Goal: Task Accomplishment & Management: Manage account settings

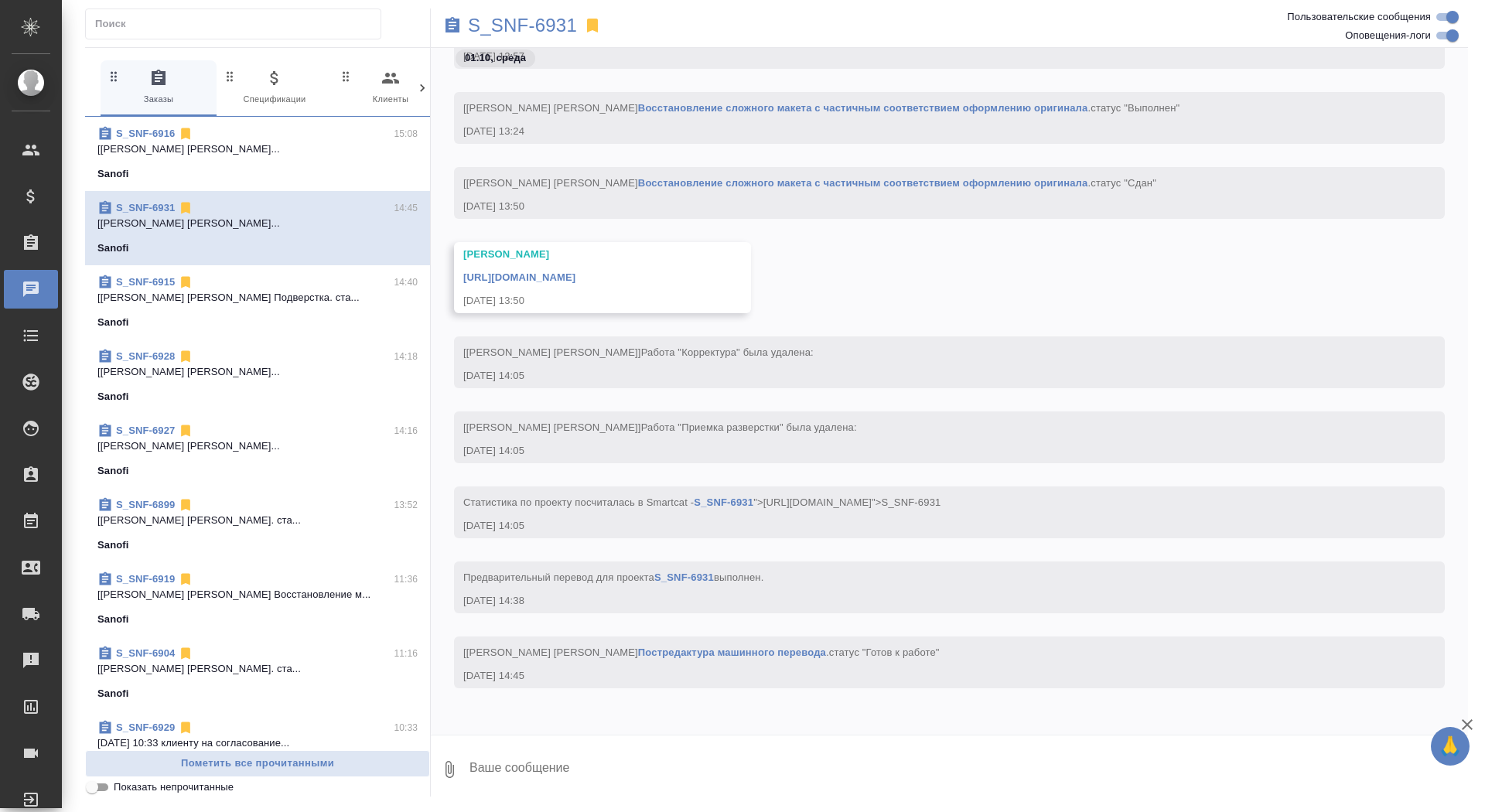
scroll to position [195, 0]
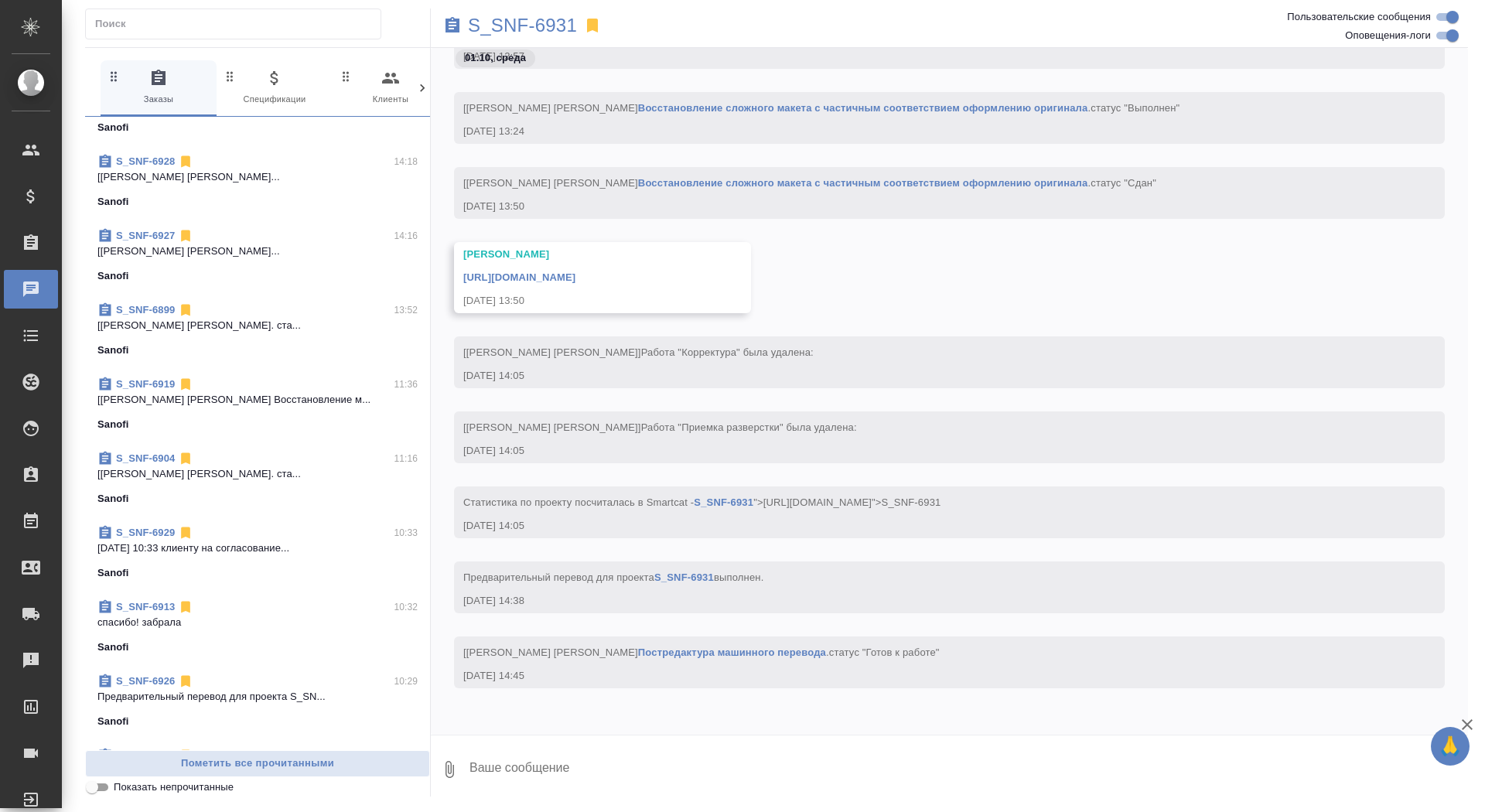
click at [246, 533] on div "S_SNF-6929 10:33" at bounding box center [257, 533] width 320 height 16
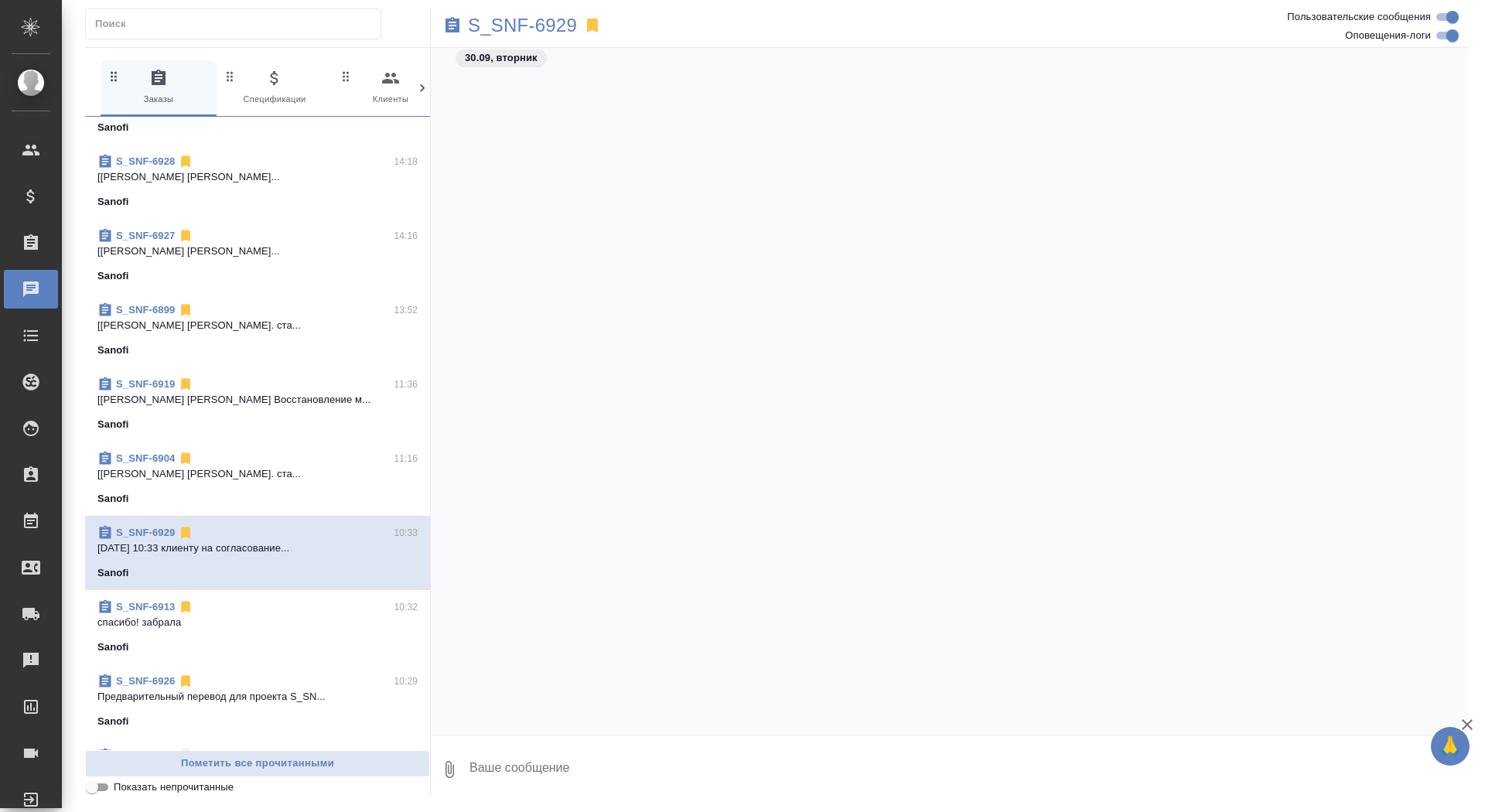
scroll to position [2728, 0]
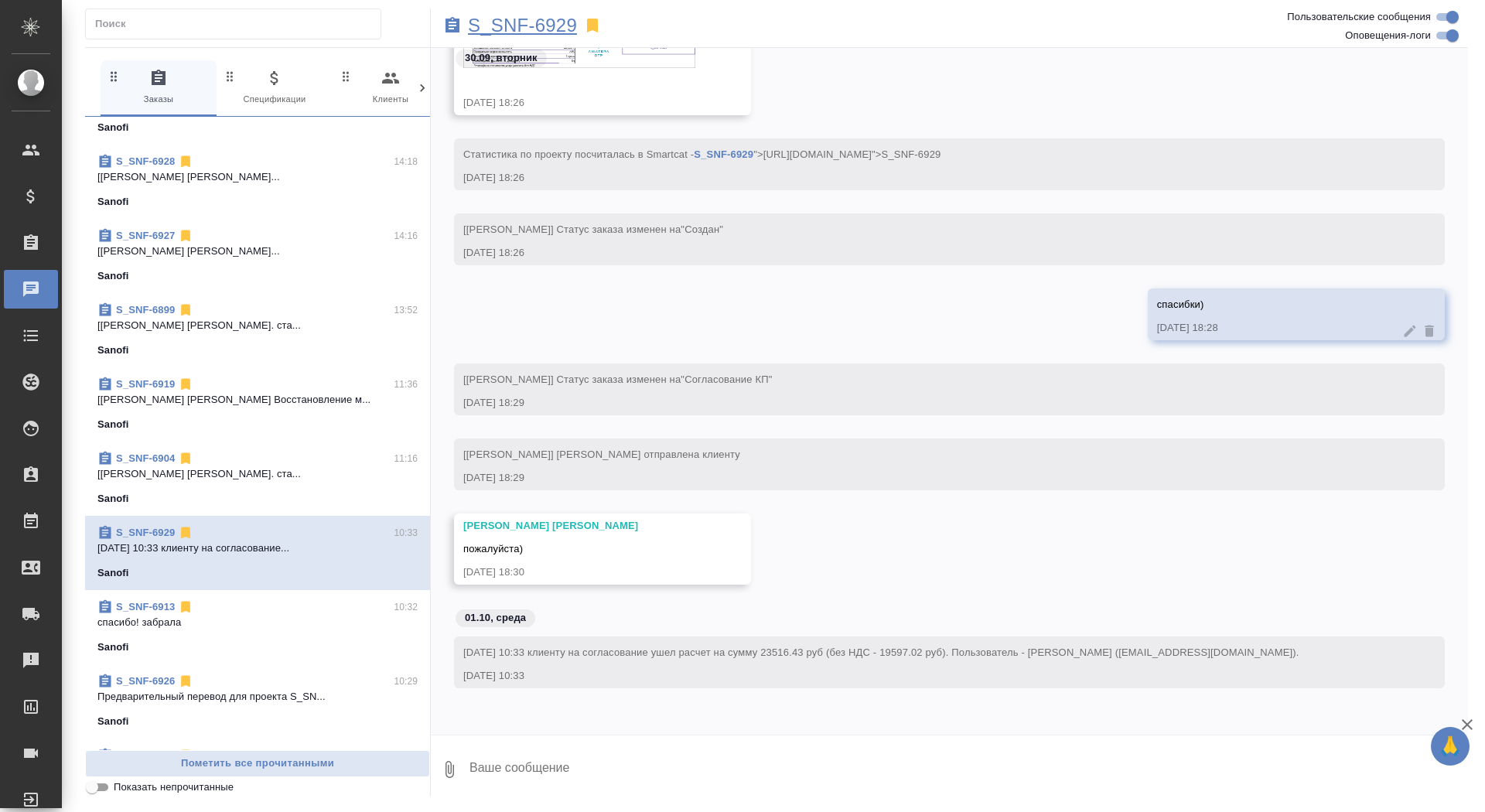
click at [534, 31] on p "S_SNF-6929" at bounding box center [523, 25] width 109 height 16
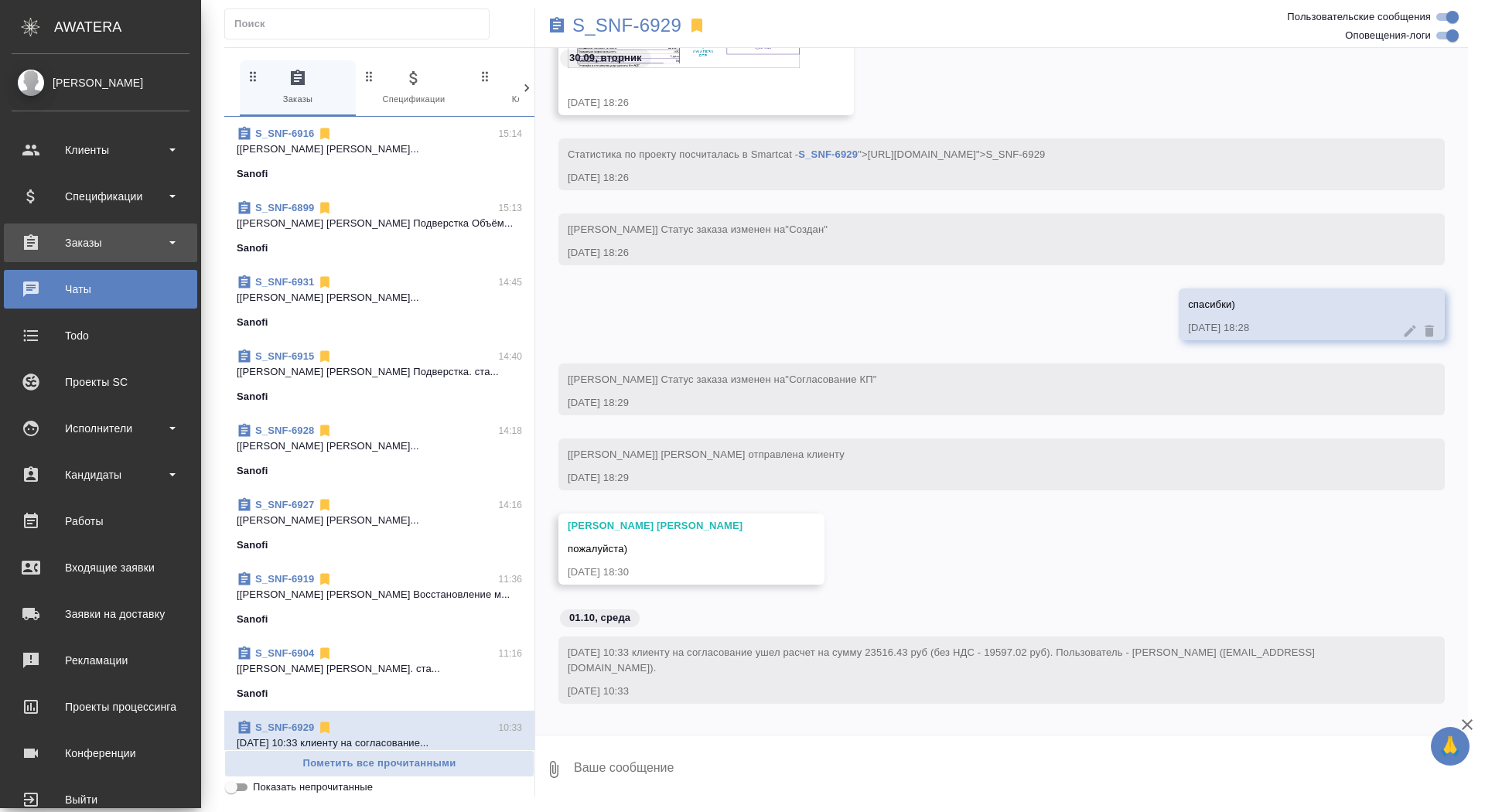
click at [42, 235] on div "Заказы" at bounding box center [101, 242] width 178 height 23
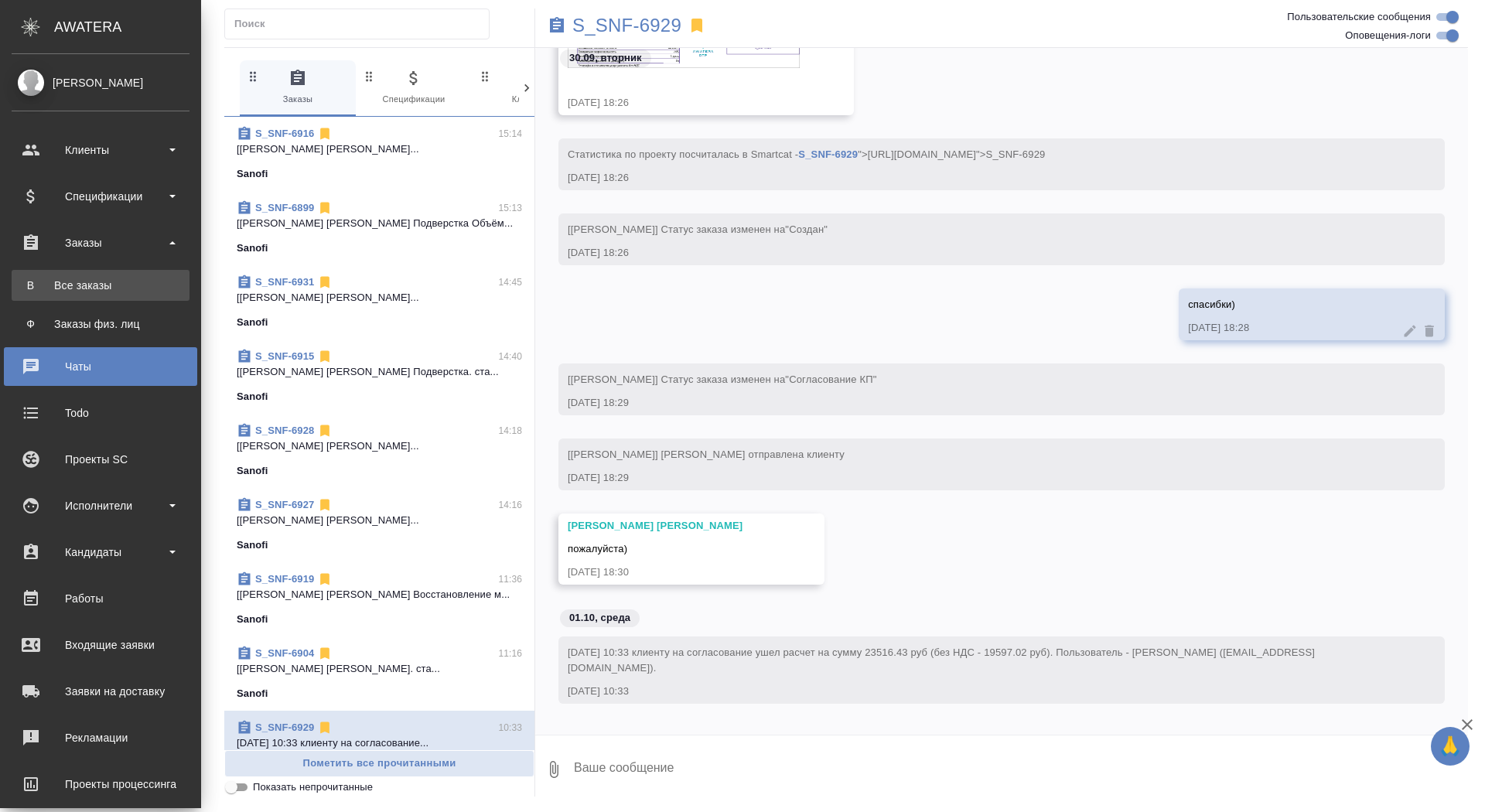
click at [40, 292] on div "Все заказы" at bounding box center [100, 285] width 162 height 16
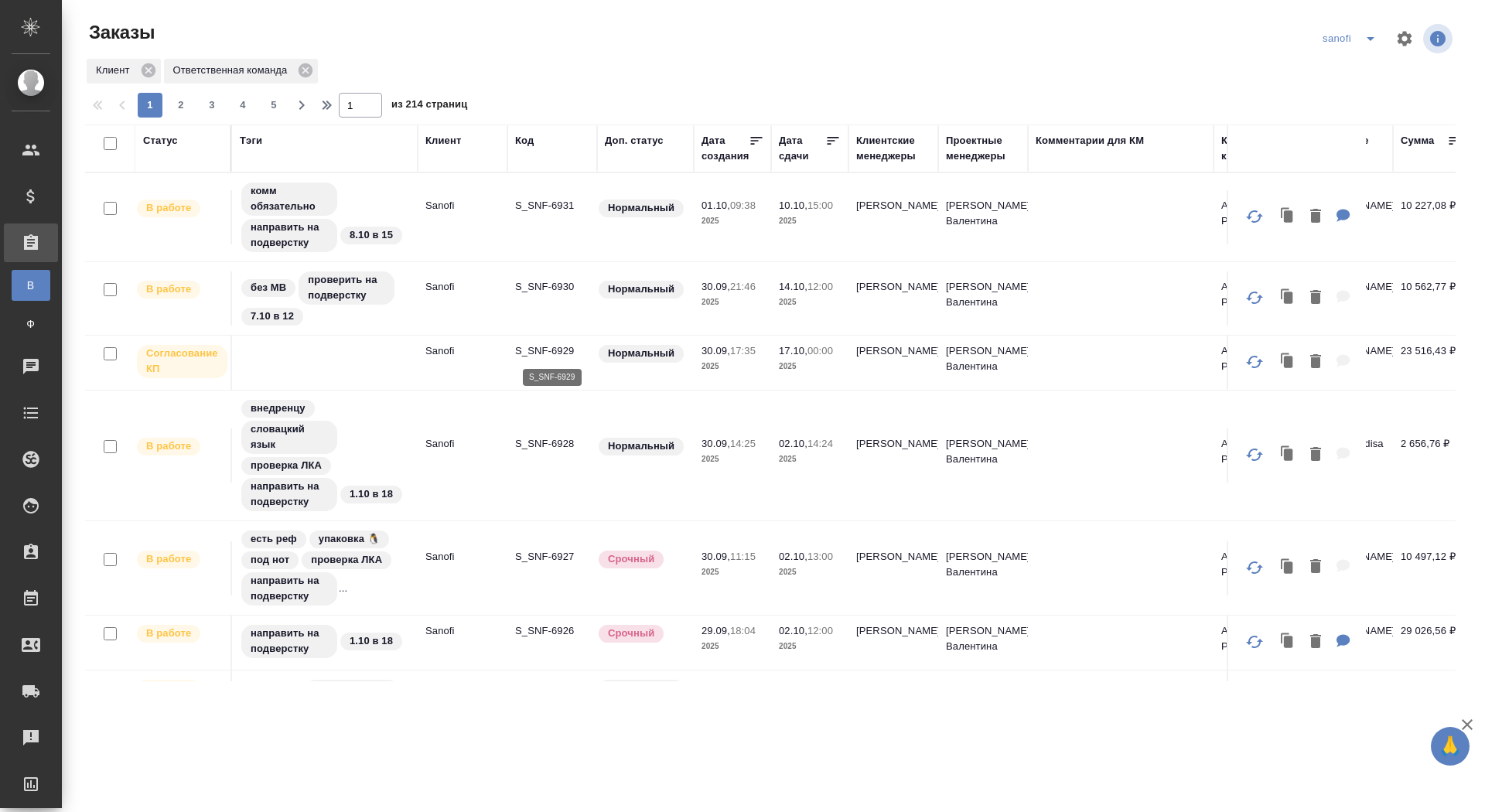
click at [544, 350] on p "S_SNF-6929" at bounding box center [552, 350] width 74 height 16
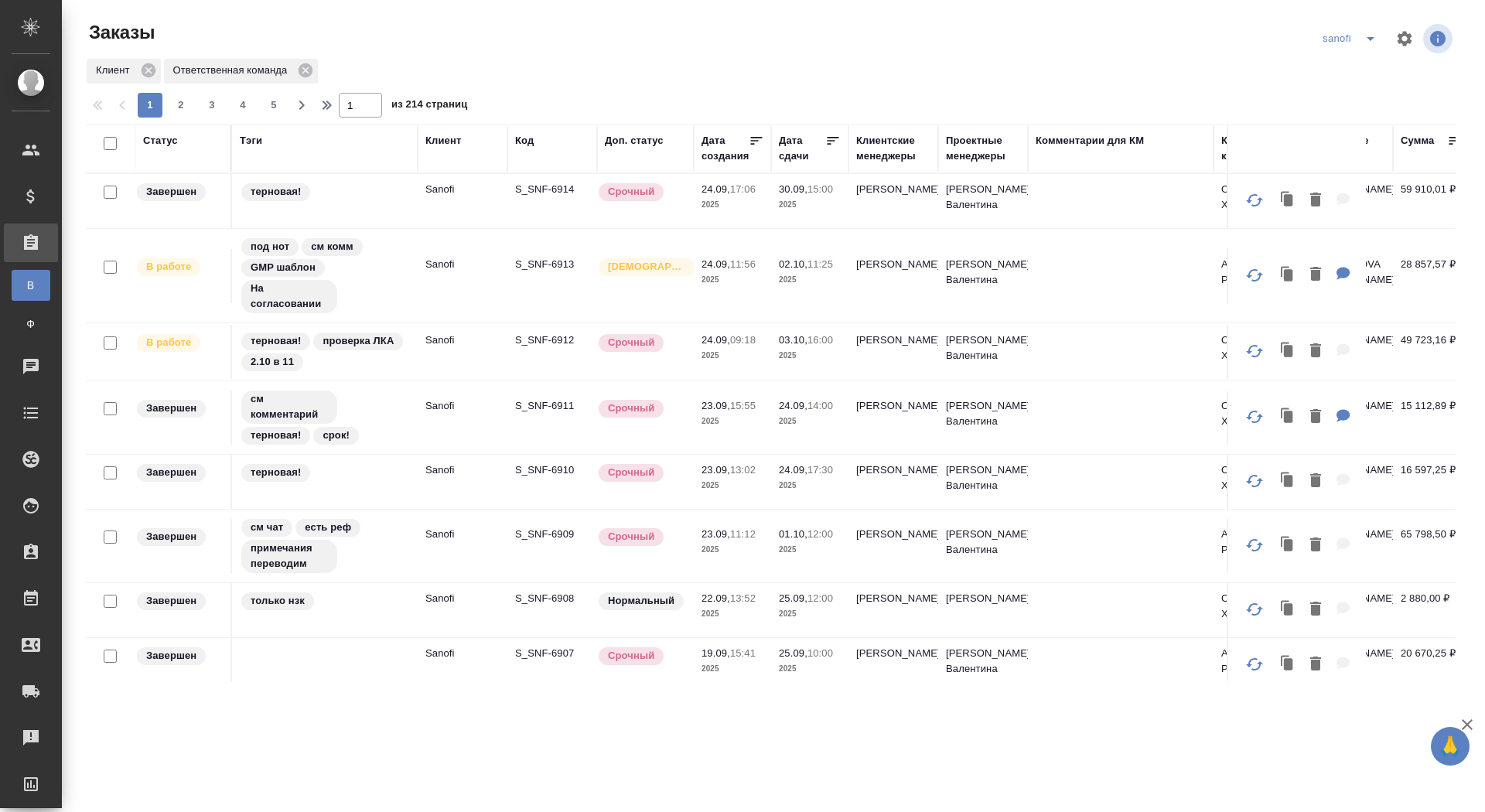
scroll to position [1268, 0]
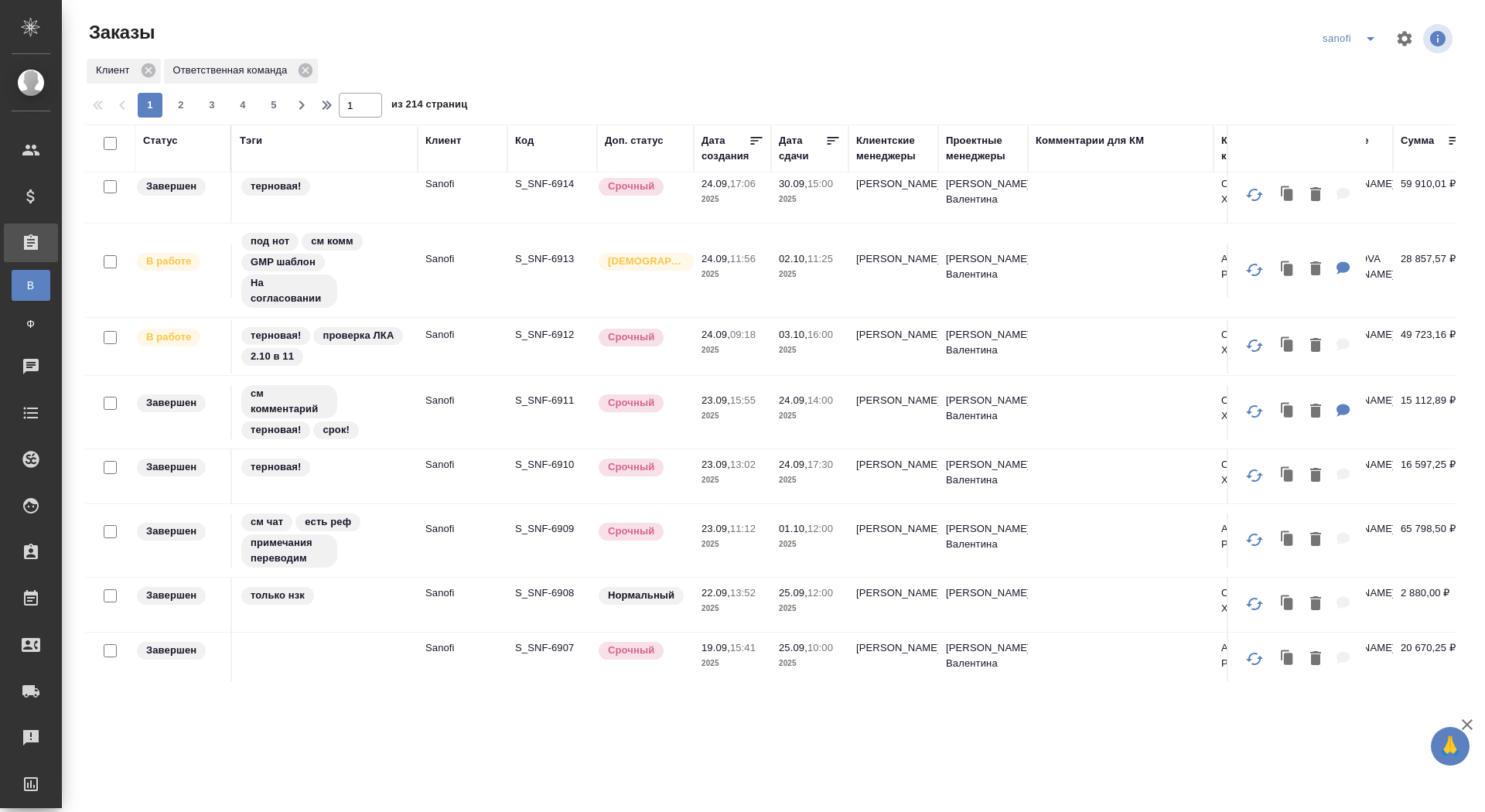
click at [159, 146] on div "Статус" at bounding box center [160, 141] width 35 height 16
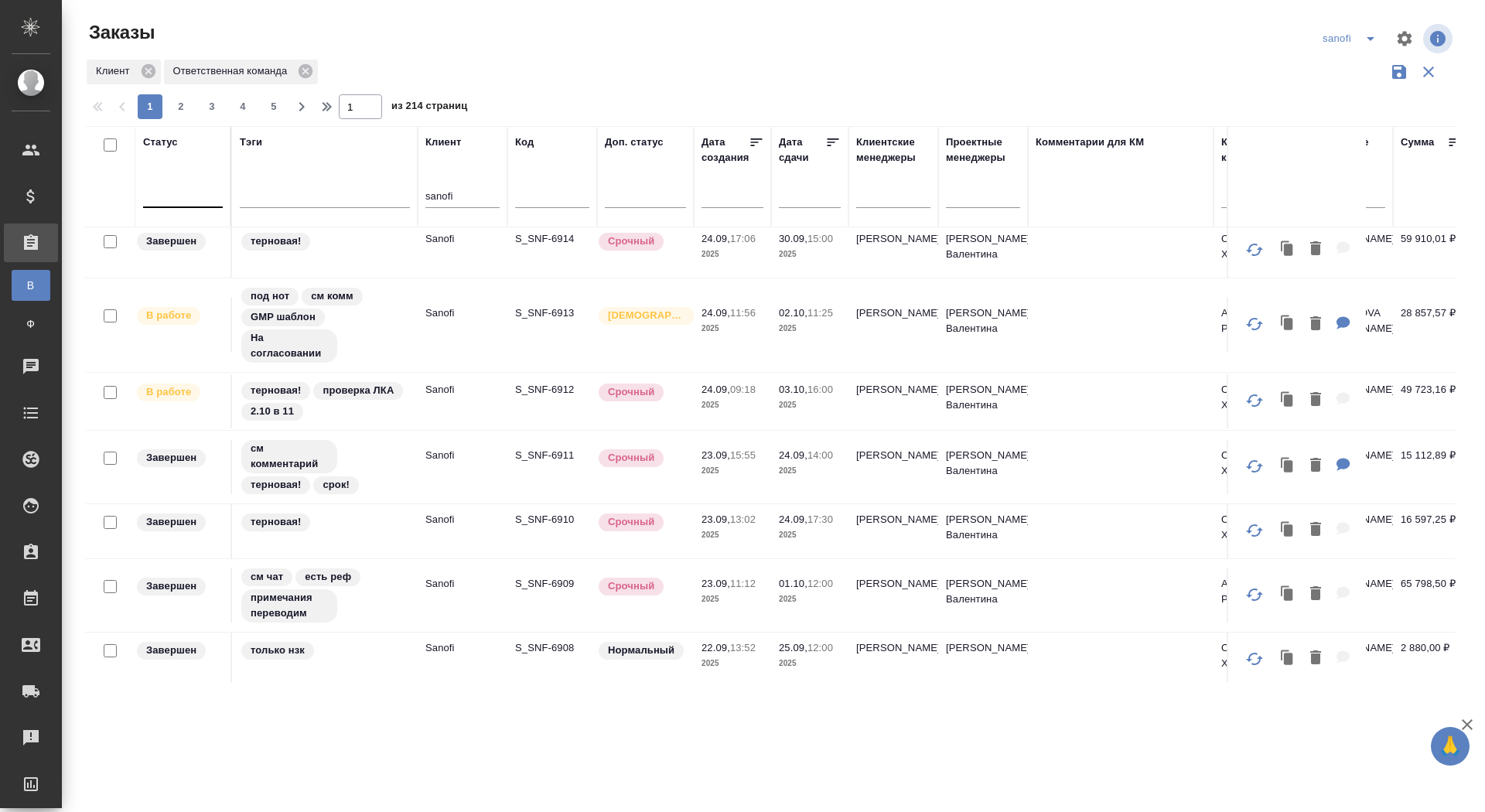
click at [171, 200] on div at bounding box center [183, 192] width 80 height 22
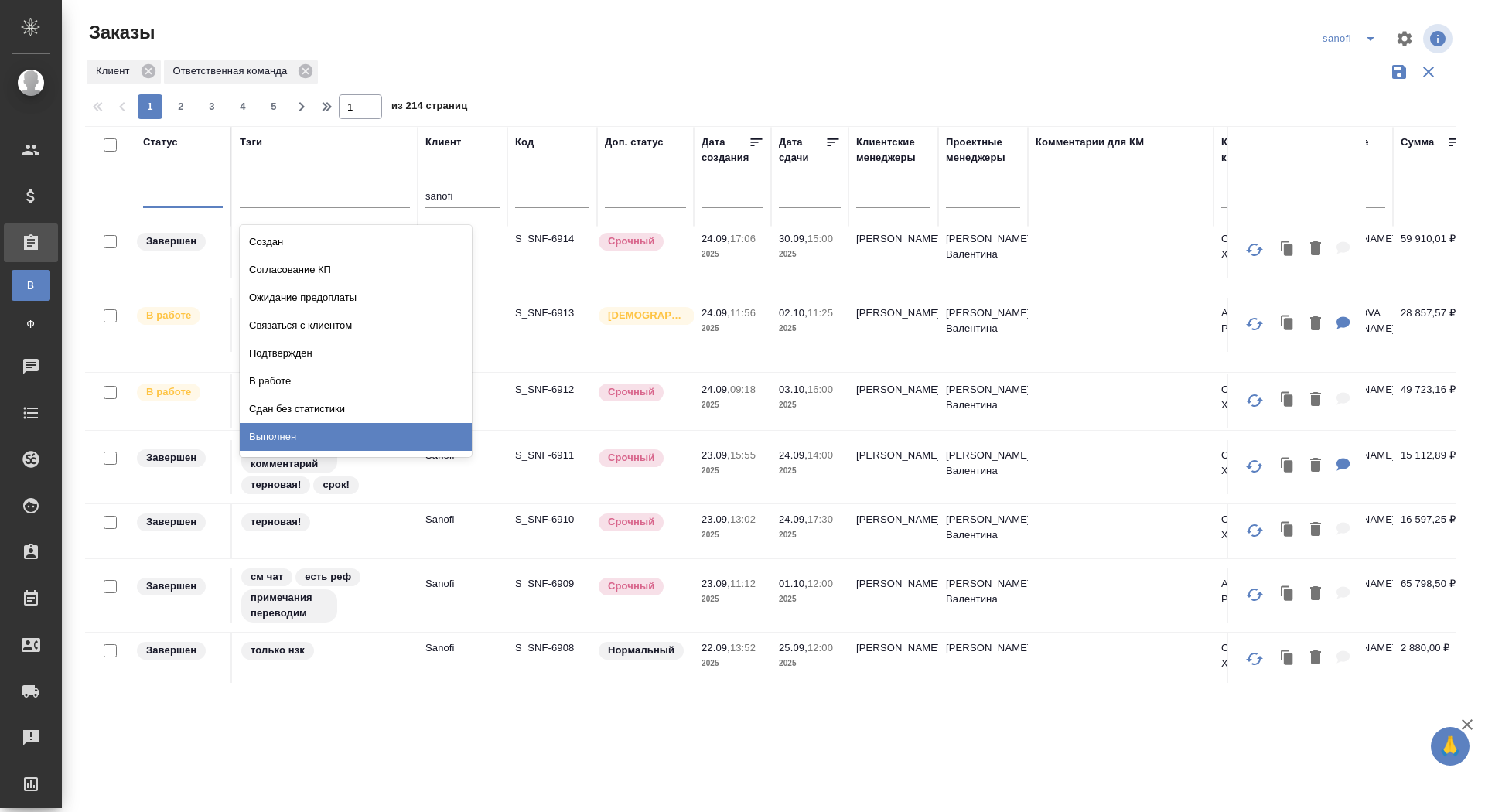
click at [315, 431] on div "Выполнен" at bounding box center [356, 437] width 232 height 28
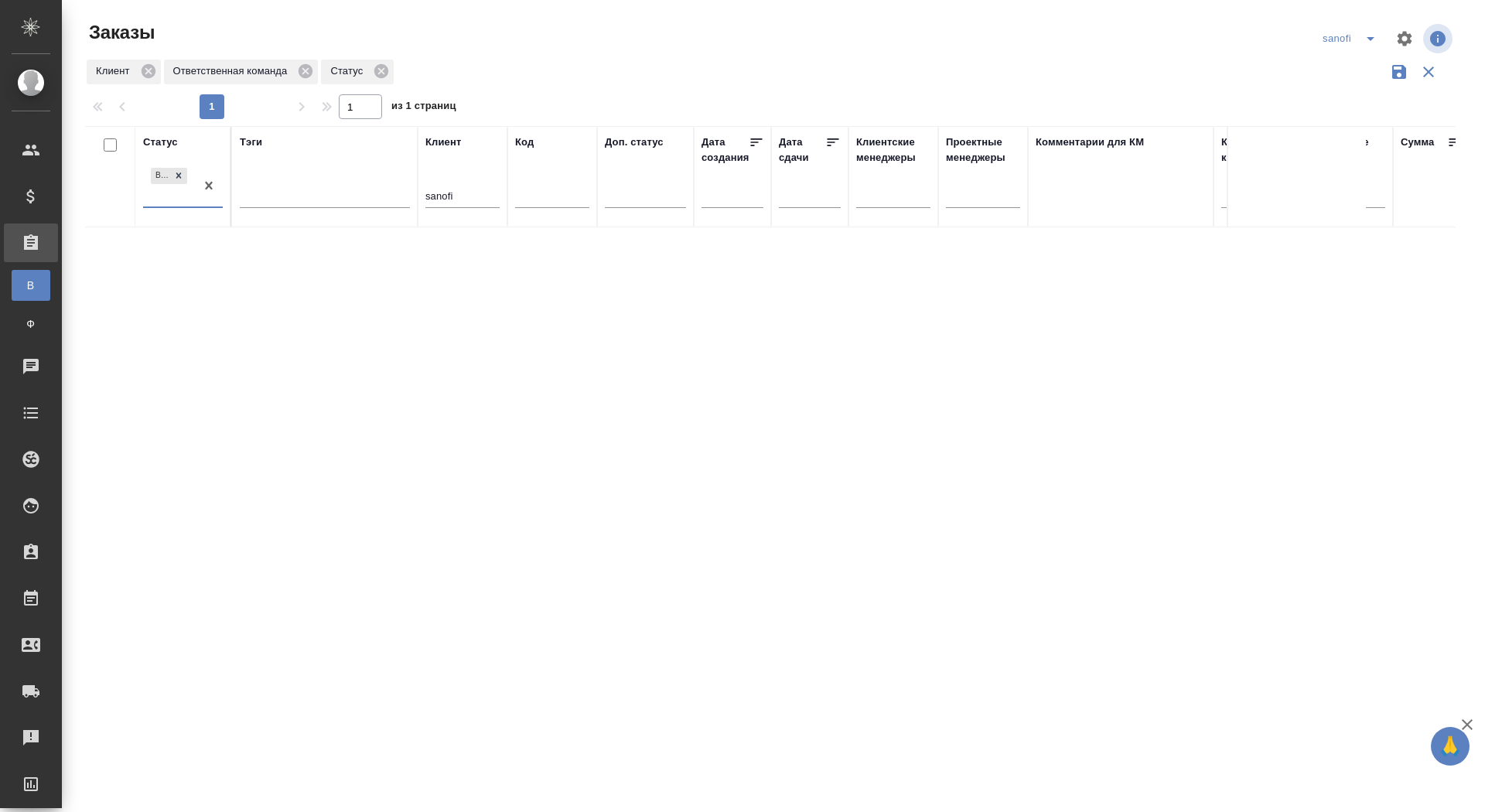
scroll to position [0, 0]
click at [387, 73] on icon at bounding box center [381, 70] width 14 height 14
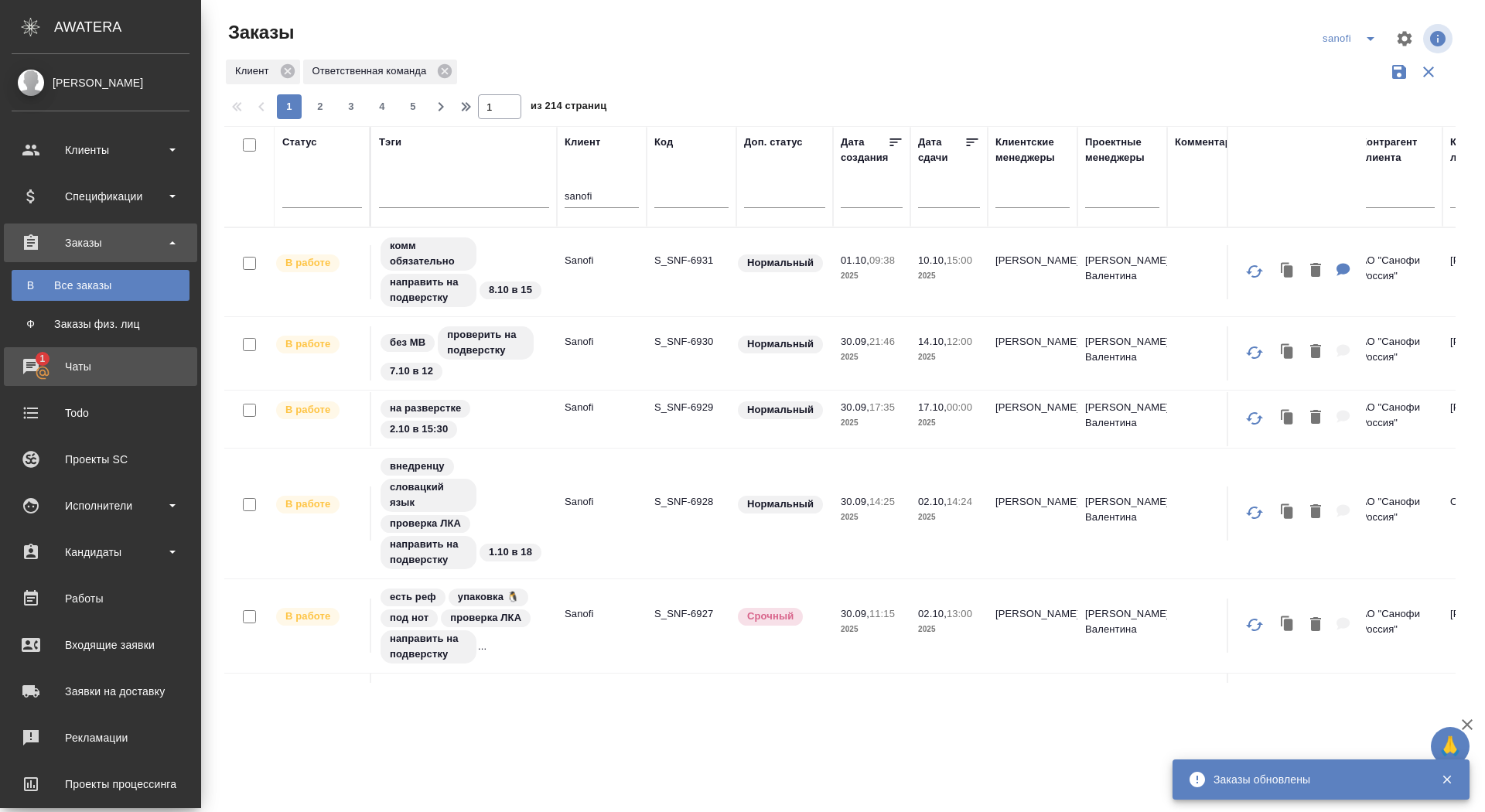
click at [30, 370] on div "Чаты" at bounding box center [101, 366] width 178 height 23
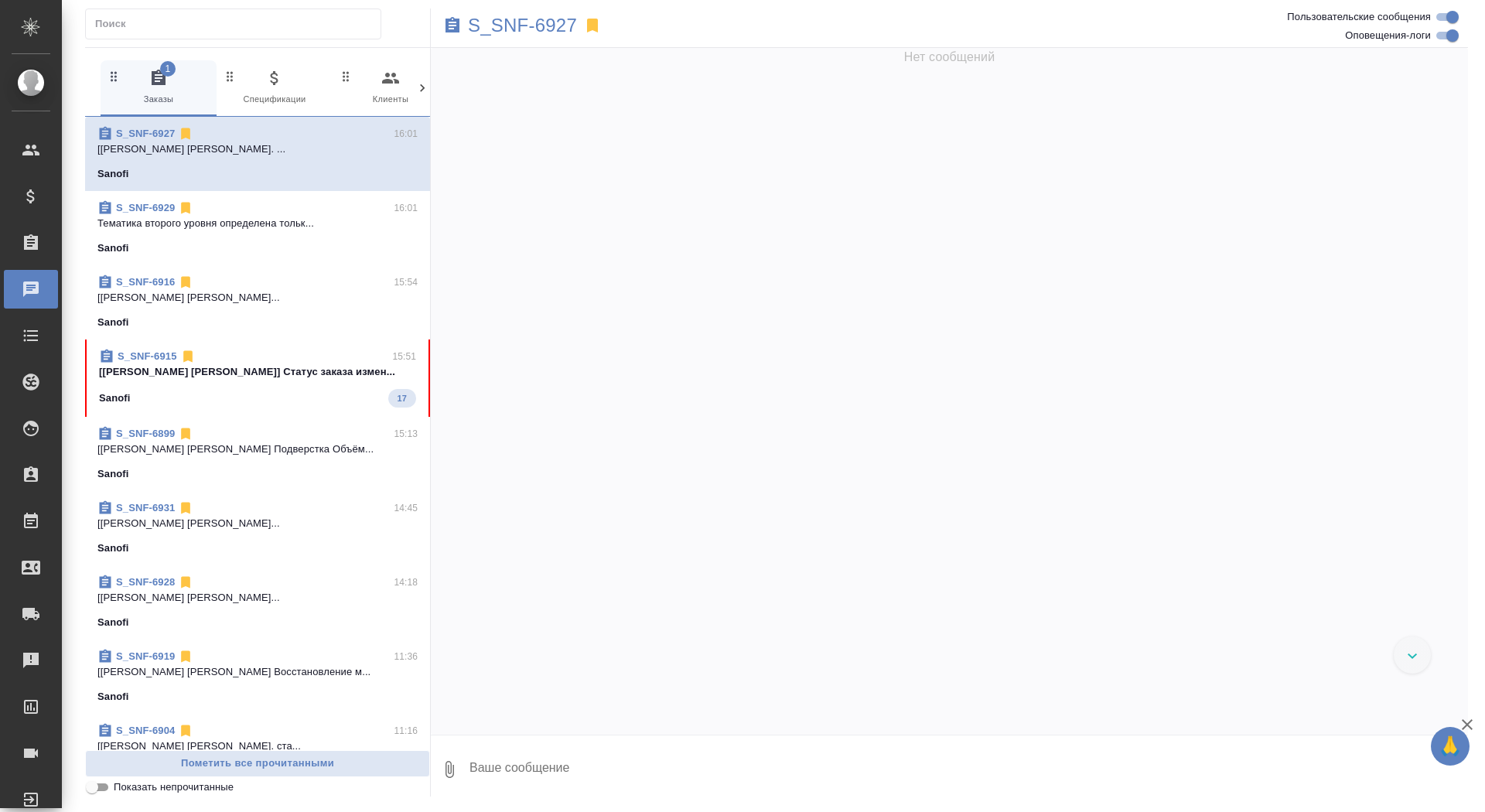
scroll to position [79712, 0]
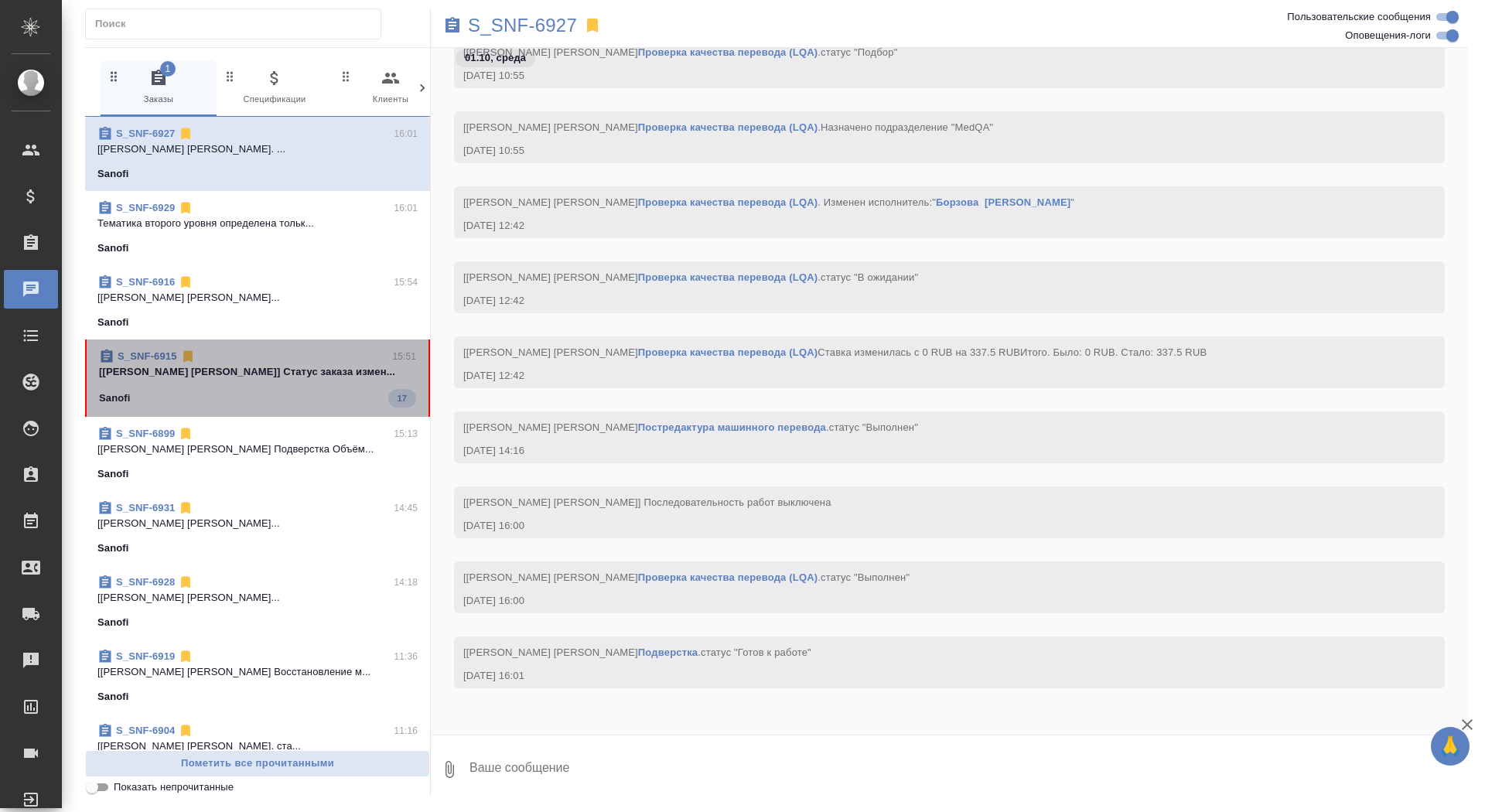
click at [325, 390] on div "Sanofi 17" at bounding box center [258, 399] width 317 height 19
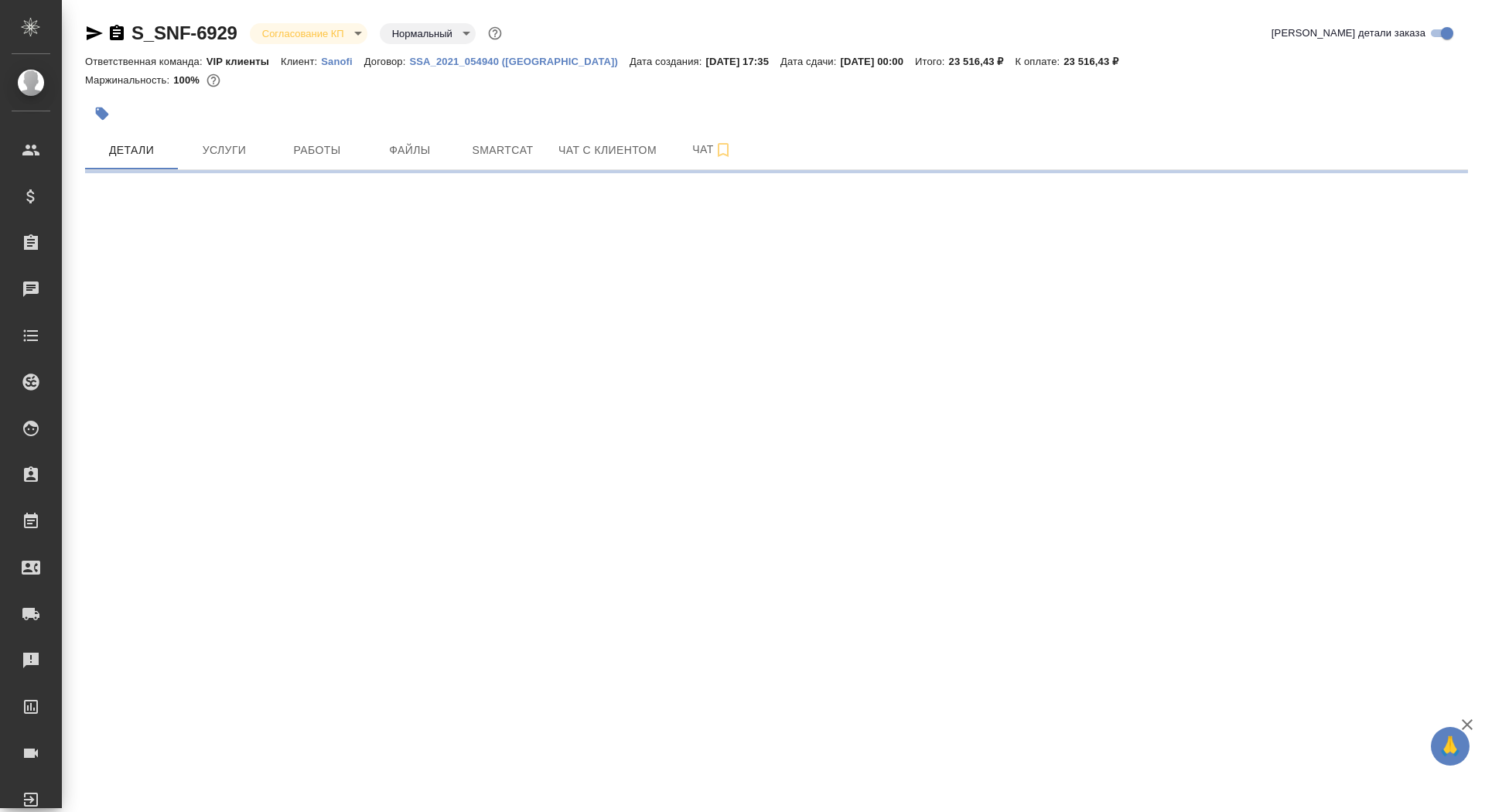
select select "RU"
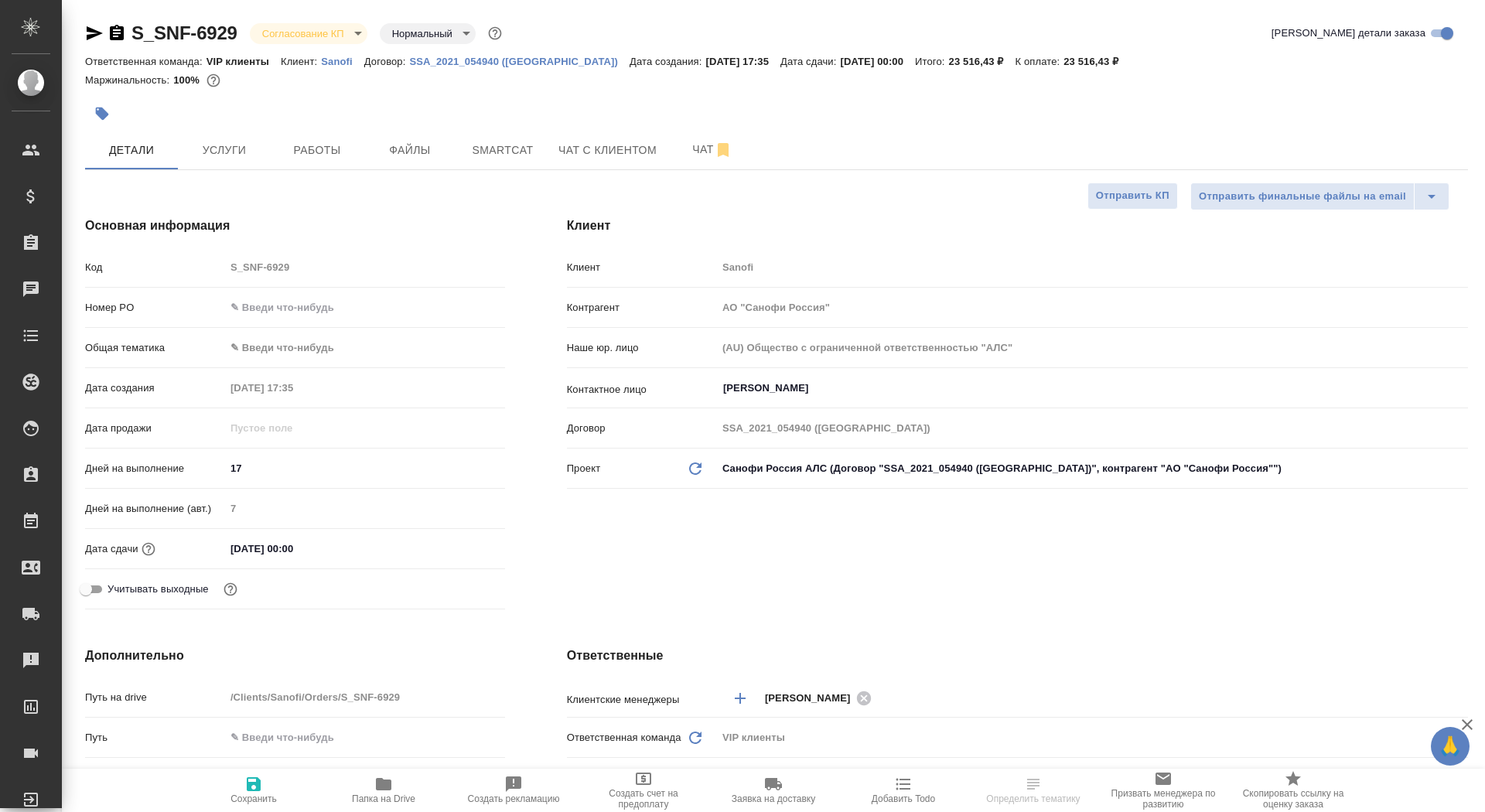
type textarea "x"
click at [112, 32] on icon "button" at bounding box center [116, 32] width 14 height 16
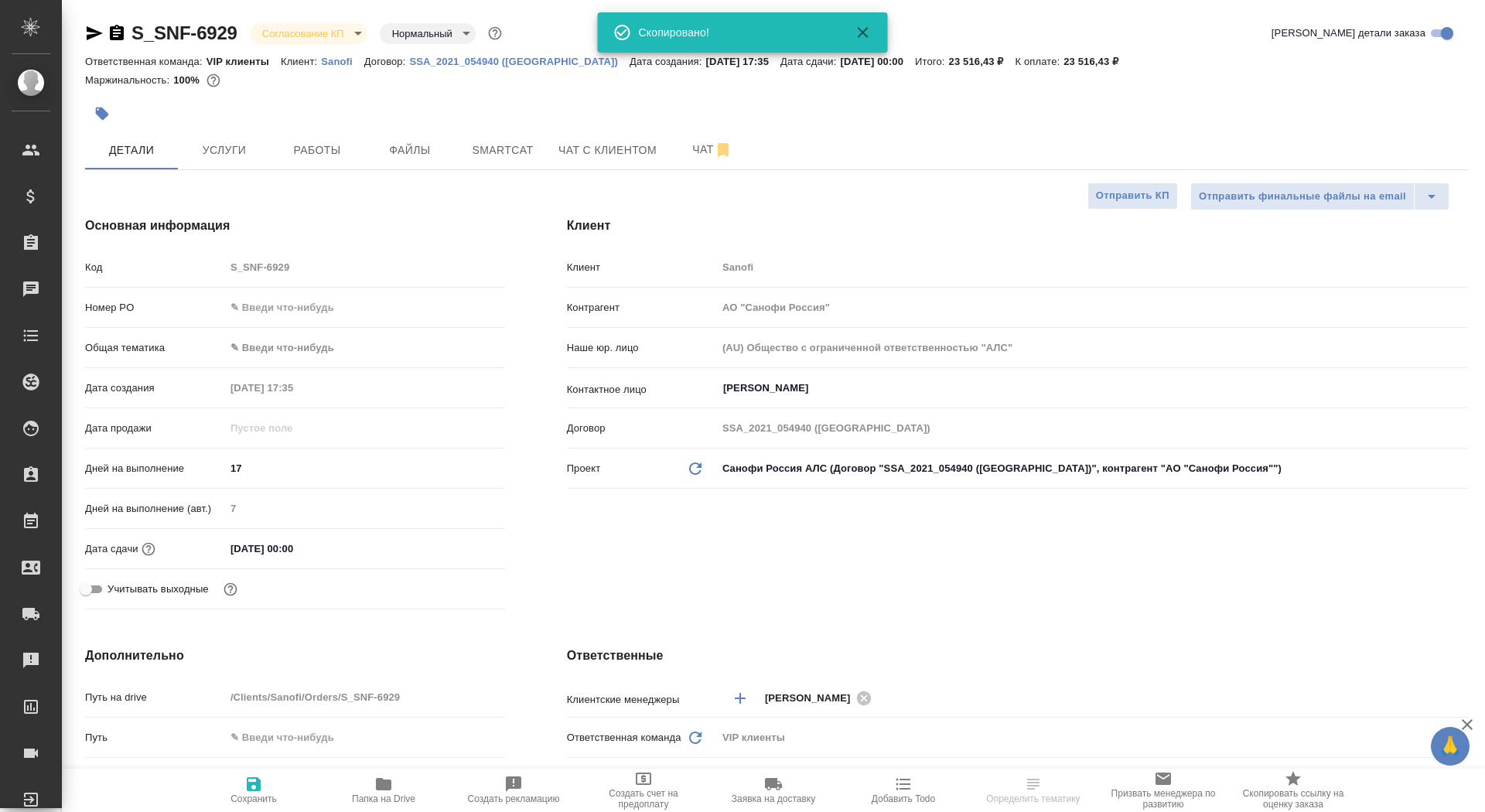
type textarea "x"
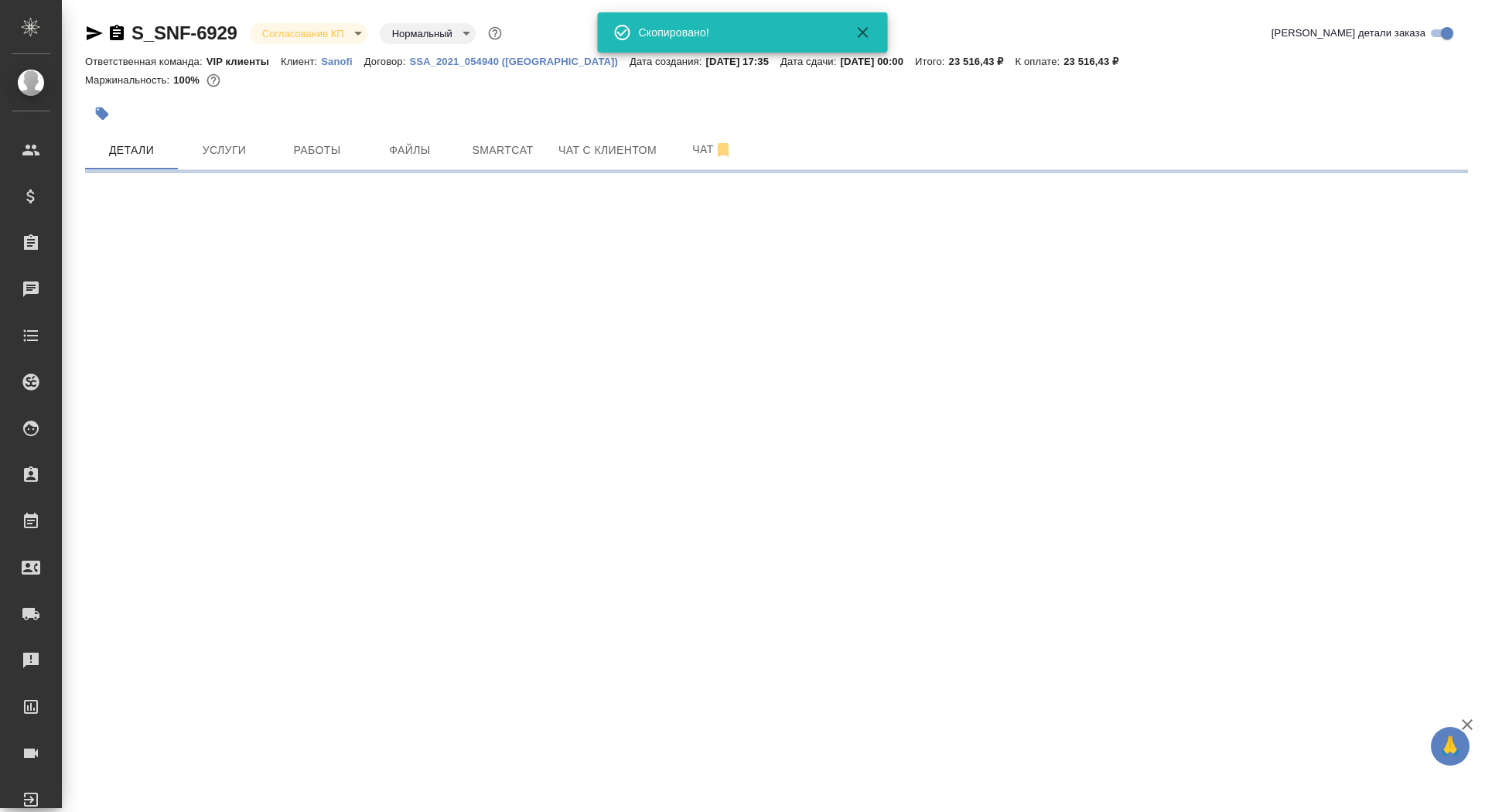
select select "RU"
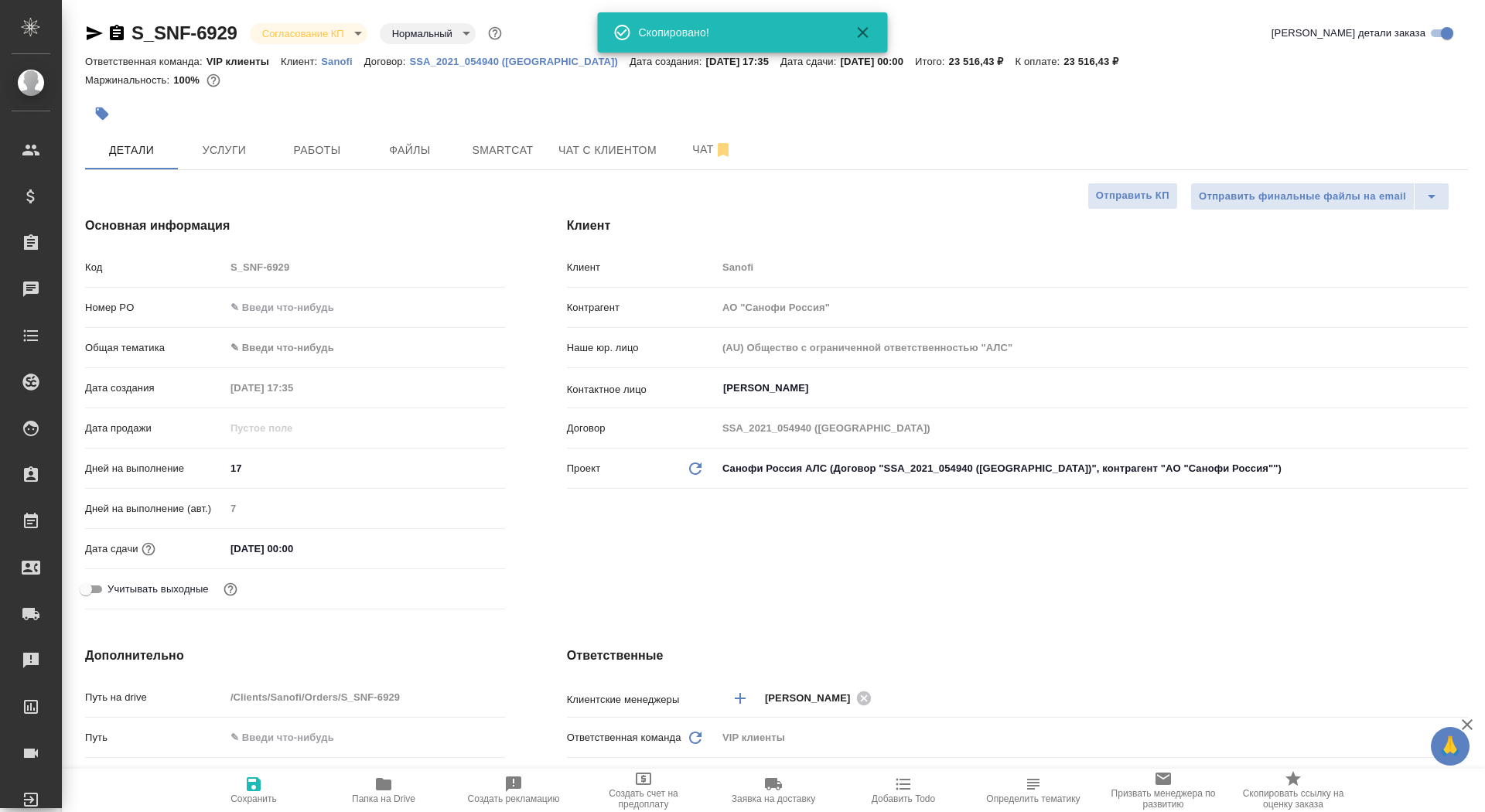
type textarea "x"
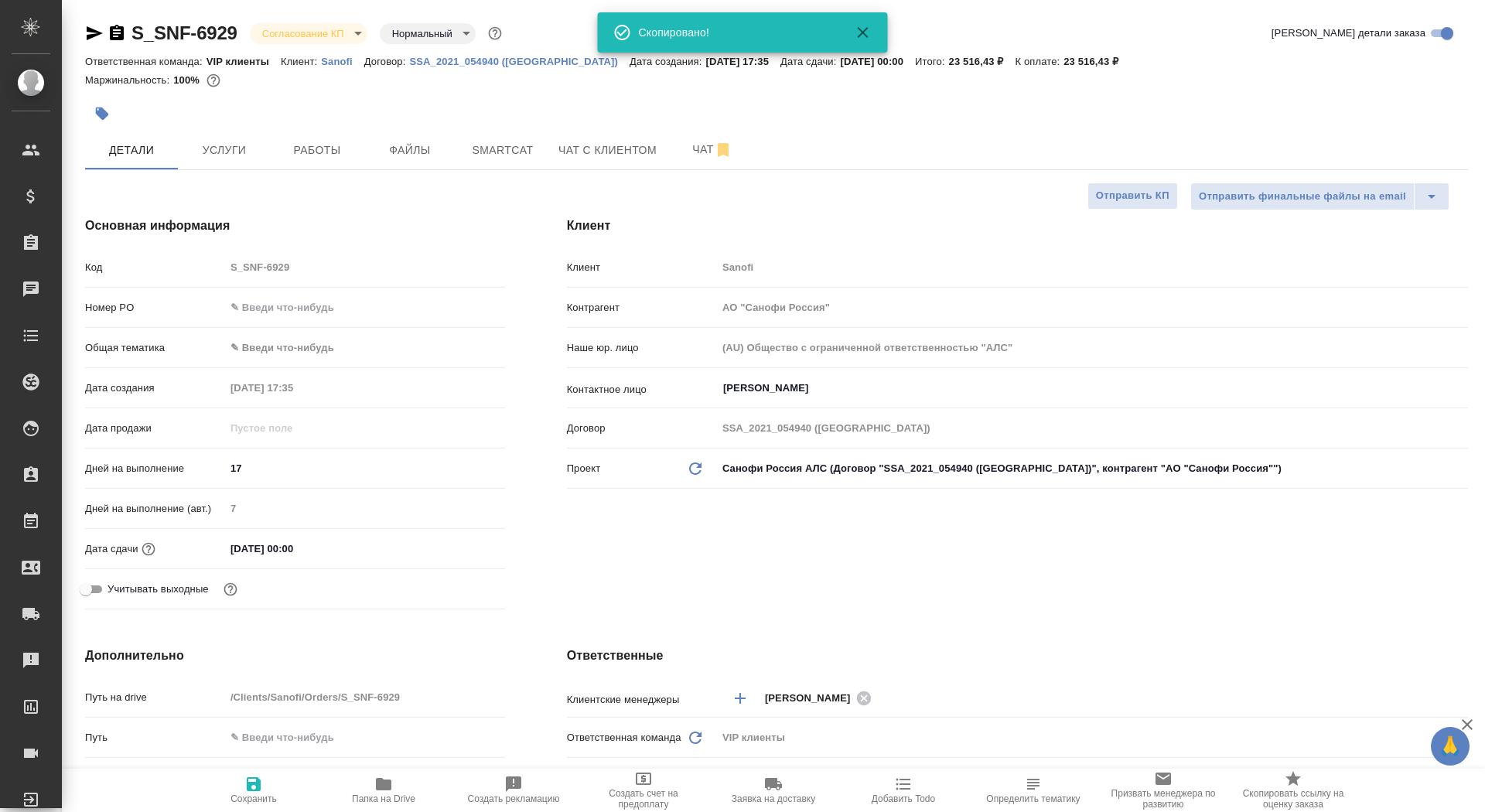
type textarea "x"
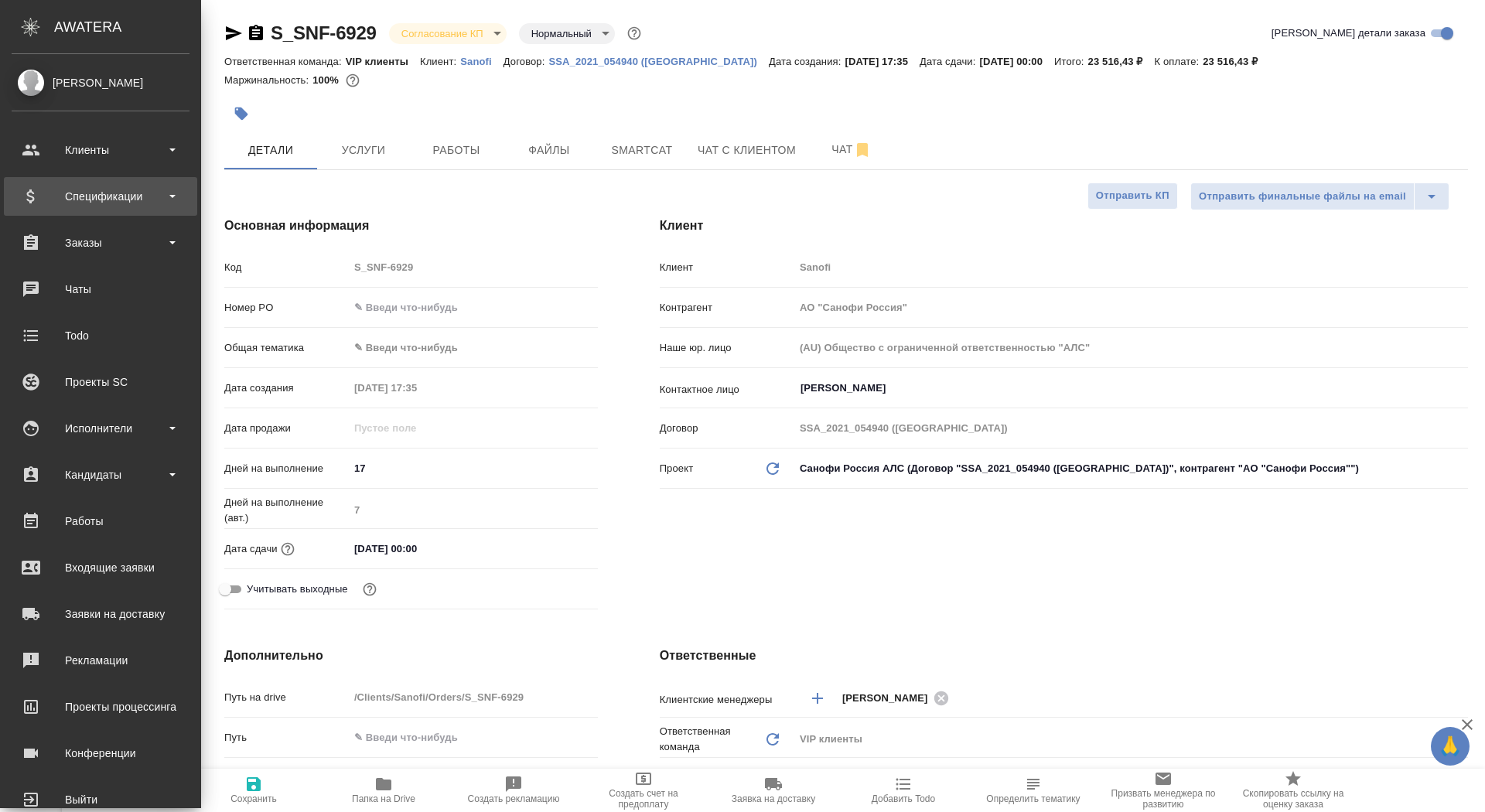
click at [46, 194] on div "Спецификации" at bounding box center [101, 196] width 178 height 23
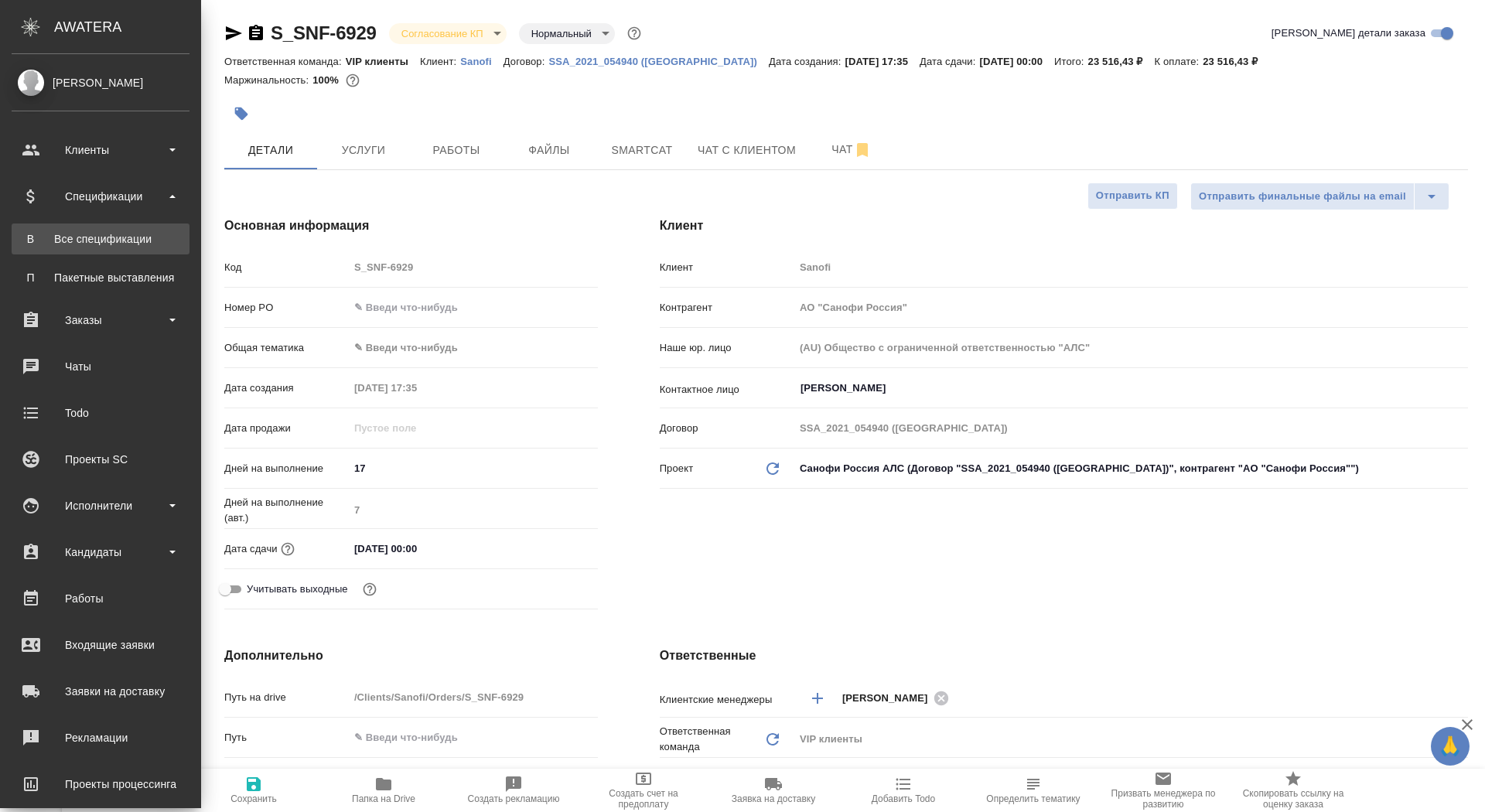
type textarea "x"
click at [54, 223] on link "В Все спецификации" at bounding box center [101, 238] width 178 height 31
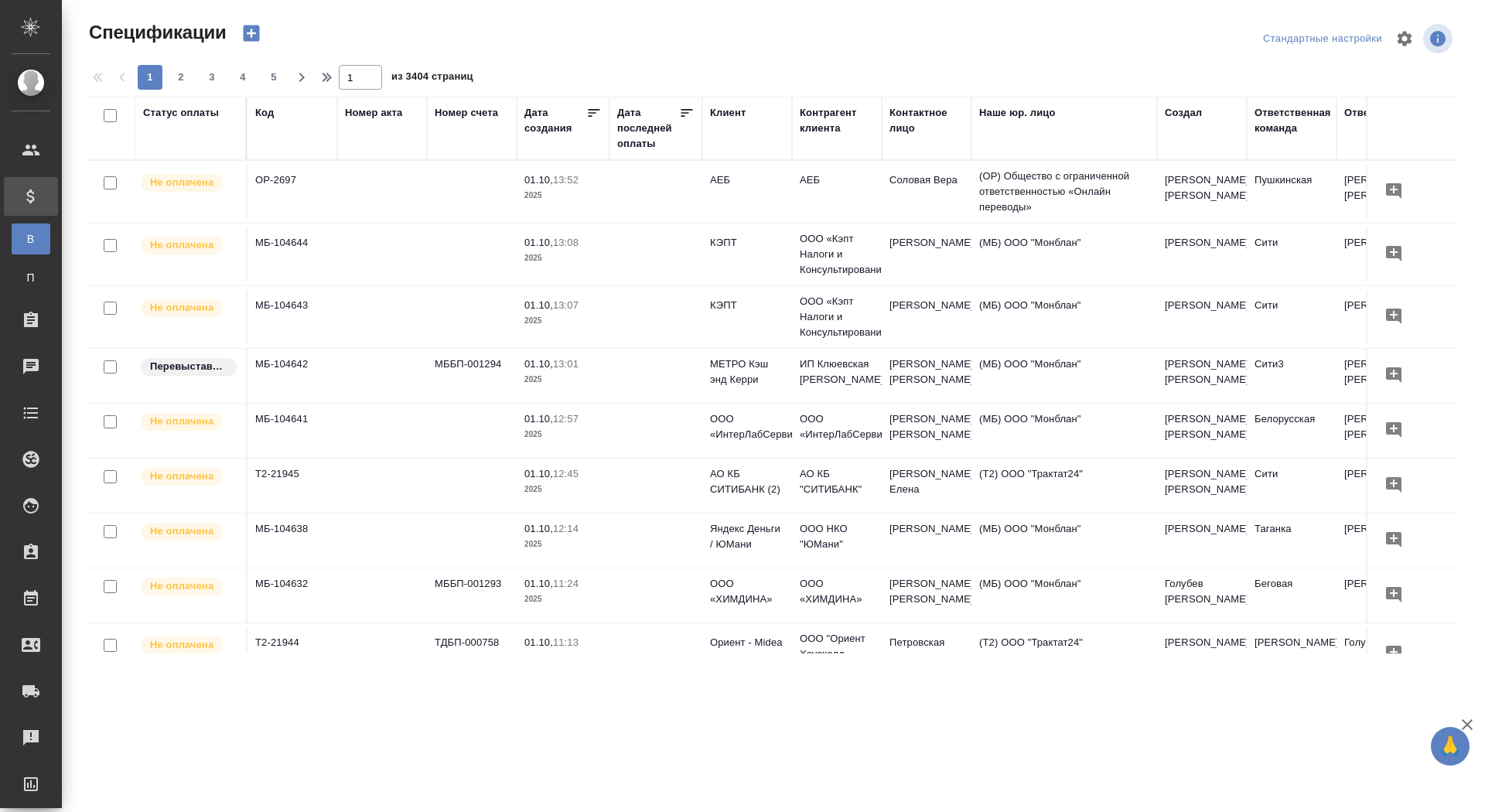
click at [724, 117] on div "Клиент" at bounding box center [728, 112] width 35 height 16
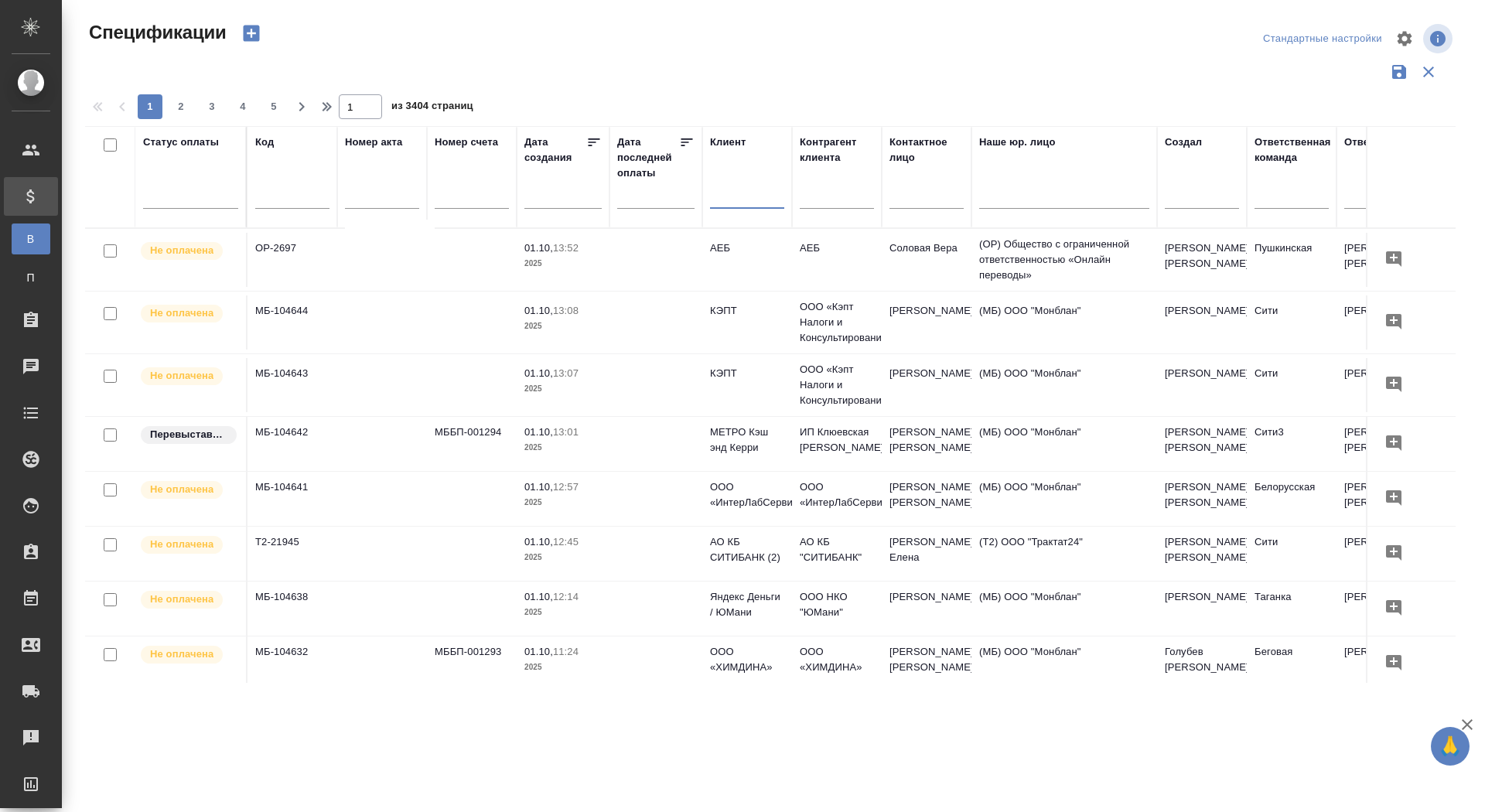
click at [730, 194] on input "text" at bounding box center [747, 198] width 74 height 19
type input "рекитт"
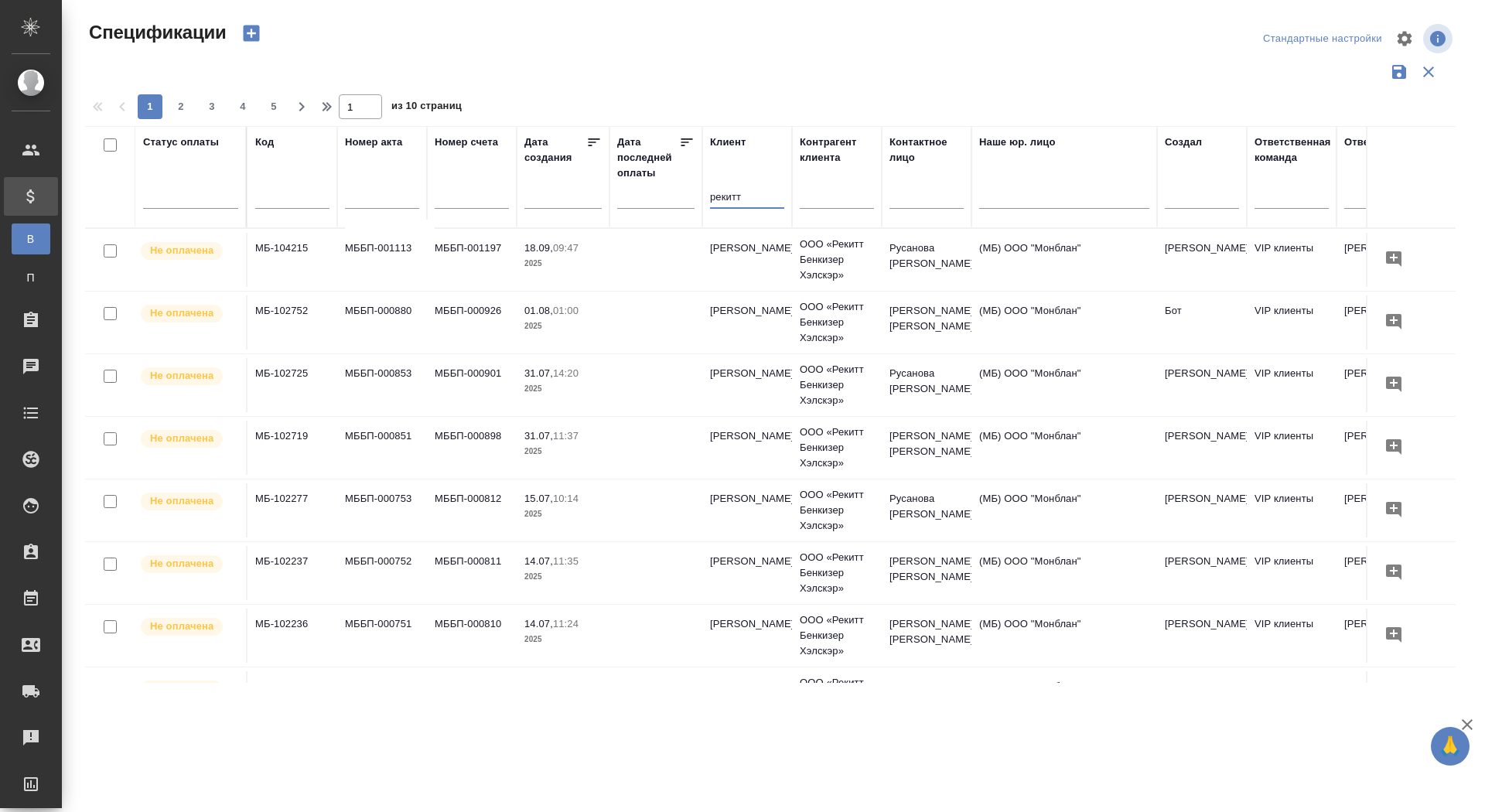
click at [291, 189] on input "text" at bounding box center [292, 198] width 74 height 19
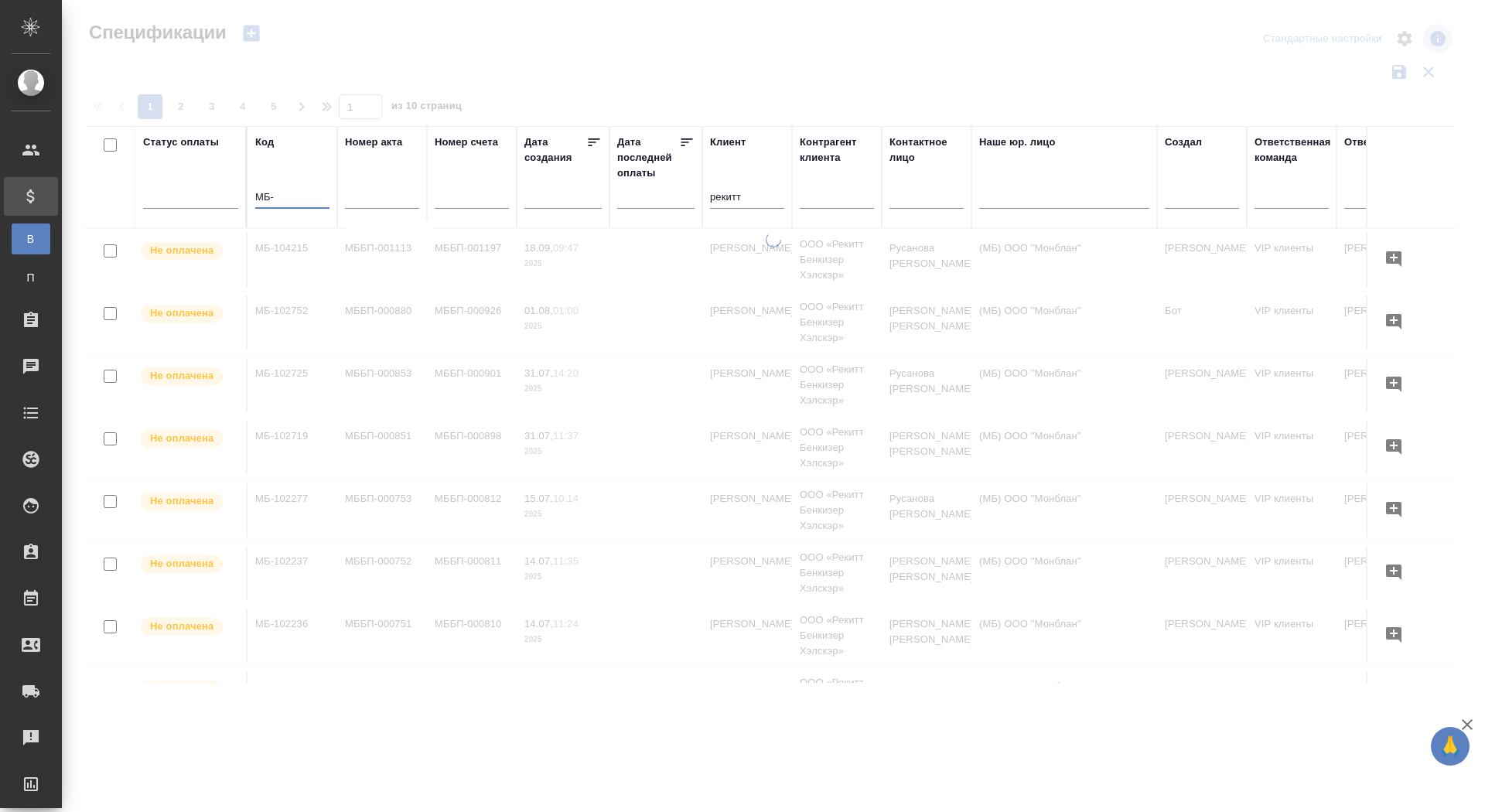
paste input "101178"
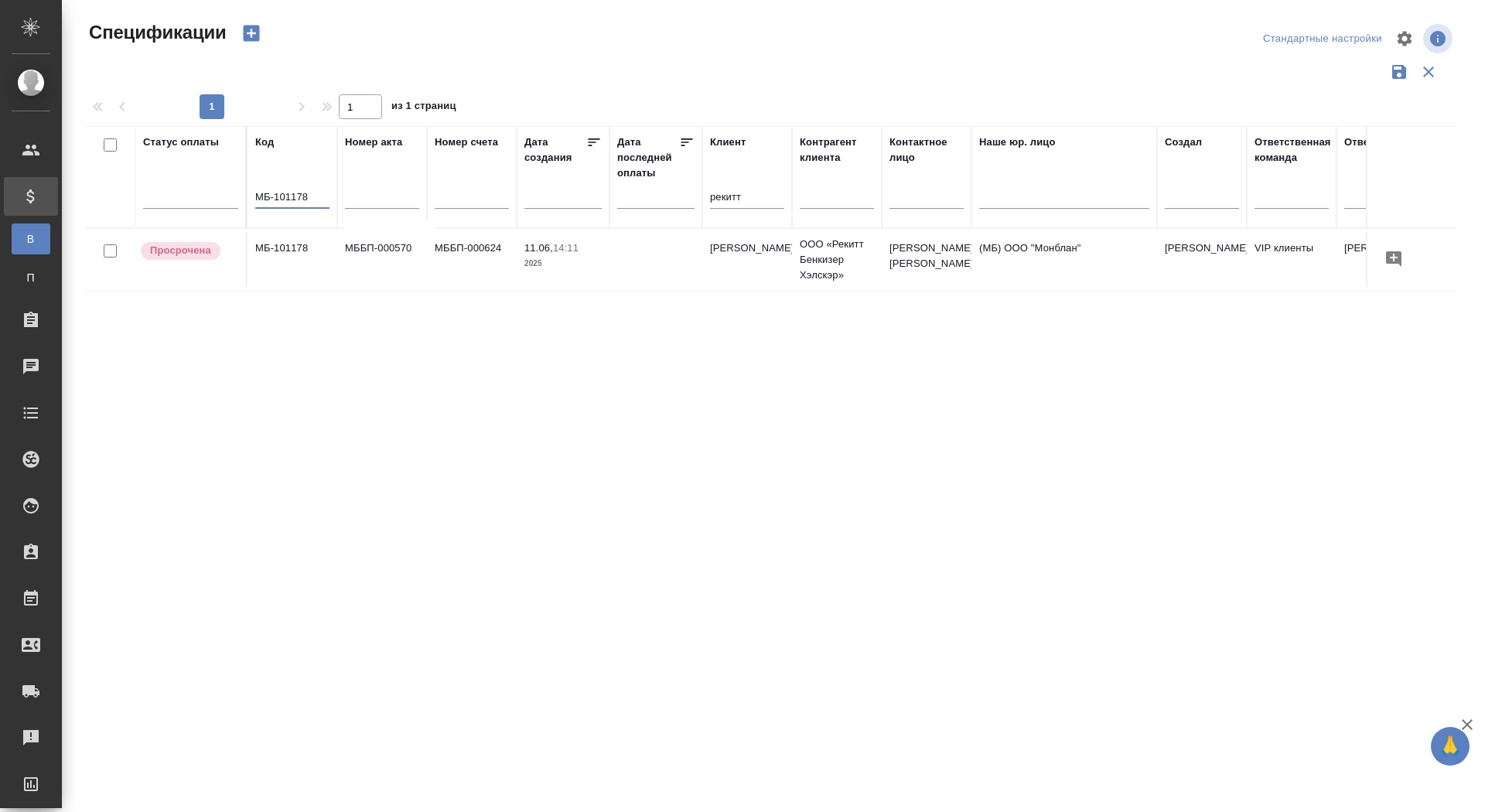
click at [411, 273] on td "МББП-000570" at bounding box center [382, 260] width 90 height 54
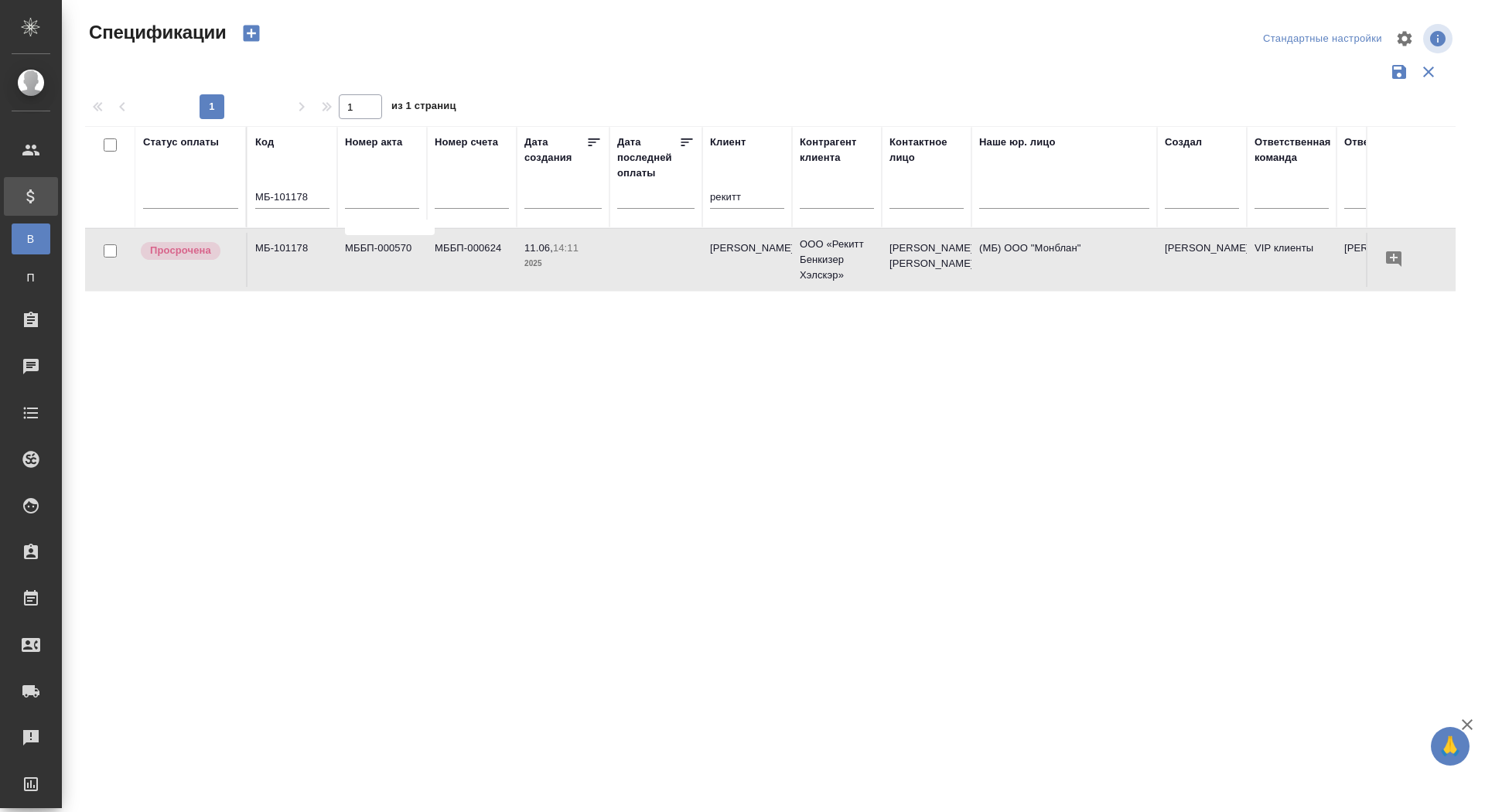
click at [411, 273] on td "МББП-000570" at bounding box center [382, 260] width 90 height 54
drag, startPoint x: 310, startPoint y: 196, endPoint x: 275, endPoint y: 195, distance: 35.0
click at [275, 195] on input "МБ-101178" at bounding box center [292, 198] width 74 height 19
paste input "514"
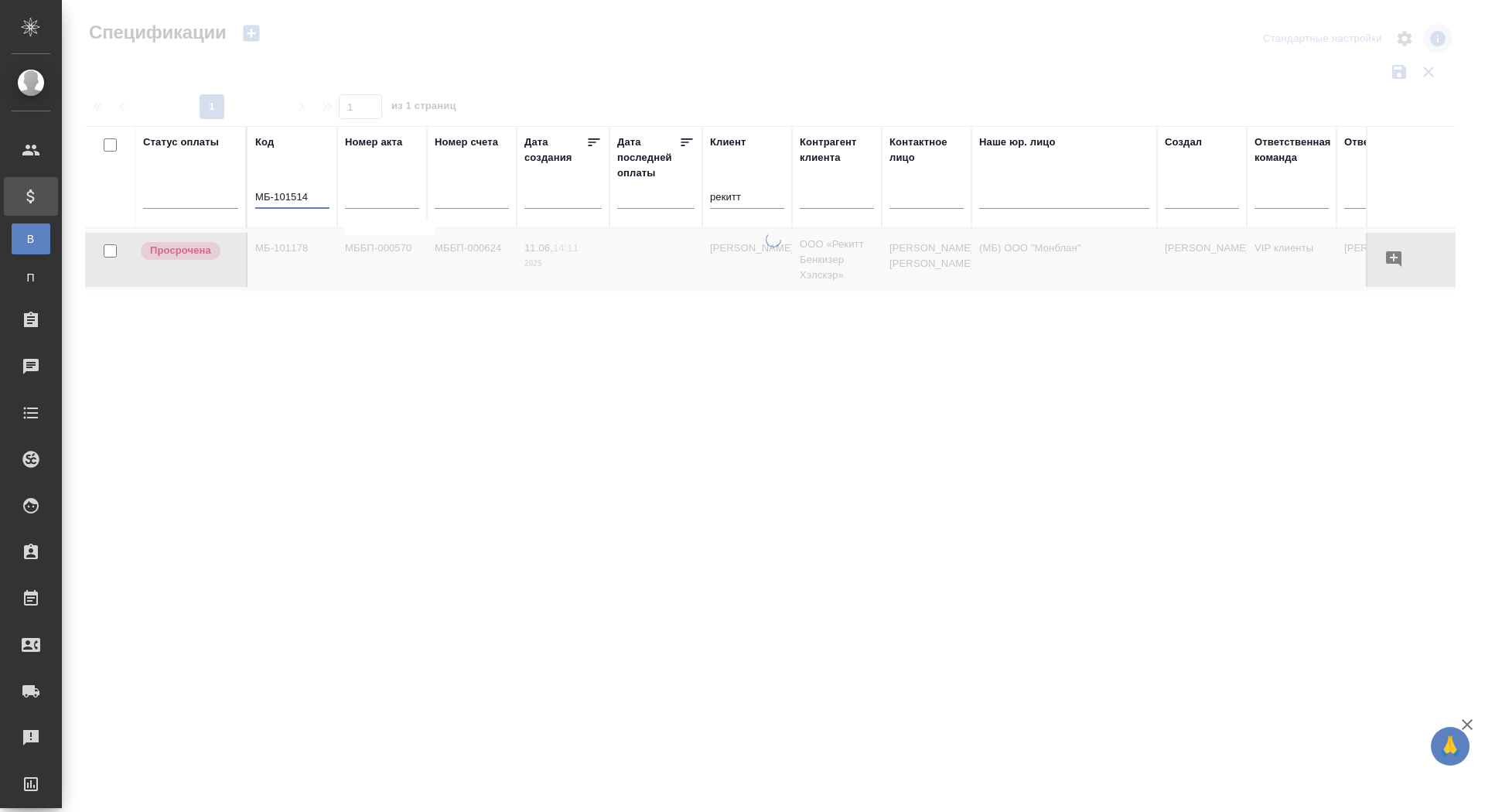
type input "МБ-101514"
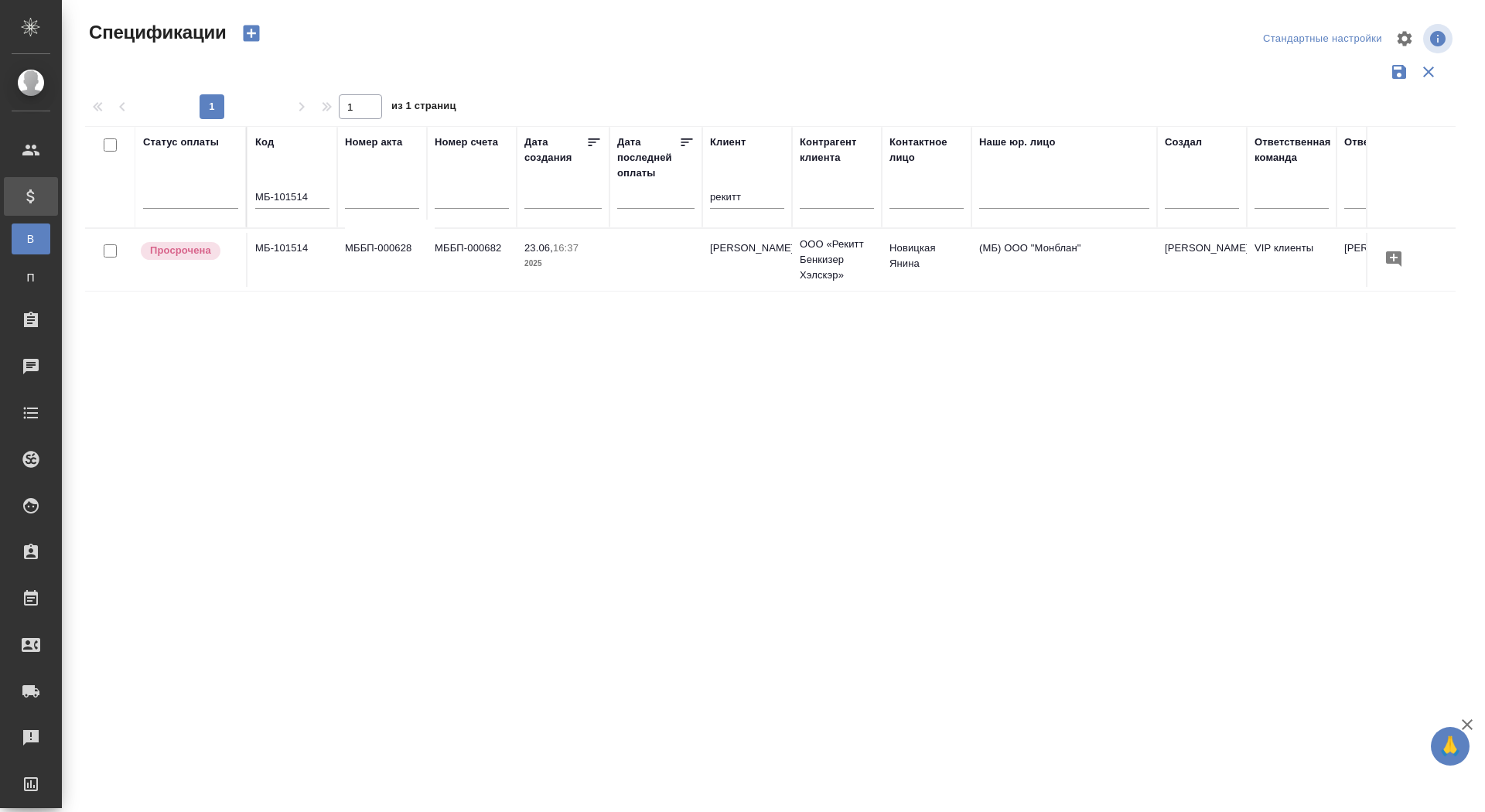
click at [409, 268] on td "МББП-000628" at bounding box center [382, 260] width 90 height 54
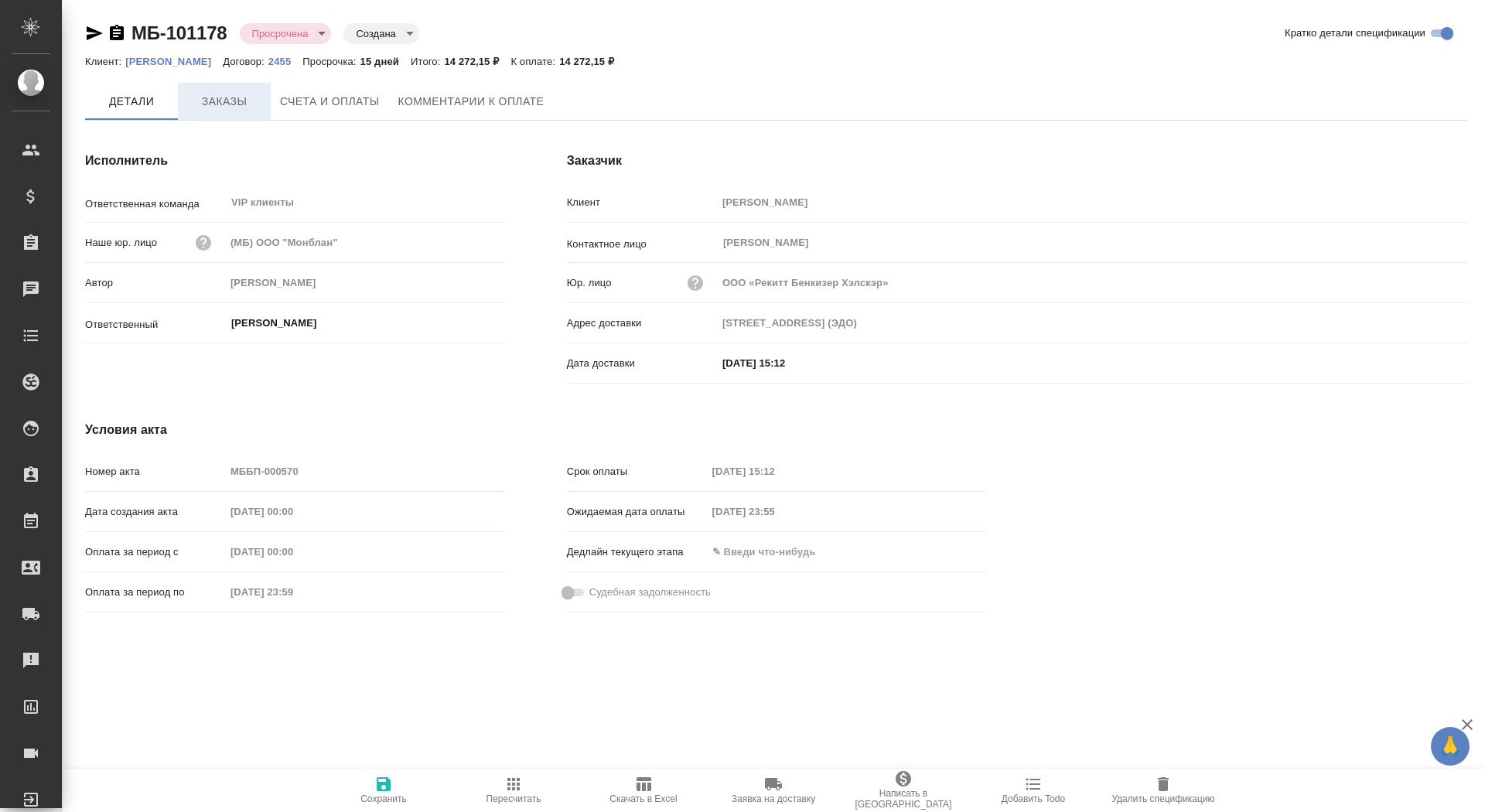
click at [262, 98] on button "Заказы" at bounding box center [224, 101] width 93 height 37
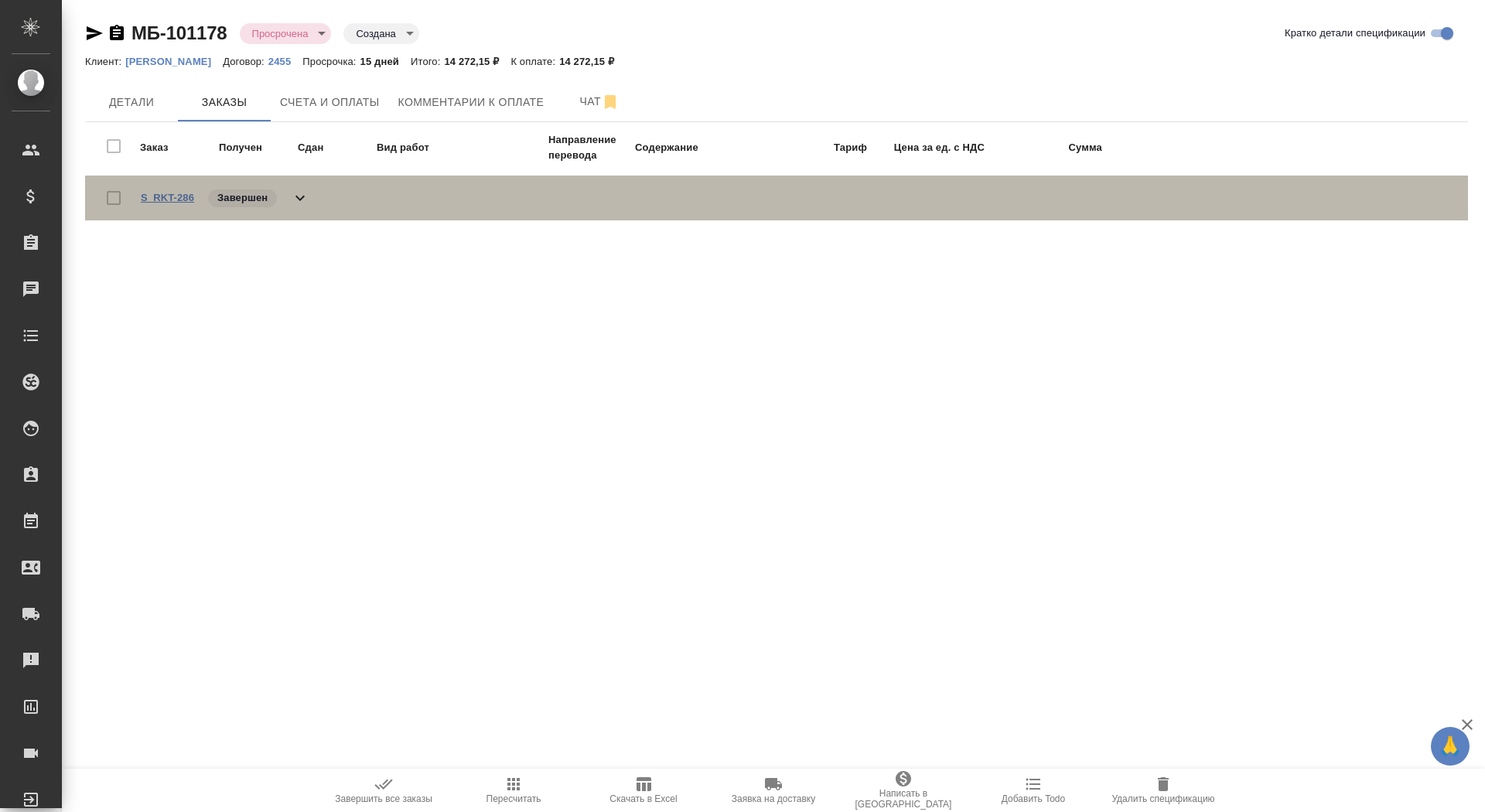
click at [185, 197] on link "S_RKT-286" at bounding box center [168, 197] width 54 height 12
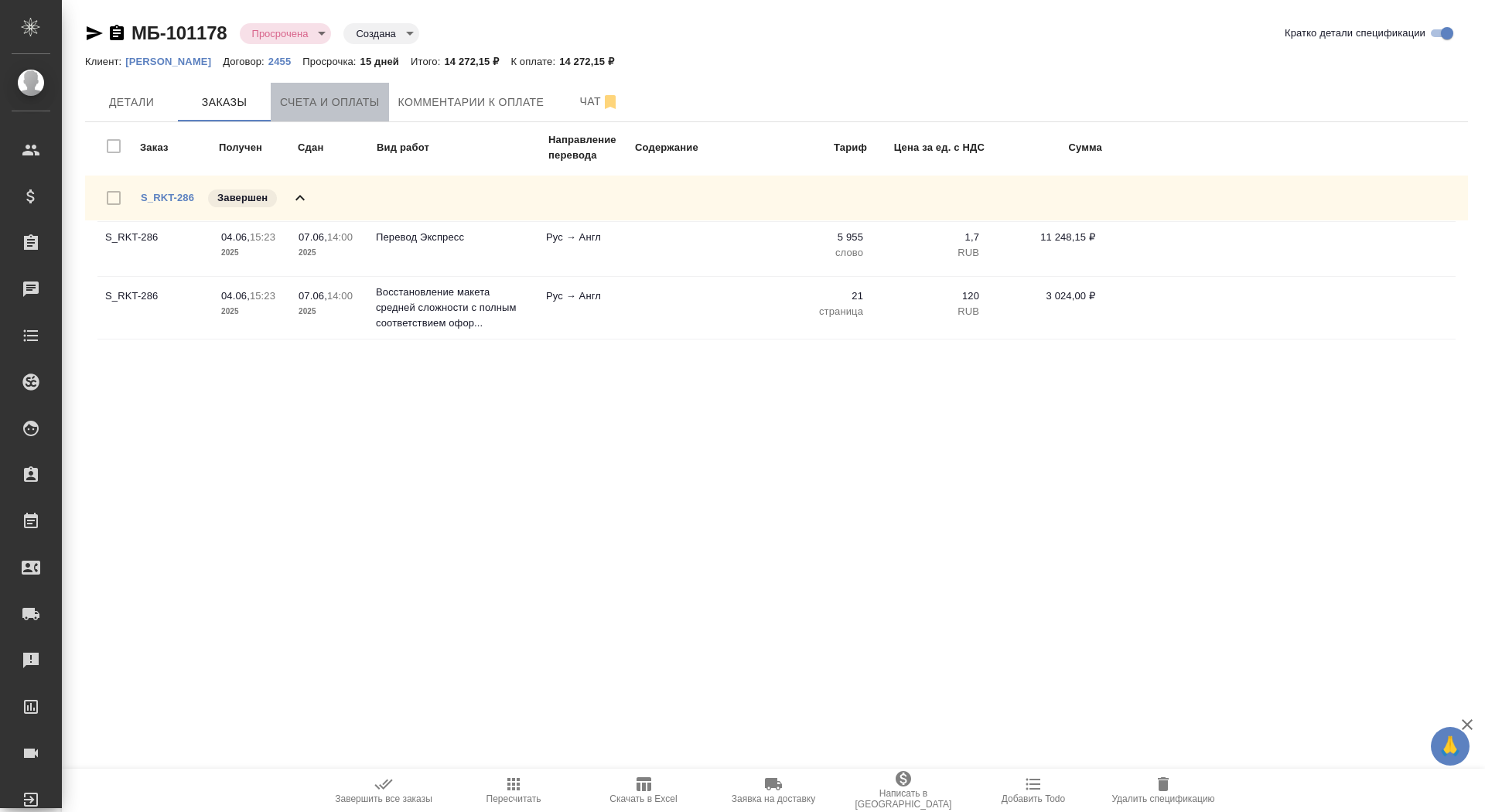
click at [314, 105] on span "Счета и оплаты" at bounding box center [330, 102] width 100 height 19
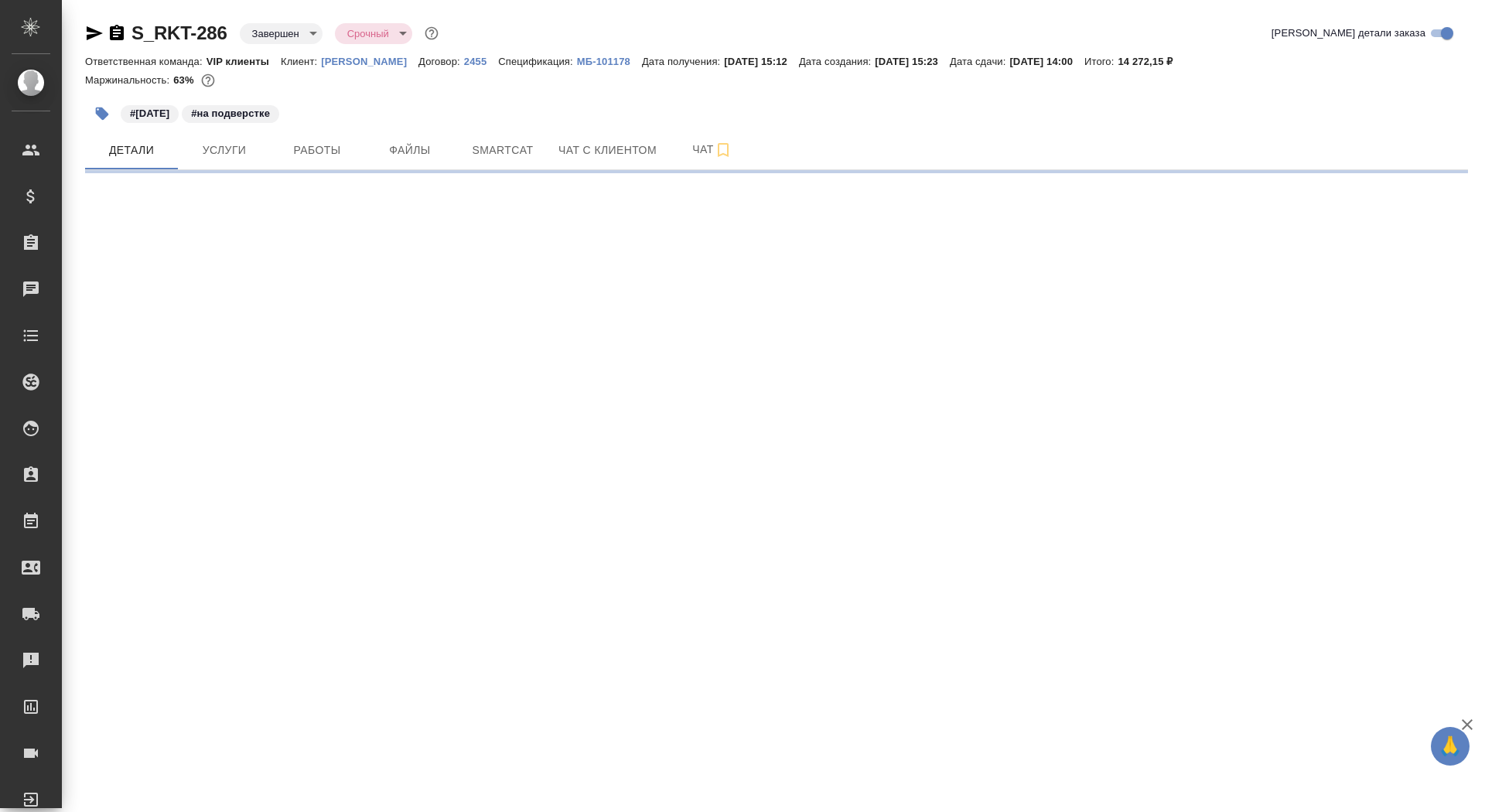
select select "RU"
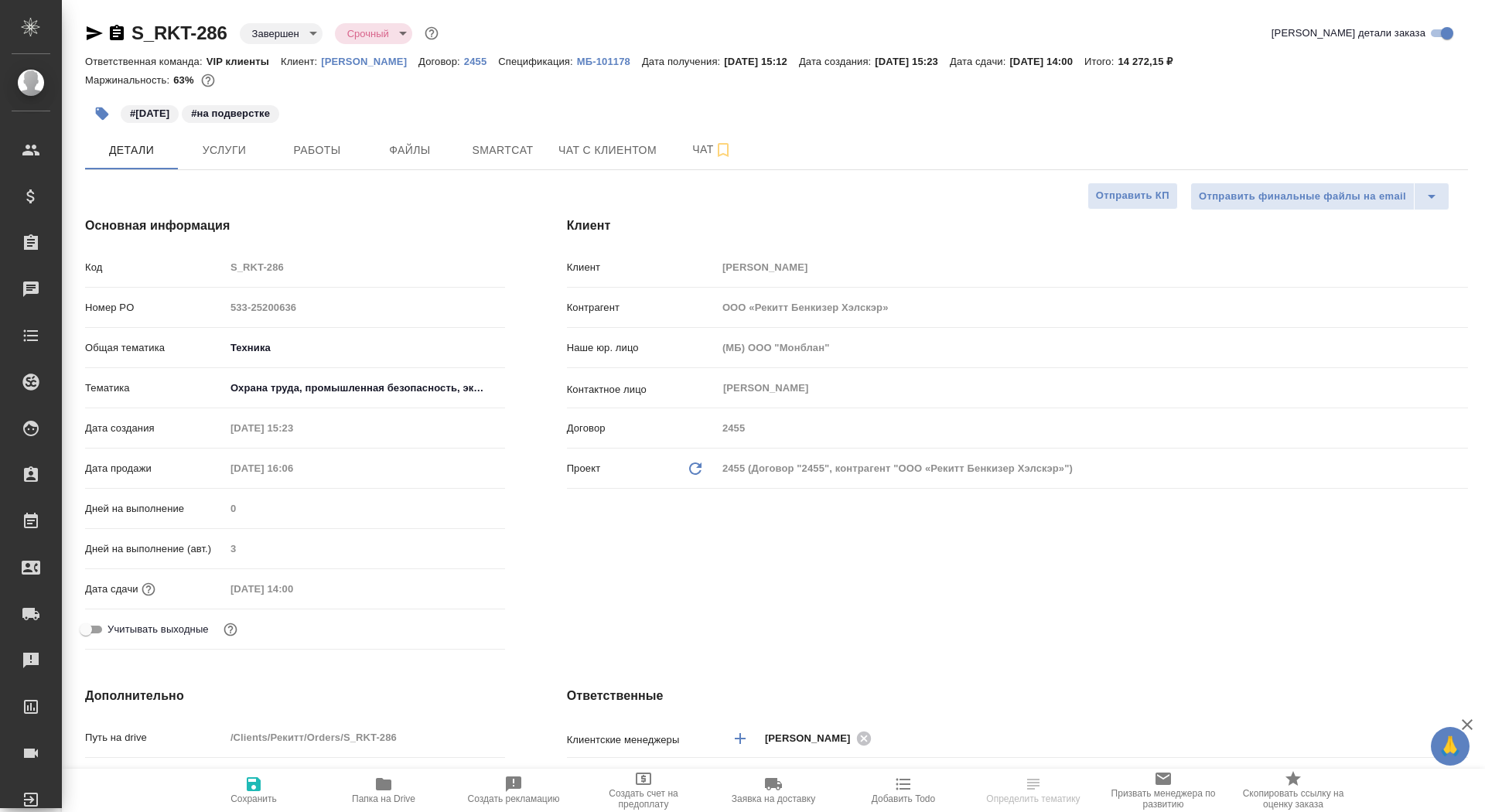
type textarea "x"
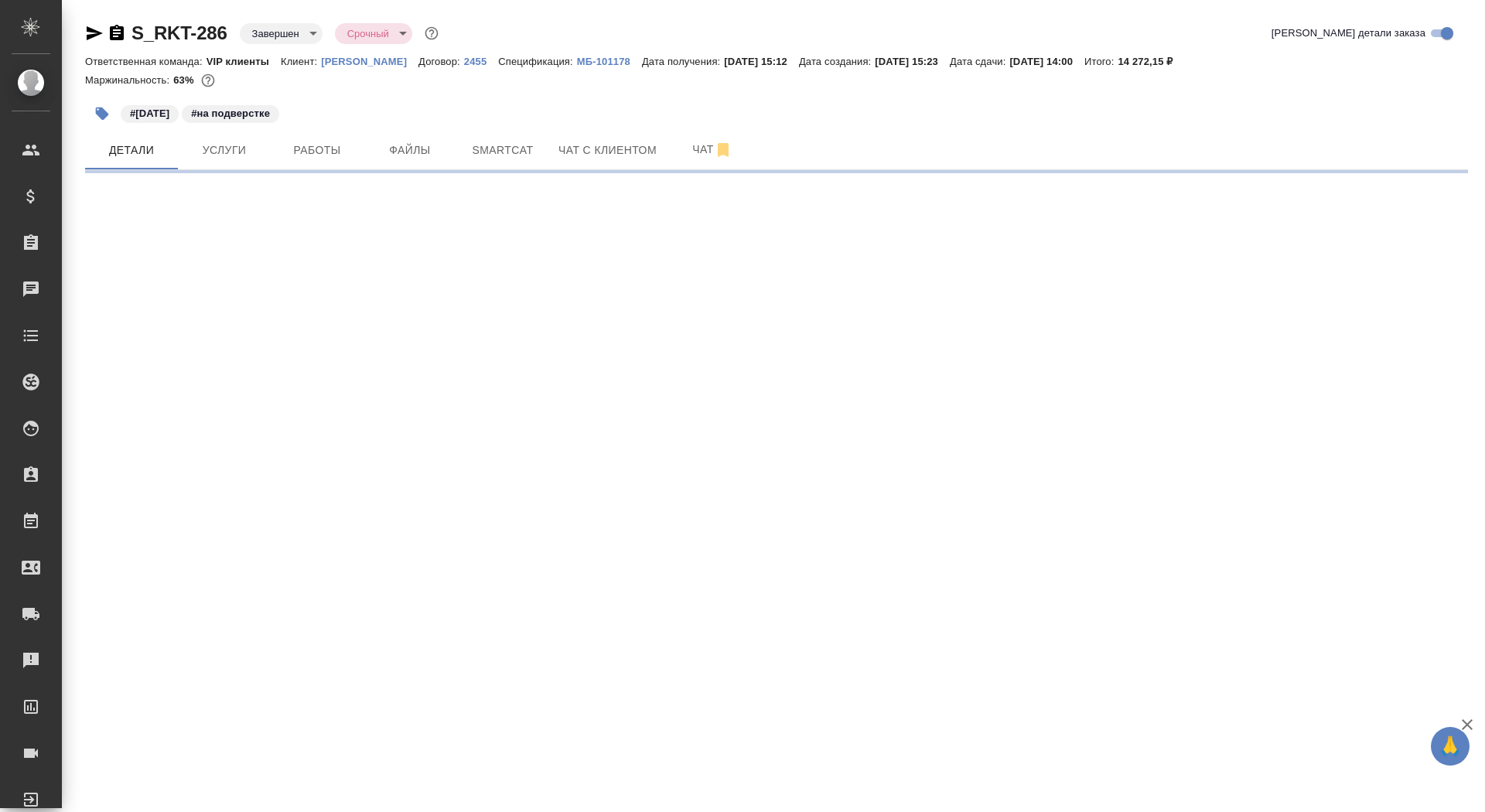
select select "RU"
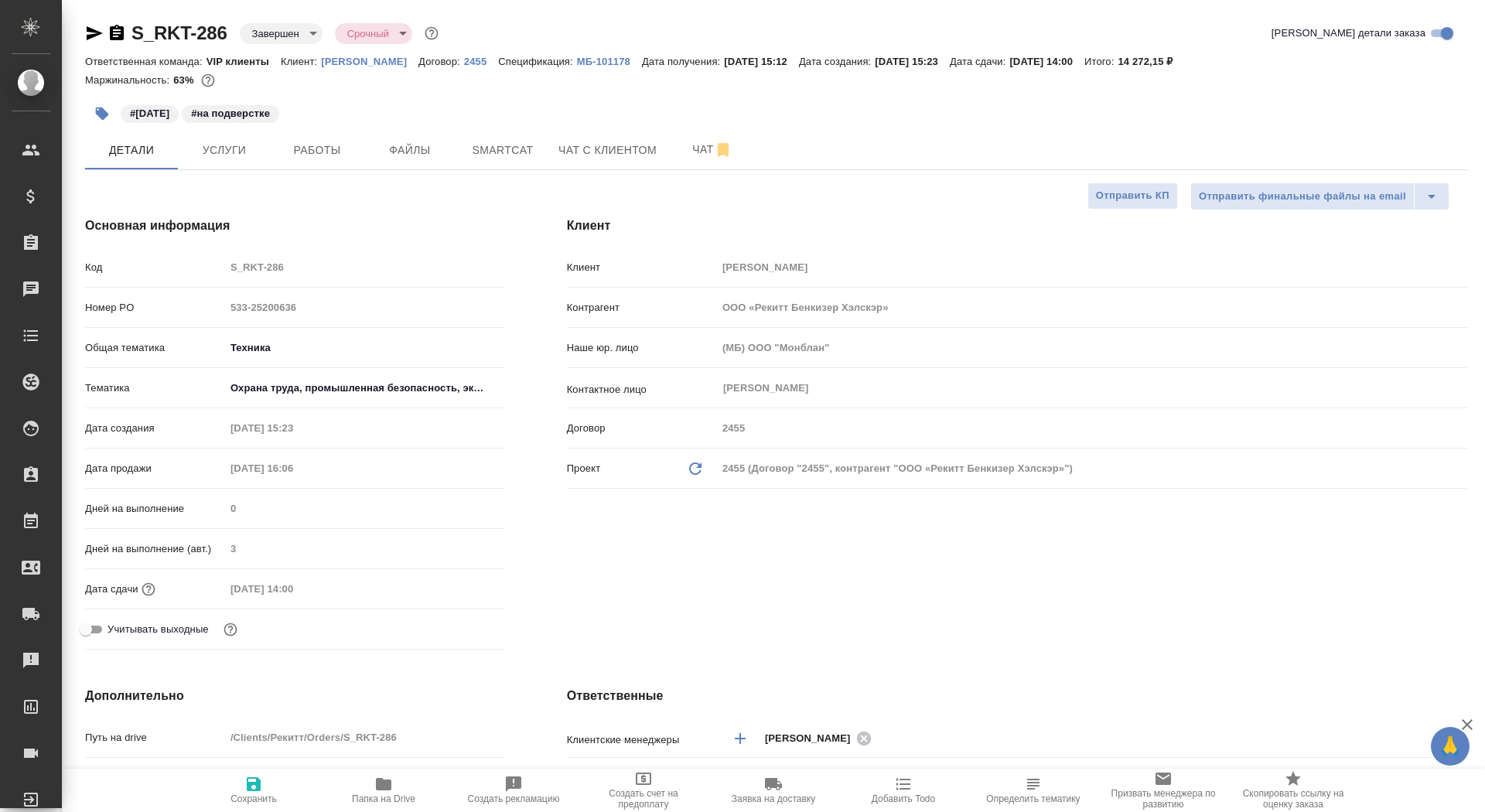
type textarea "x"
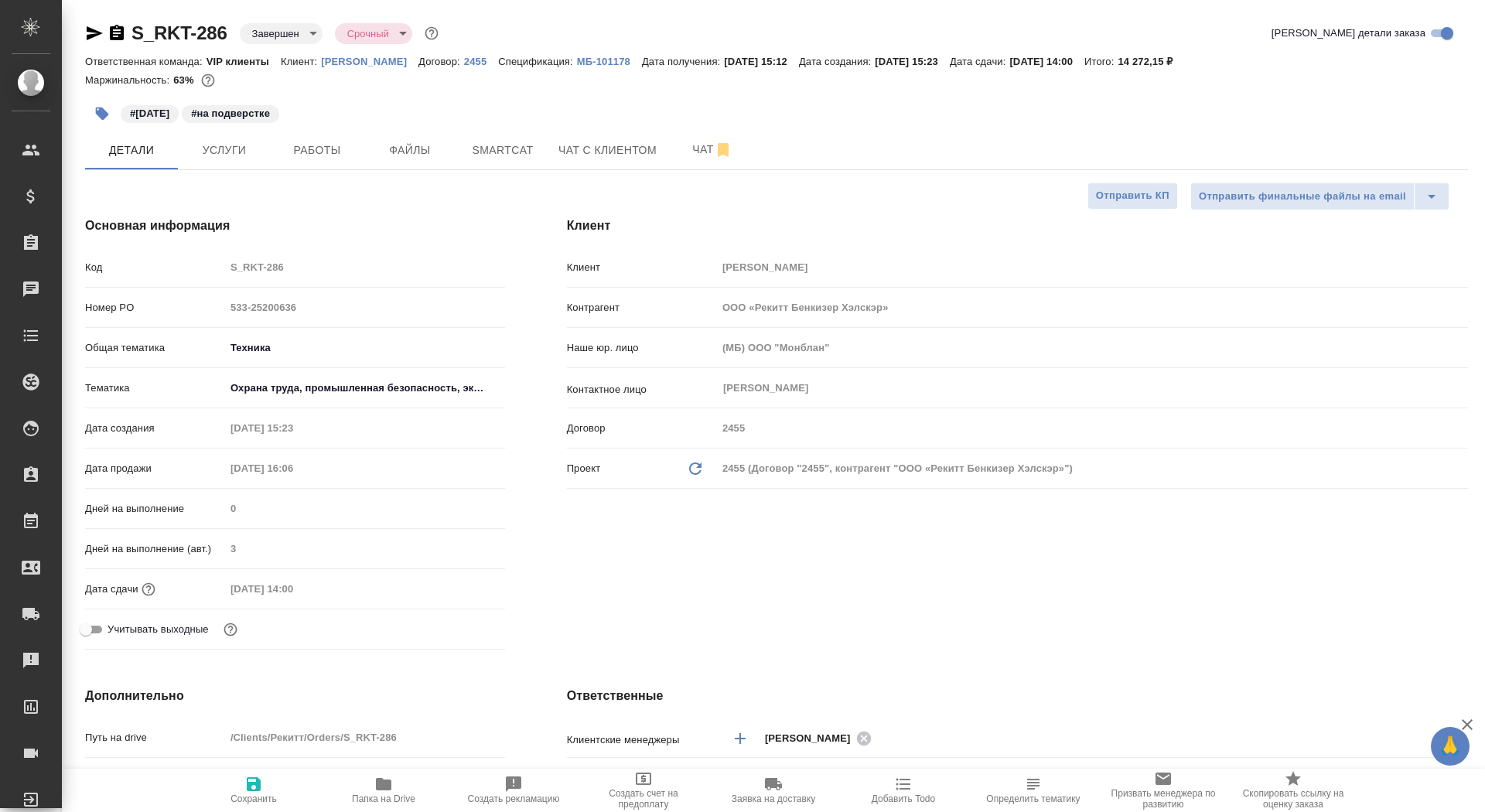
type textarea "x"
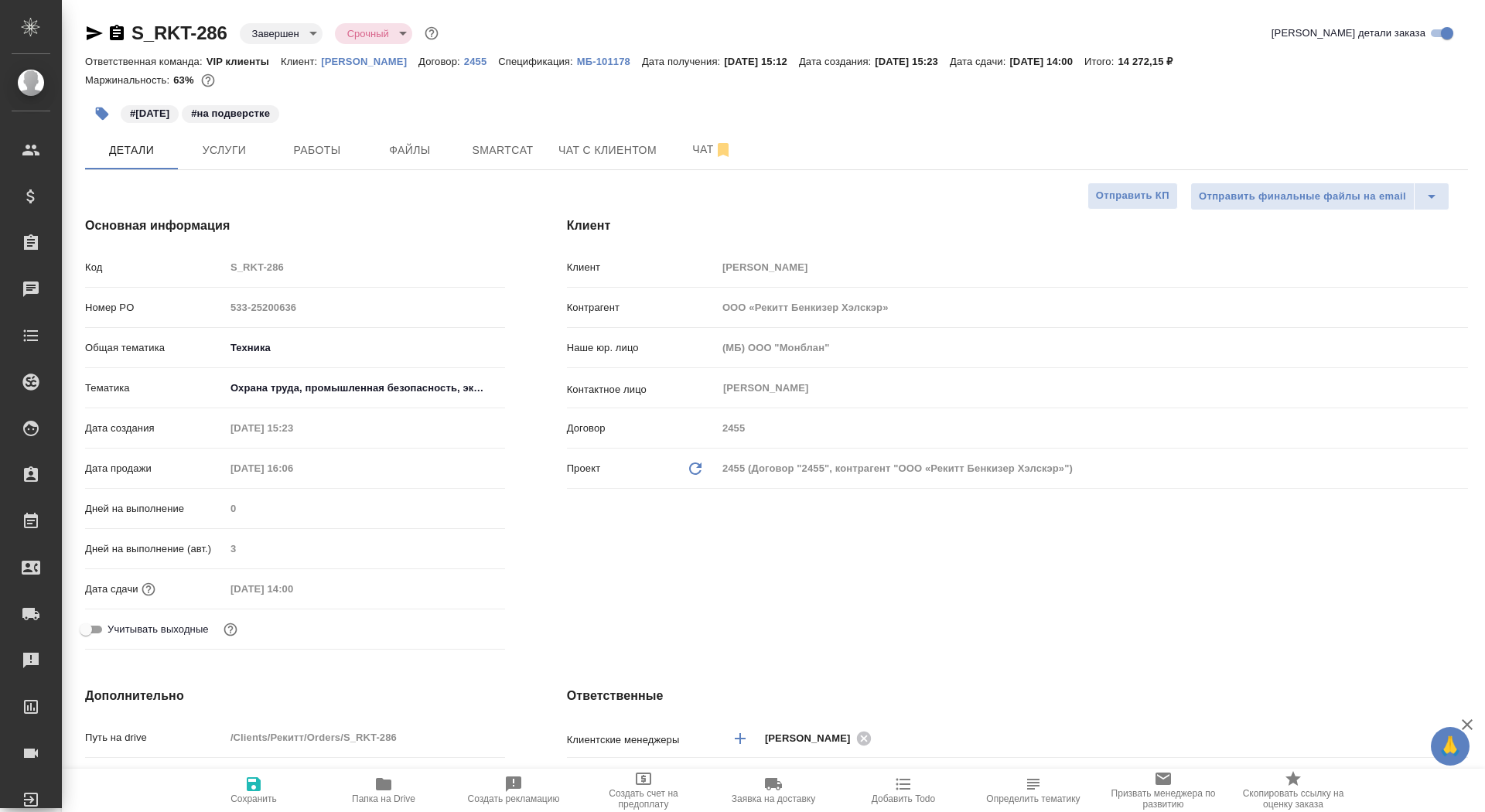
type textarea "x"
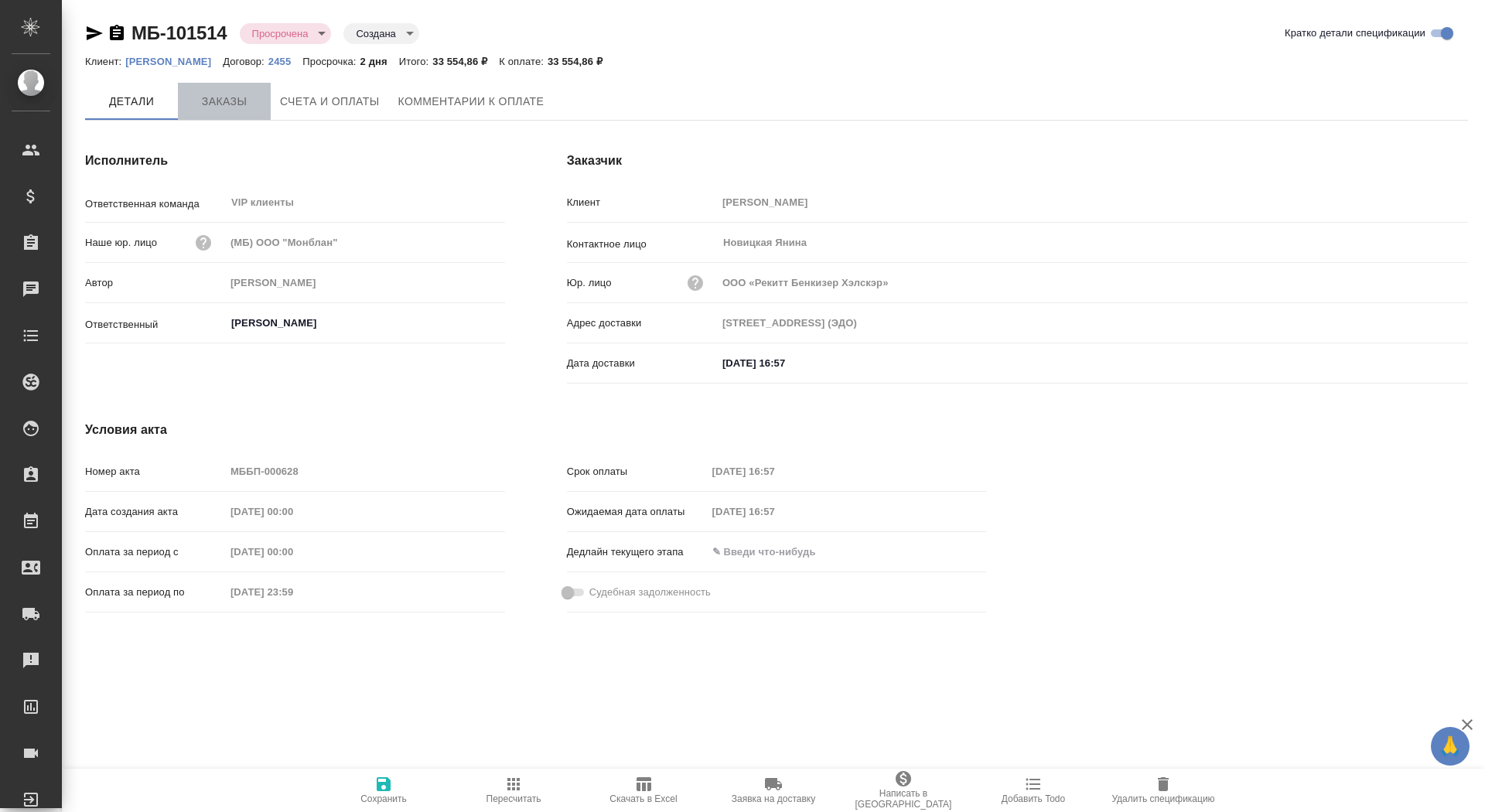
click at [231, 90] on button "Заказы" at bounding box center [224, 101] width 93 height 37
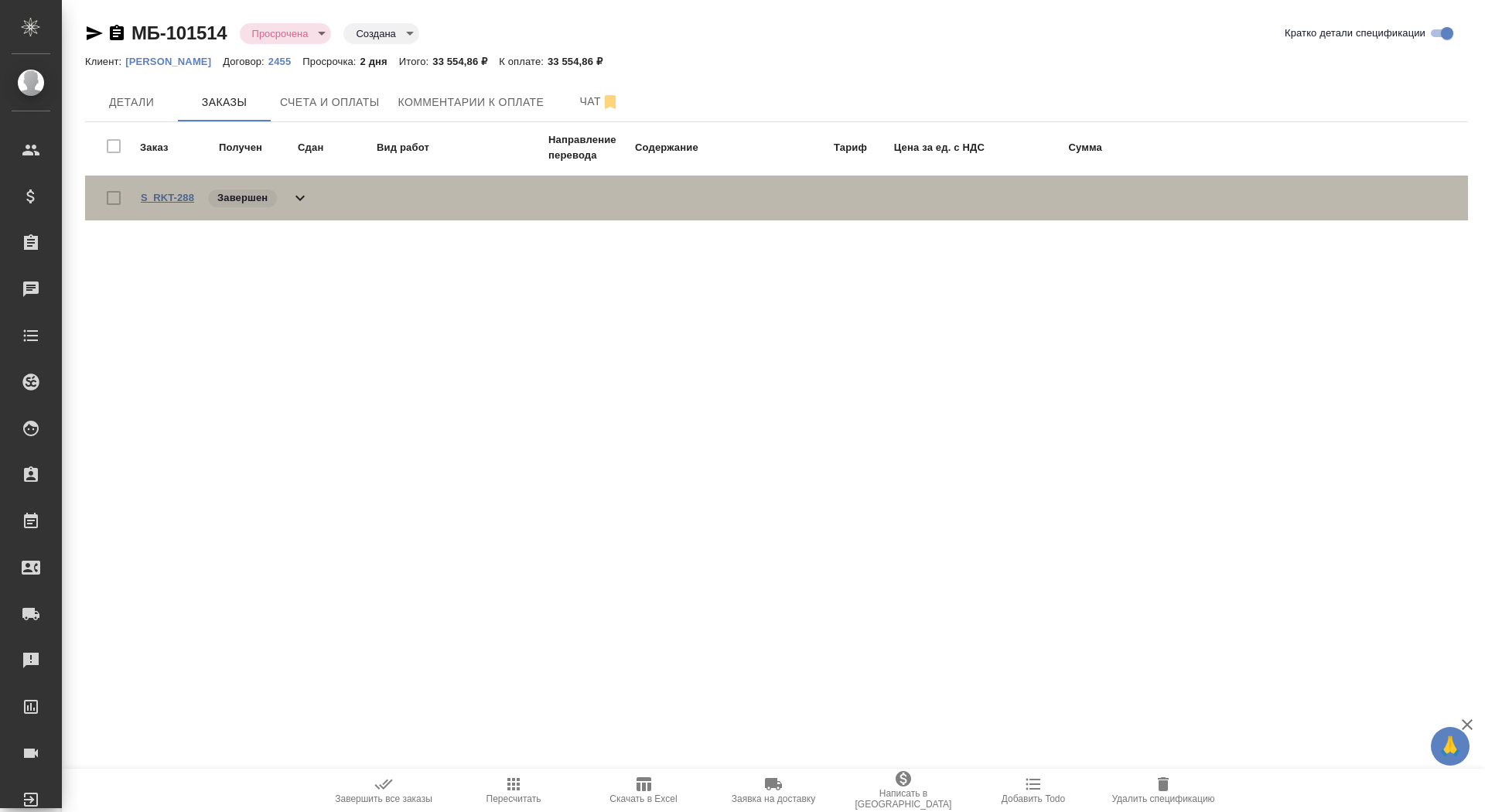
click at [179, 198] on link "S_RKT-288" at bounding box center [168, 197] width 54 height 12
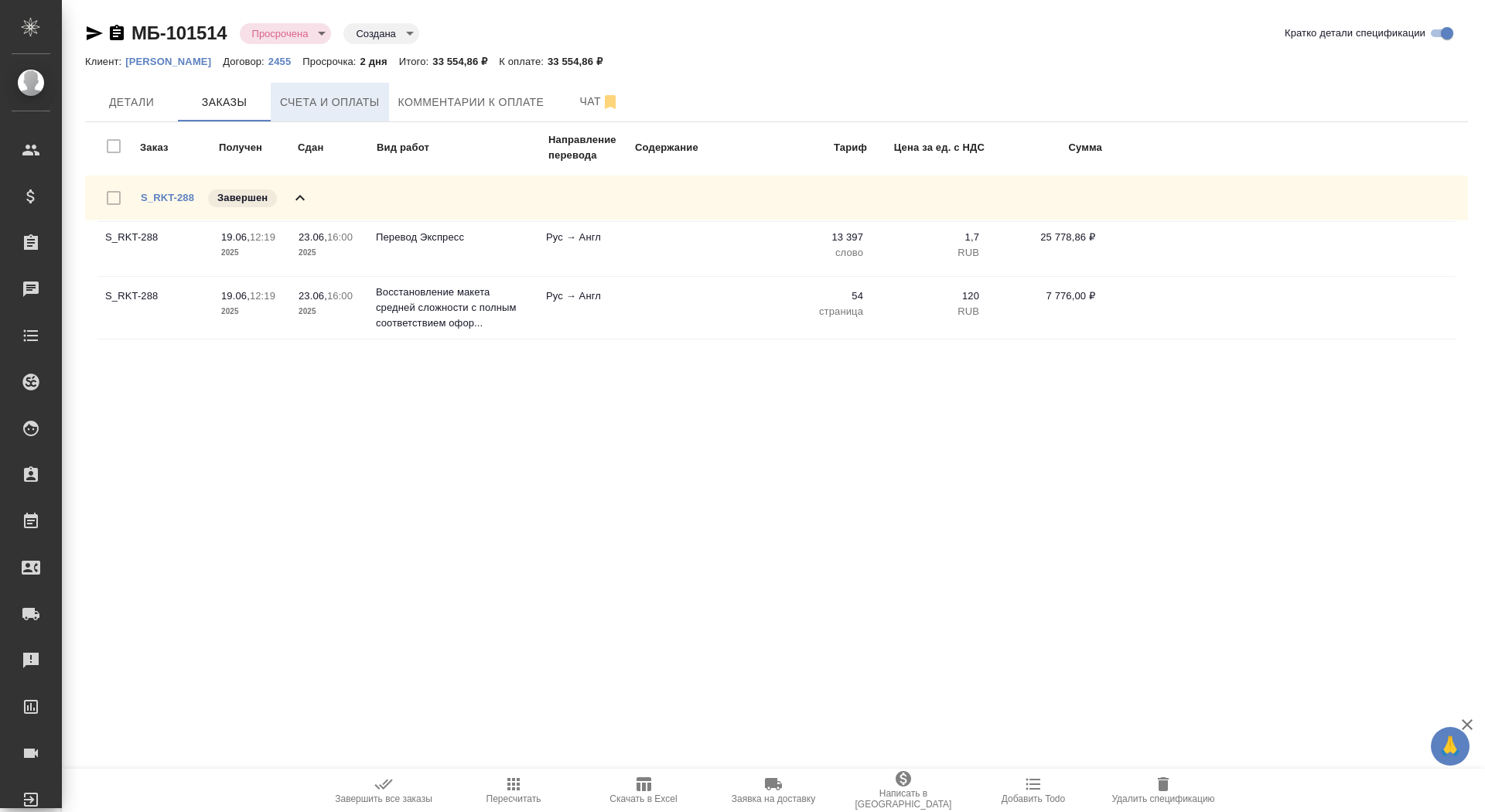
click at [348, 97] on span "Счета и оплаты" at bounding box center [330, 102] width 100 height 19
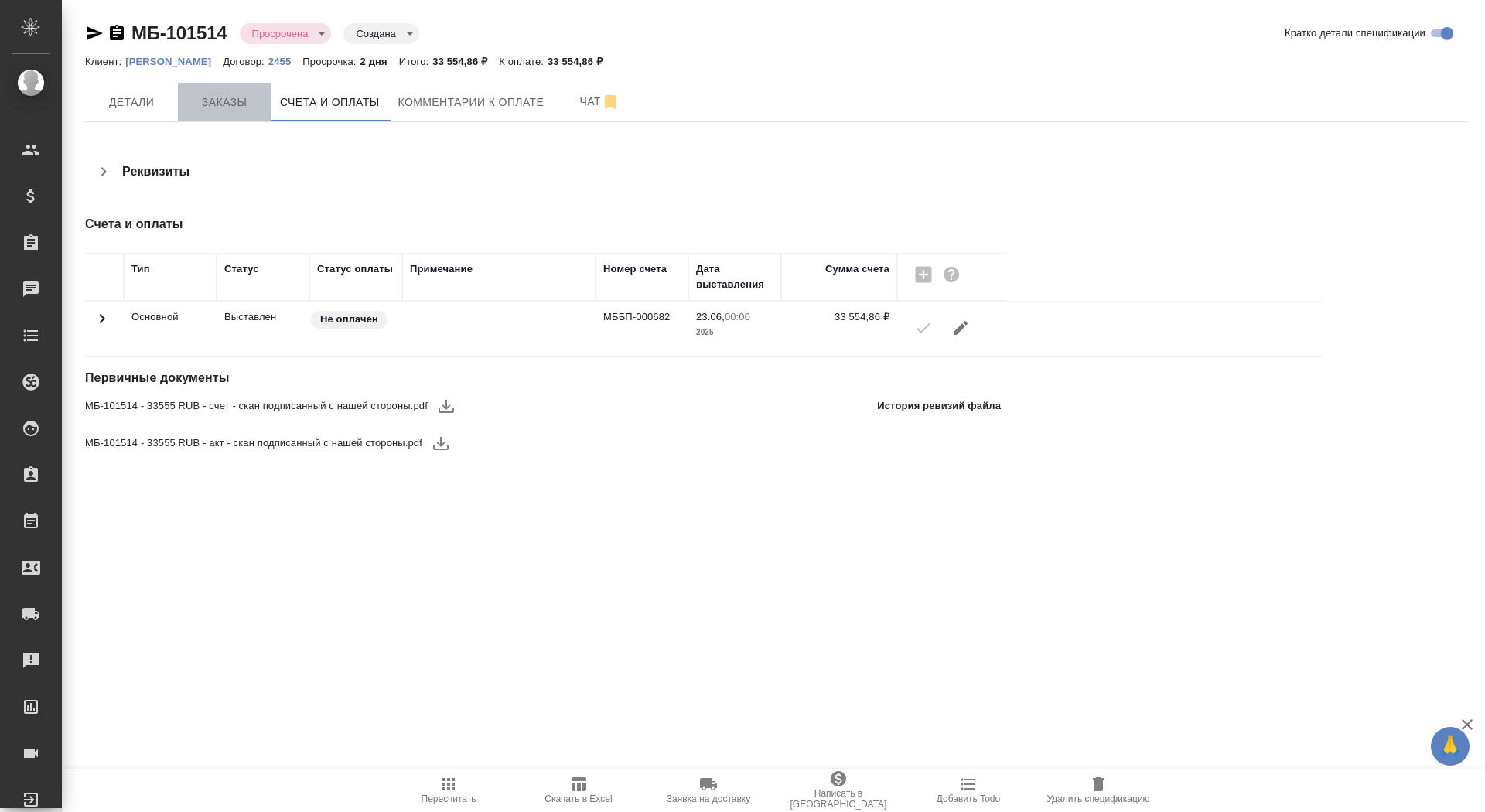
click at [260, 89] on button "Заказы" at bounding box center [224, 102] width 93 height 39
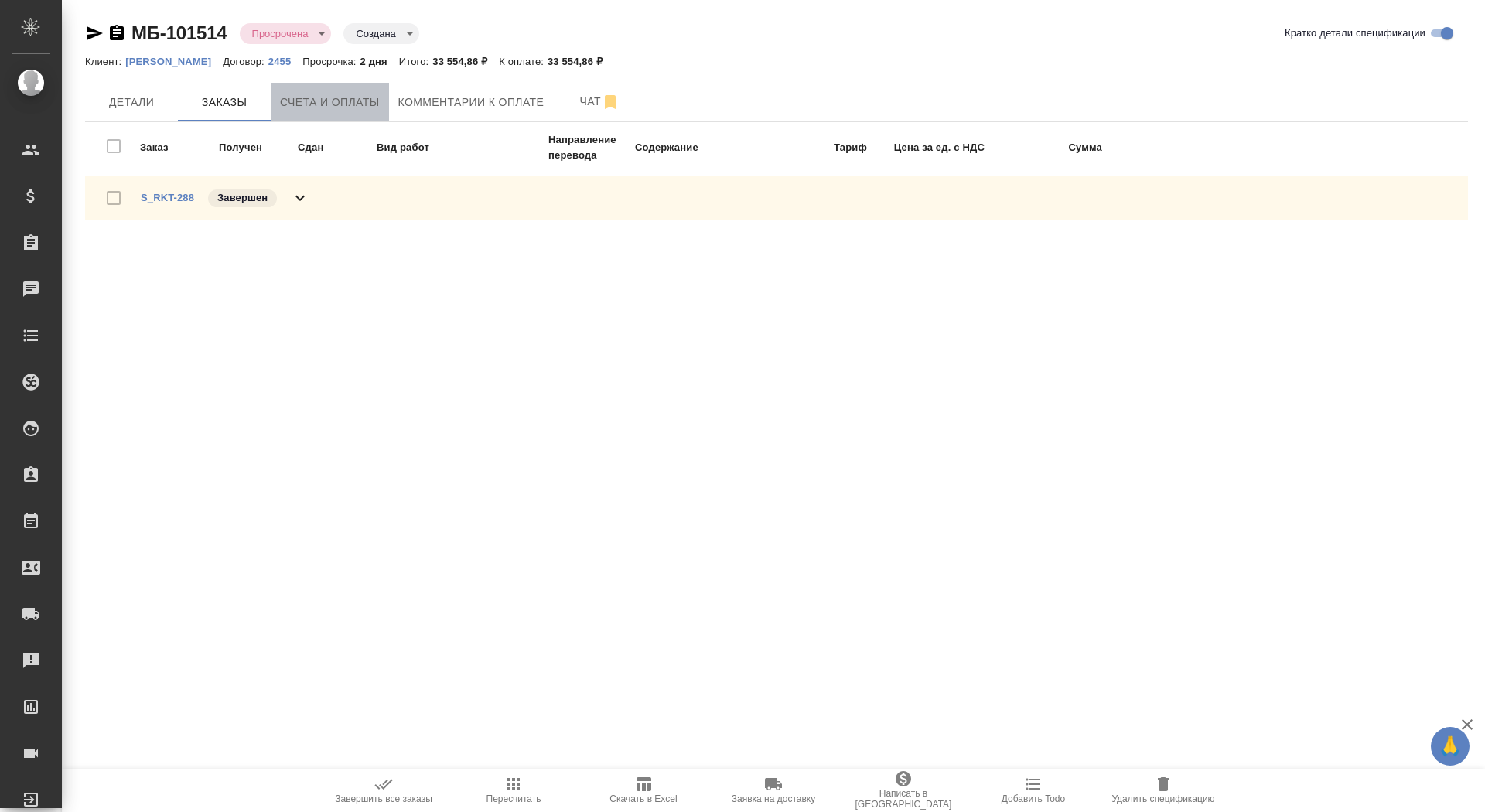
click at [330, 88] on button "Счета и оплаты" at bounding box center [330, 102] width 119 height 39
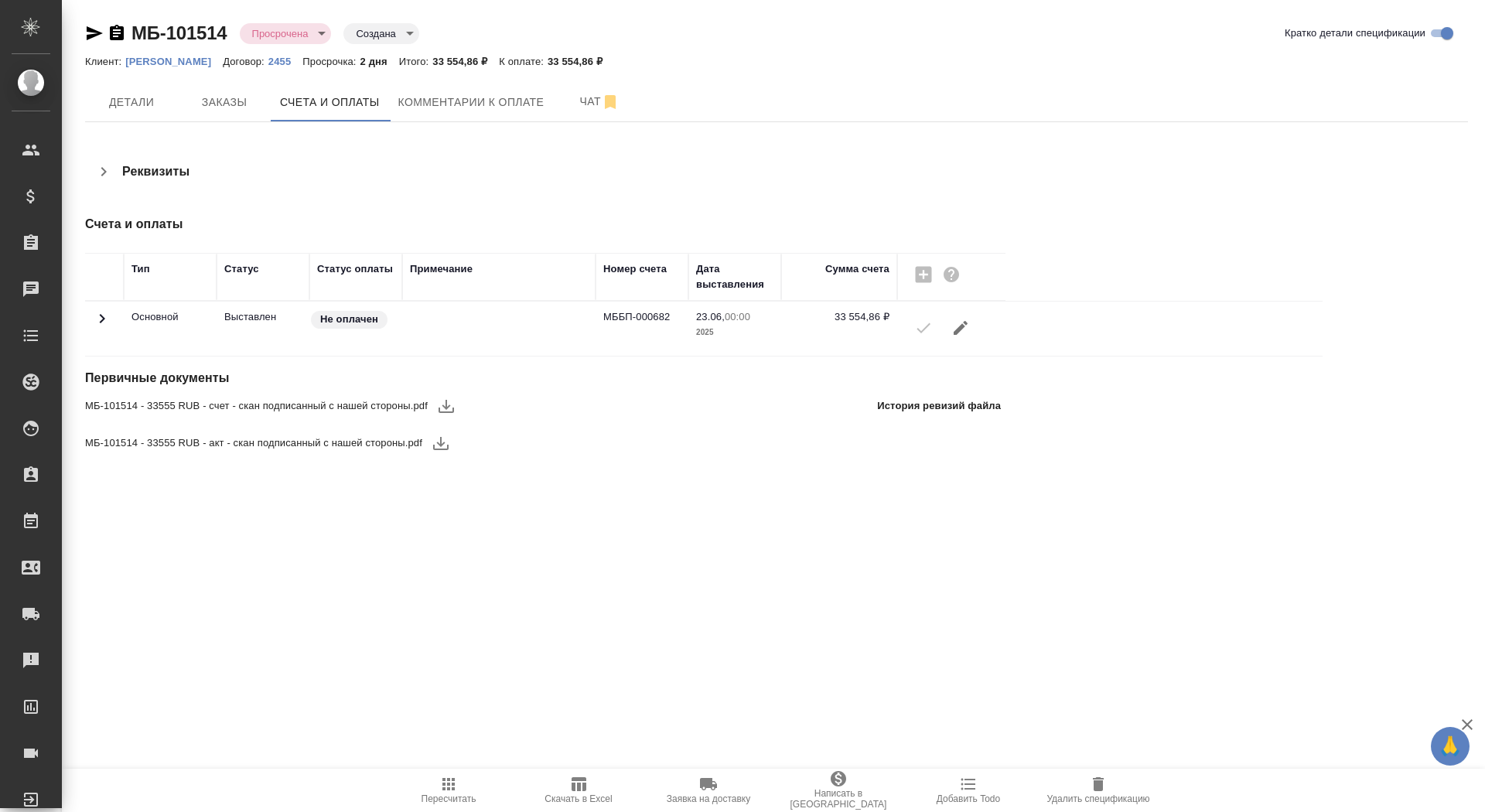
click at [449, 405] on icon "button" at bounding box center [446, 406] width 19 height 19
click at [441, 450] on icon "button" at bounding box center [441, 443] width 19 height 19
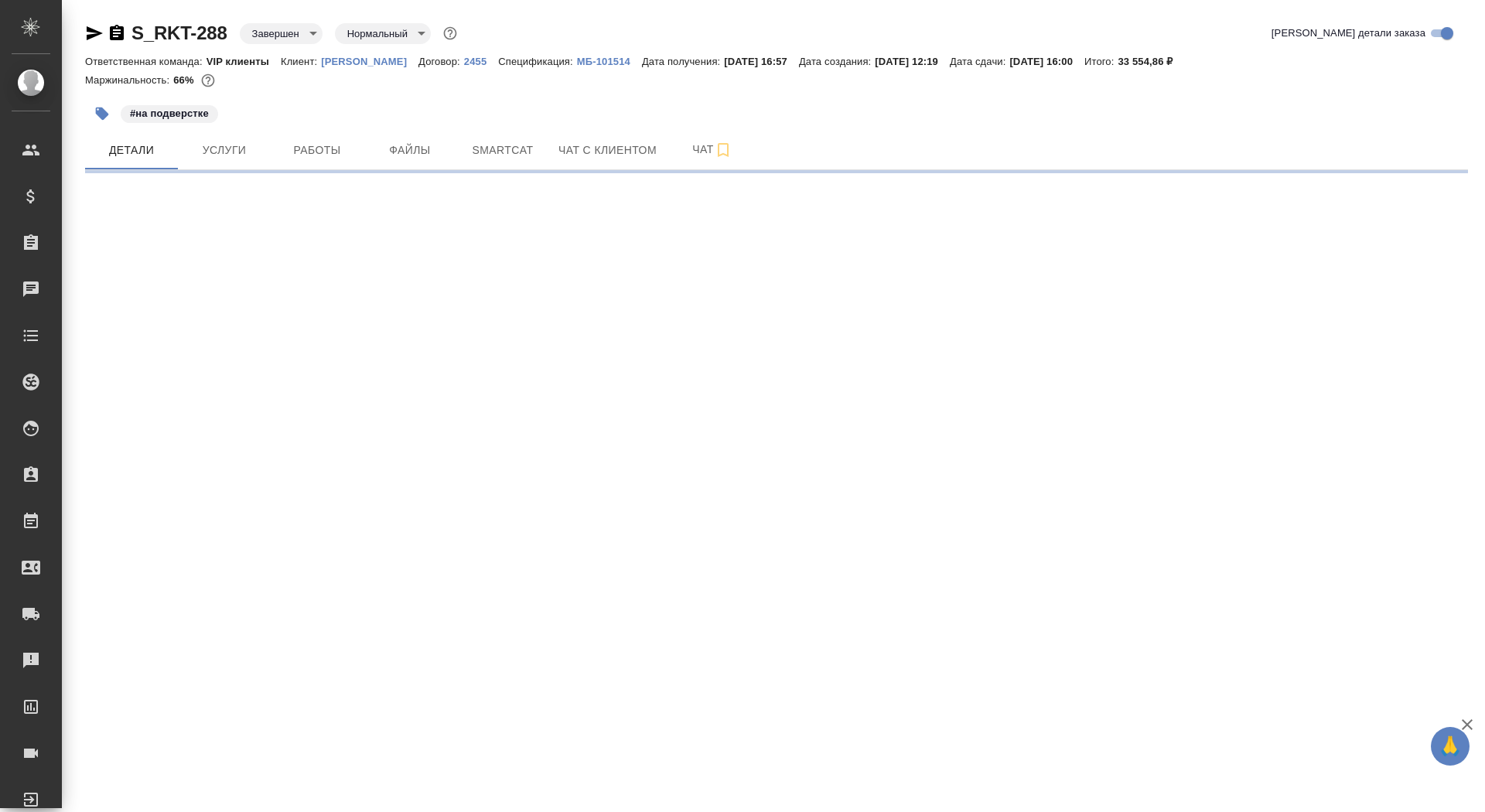
select select "RU"
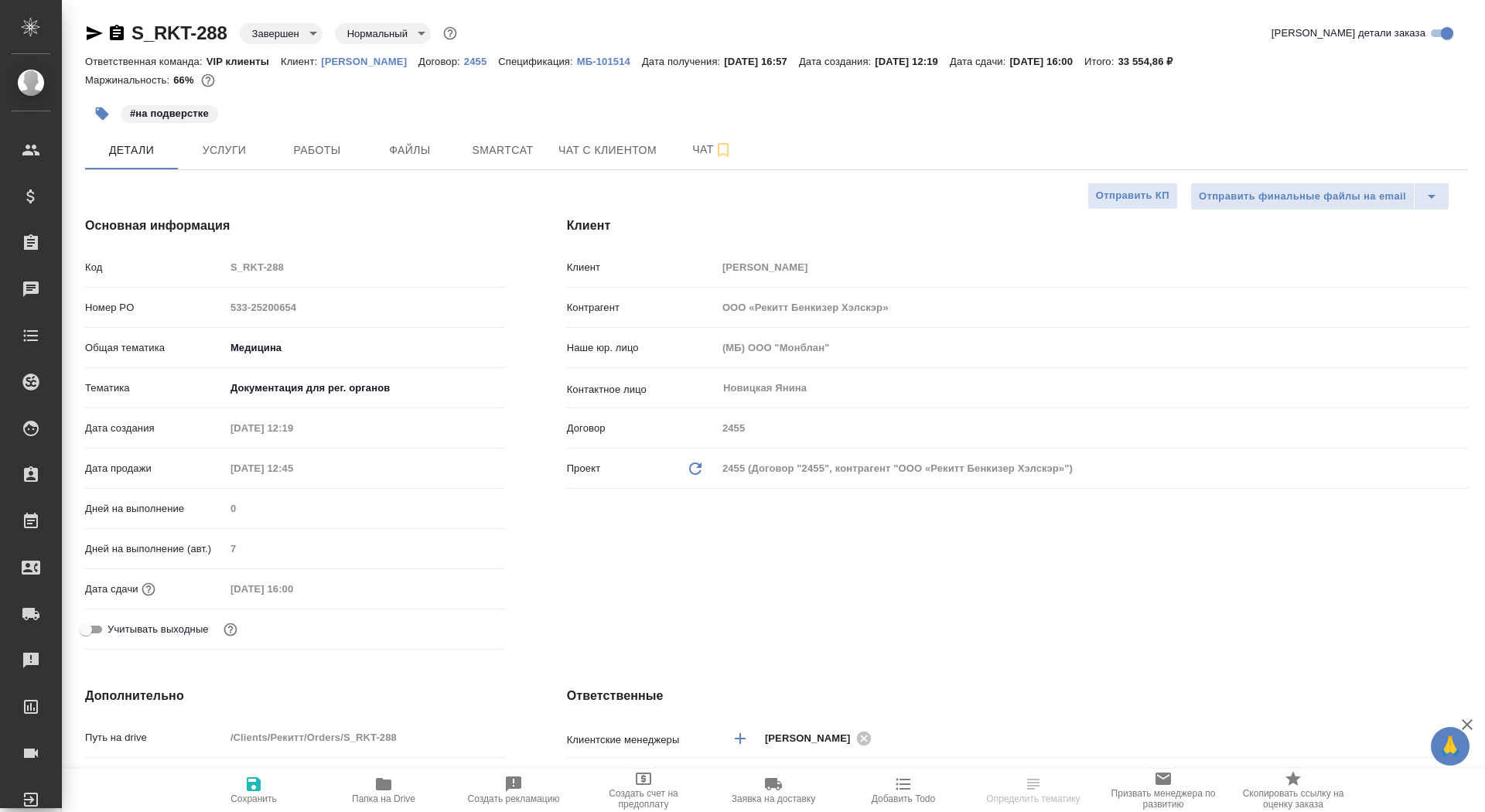
type textarea "x"
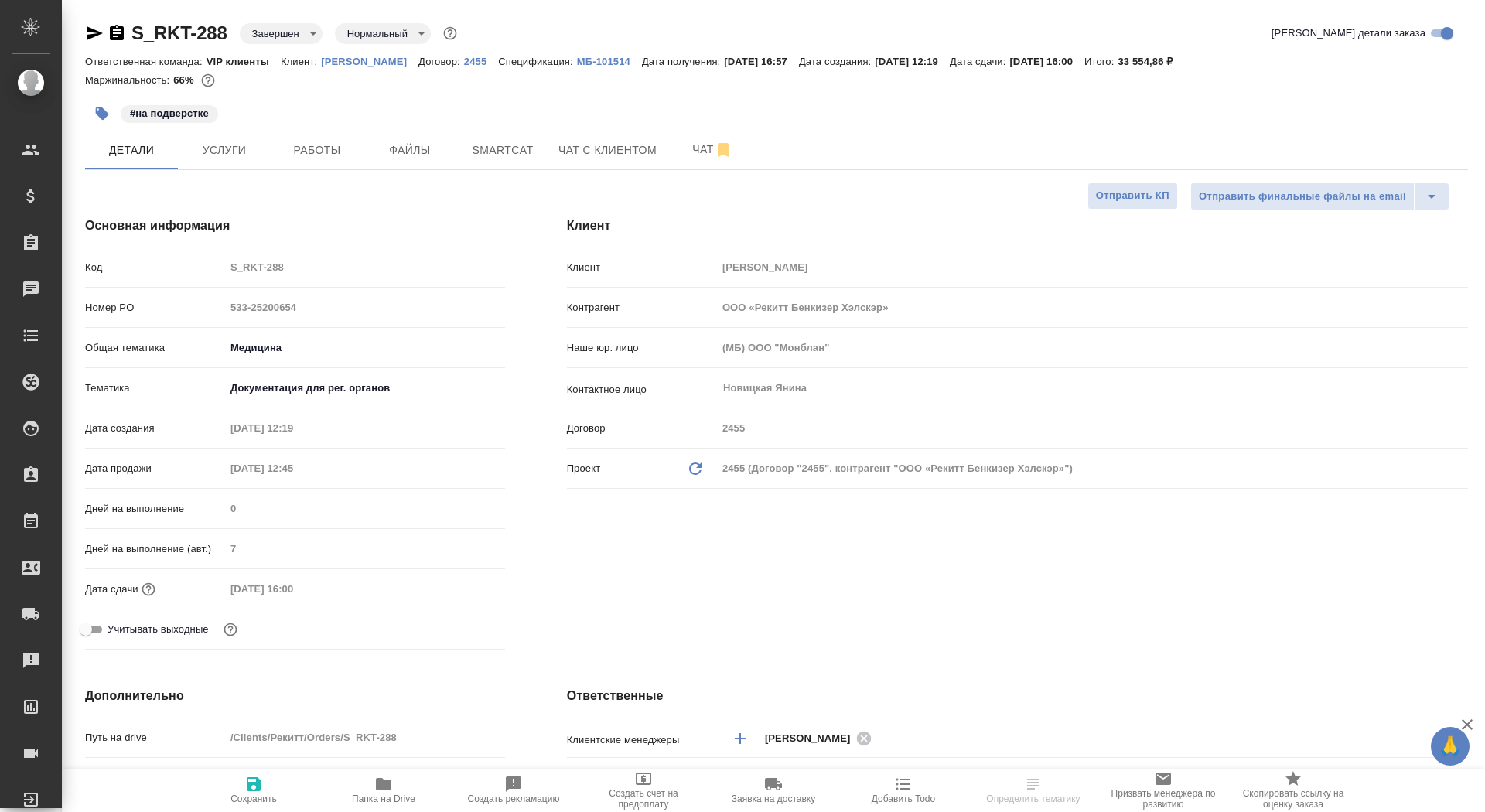
type textarea "x"
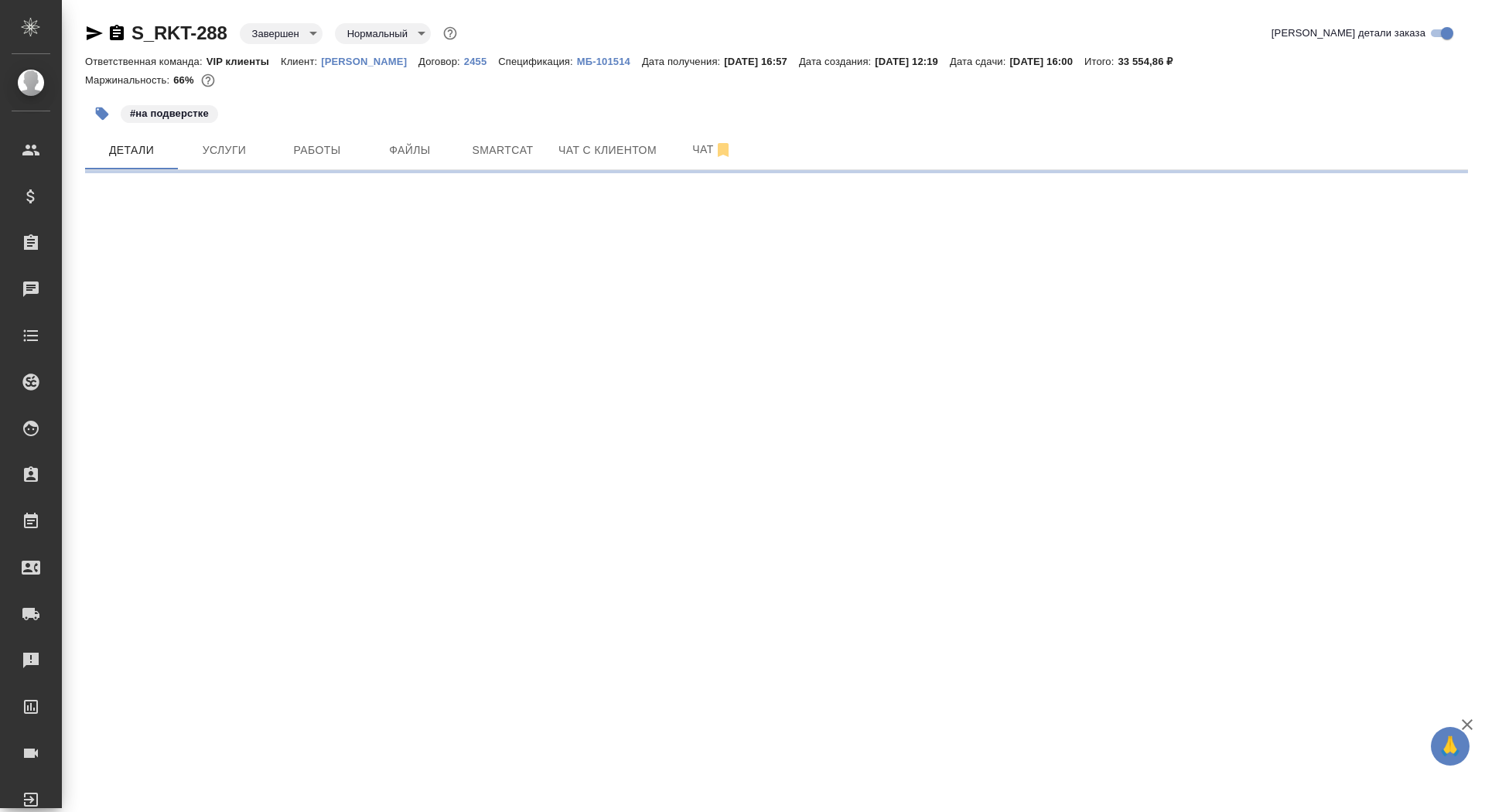
select select "RU"
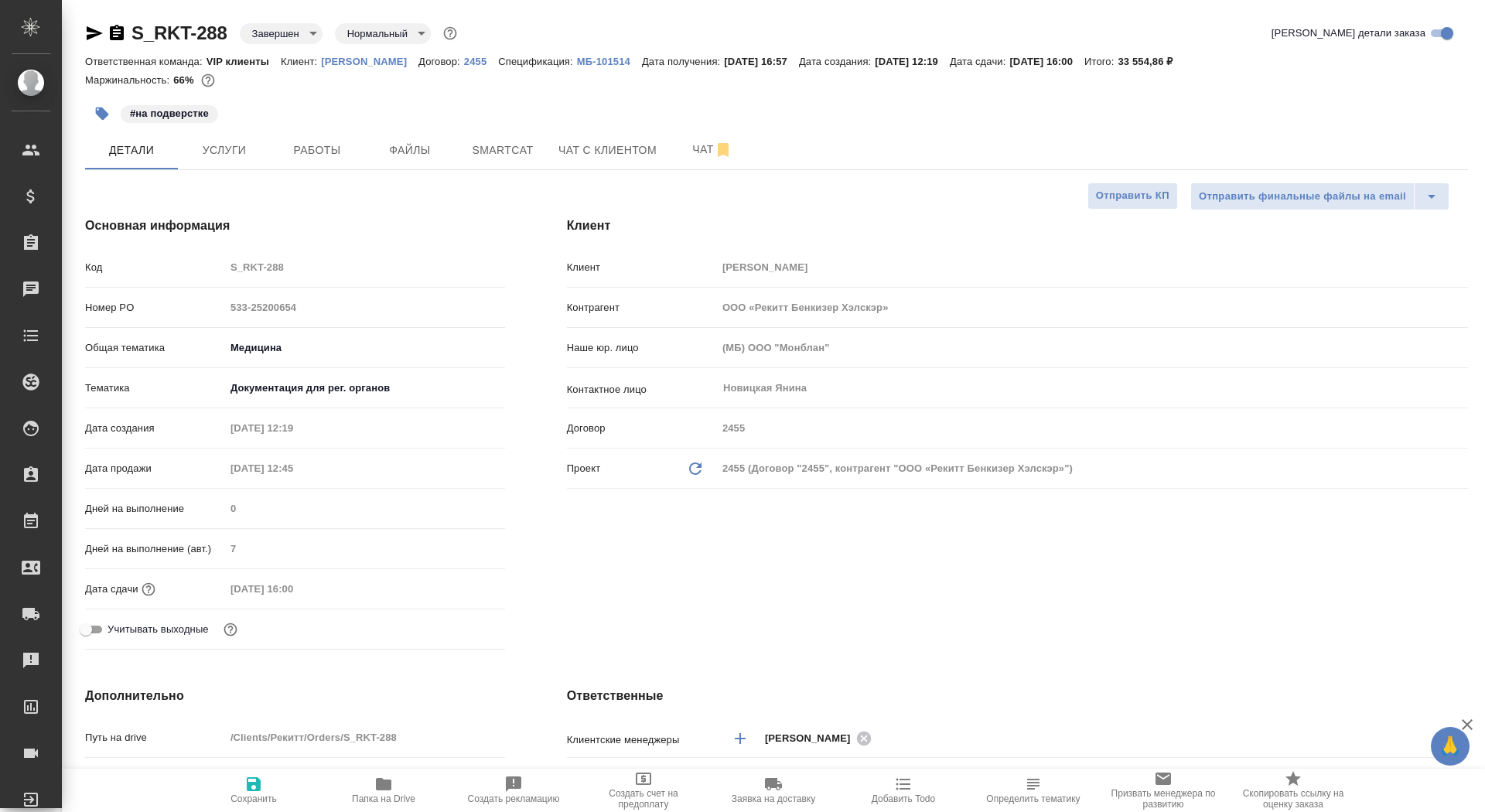
type textarea "x"
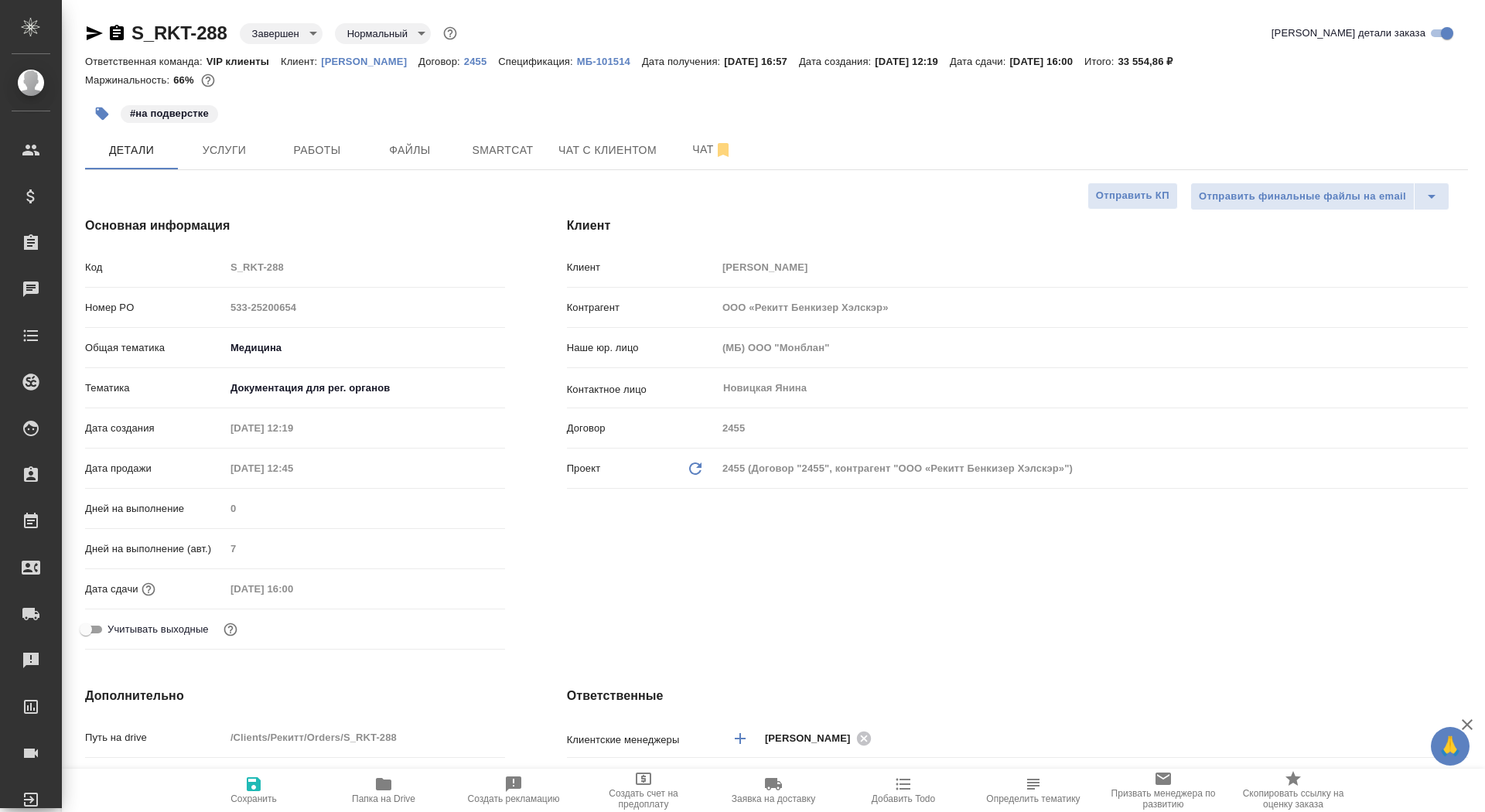
type textarea "x"
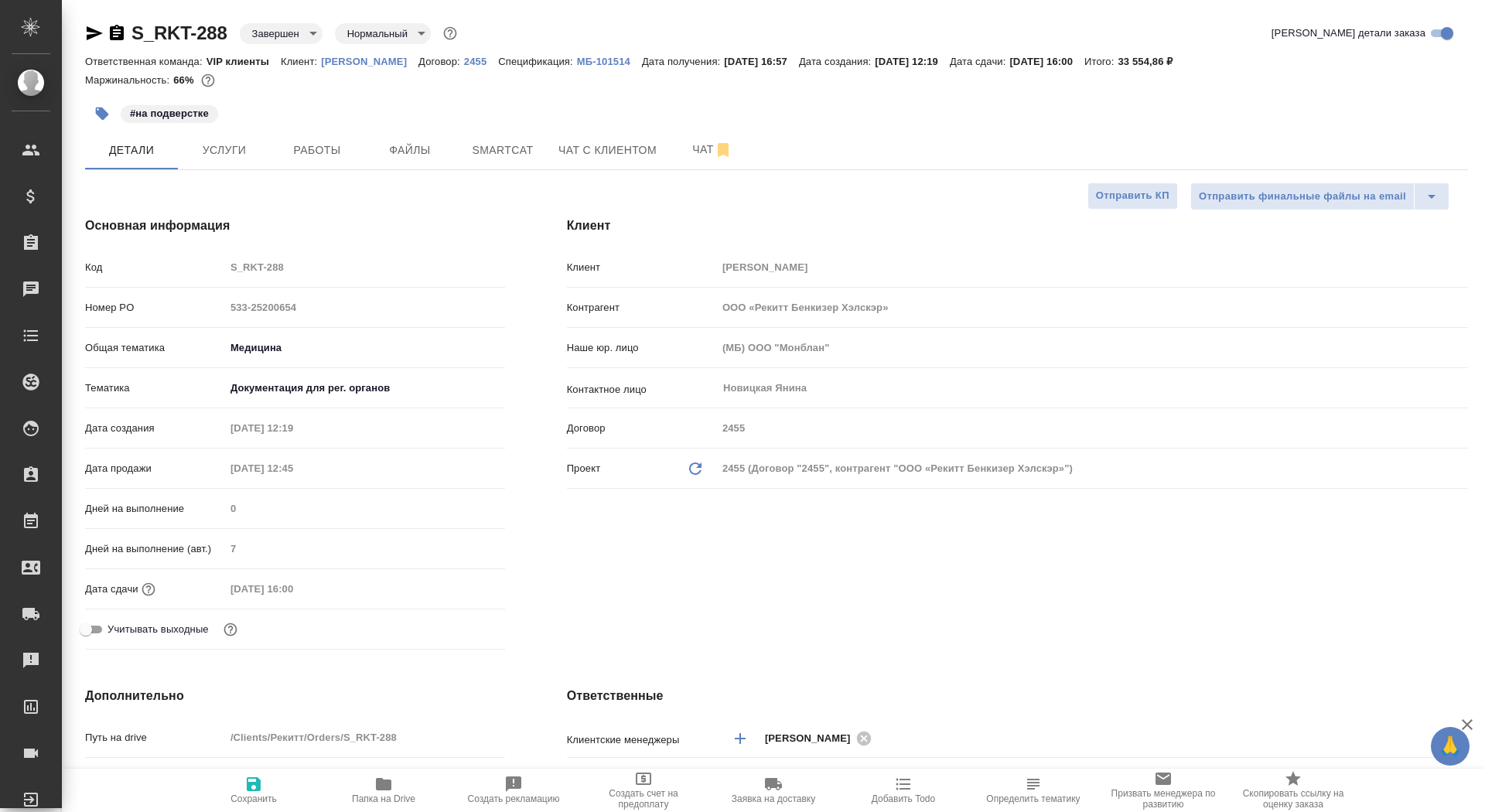
type textarea "x"
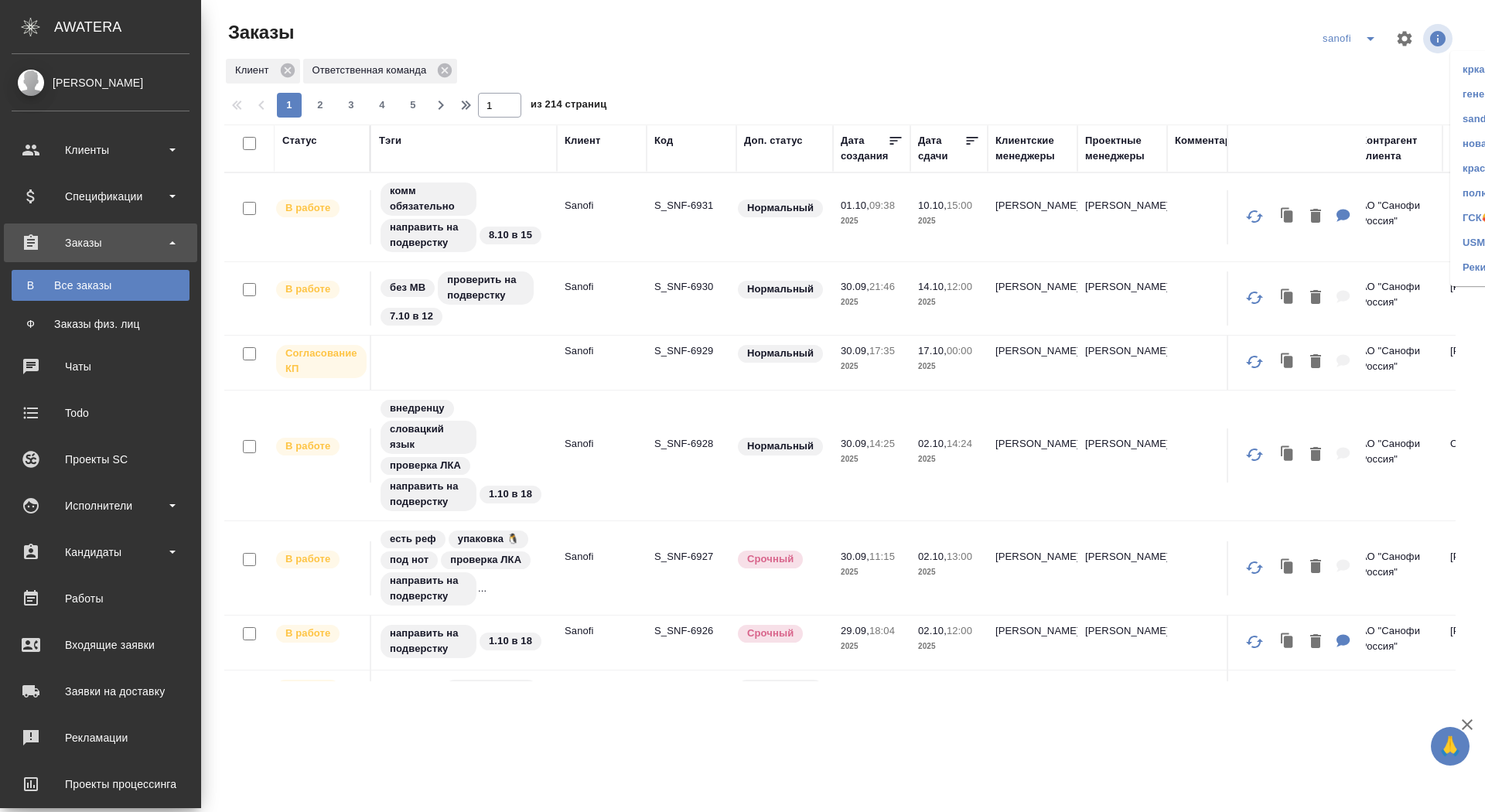
click at [42, 170] on ul "Клиенты Спецификации Заказы В Все заказы Ф Заказы физ. лиц 0 Чаты Todo Проекты …" at bounding box center [100, 510] width 201 height 773
click at [53, 159] on div "Клиенты" at bounding box center [101, 149] width 178 height 23
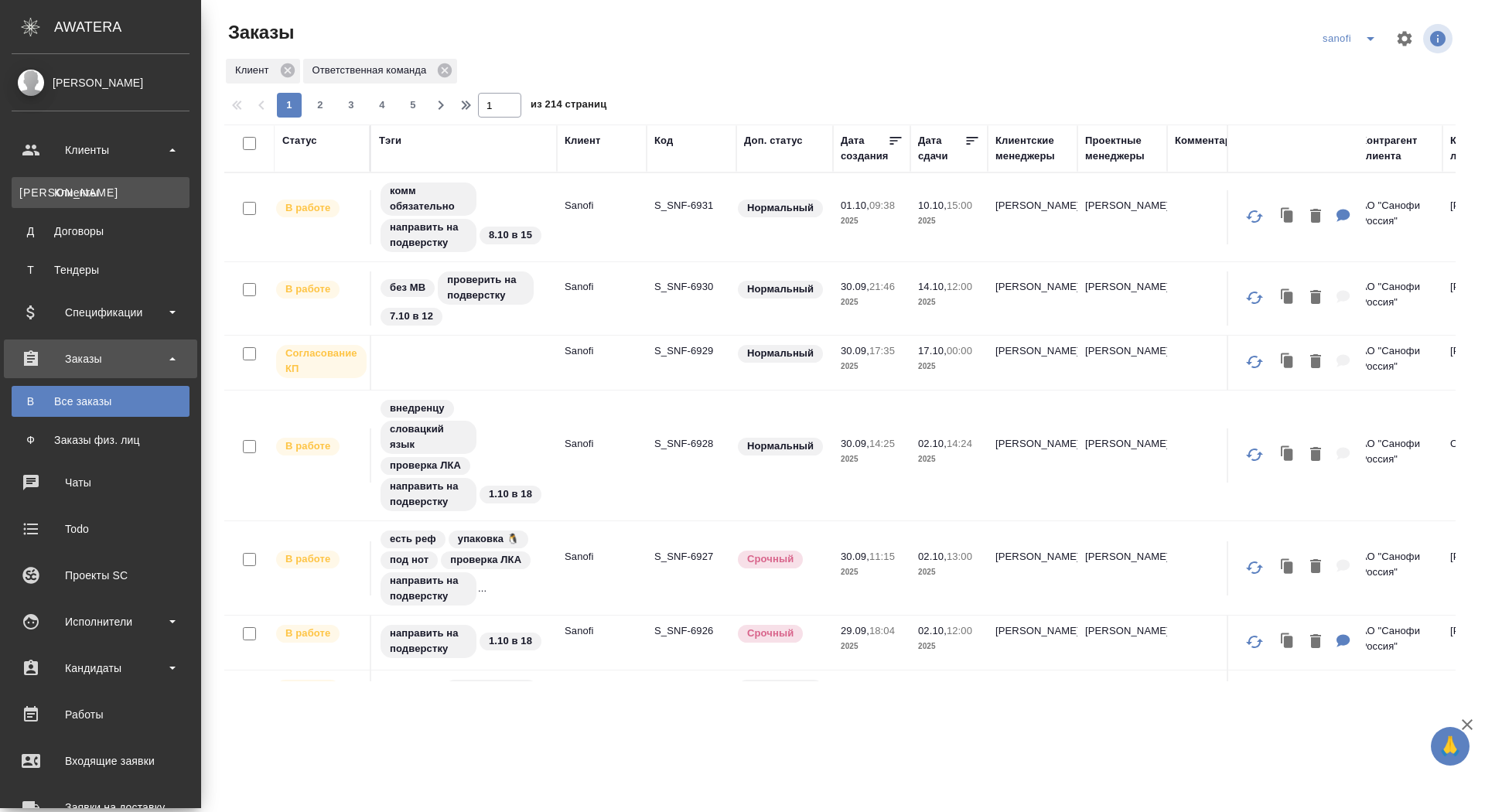
click at [54, 193] on div "Клиенты" at bounding box center [100, 192] width 162 height 16
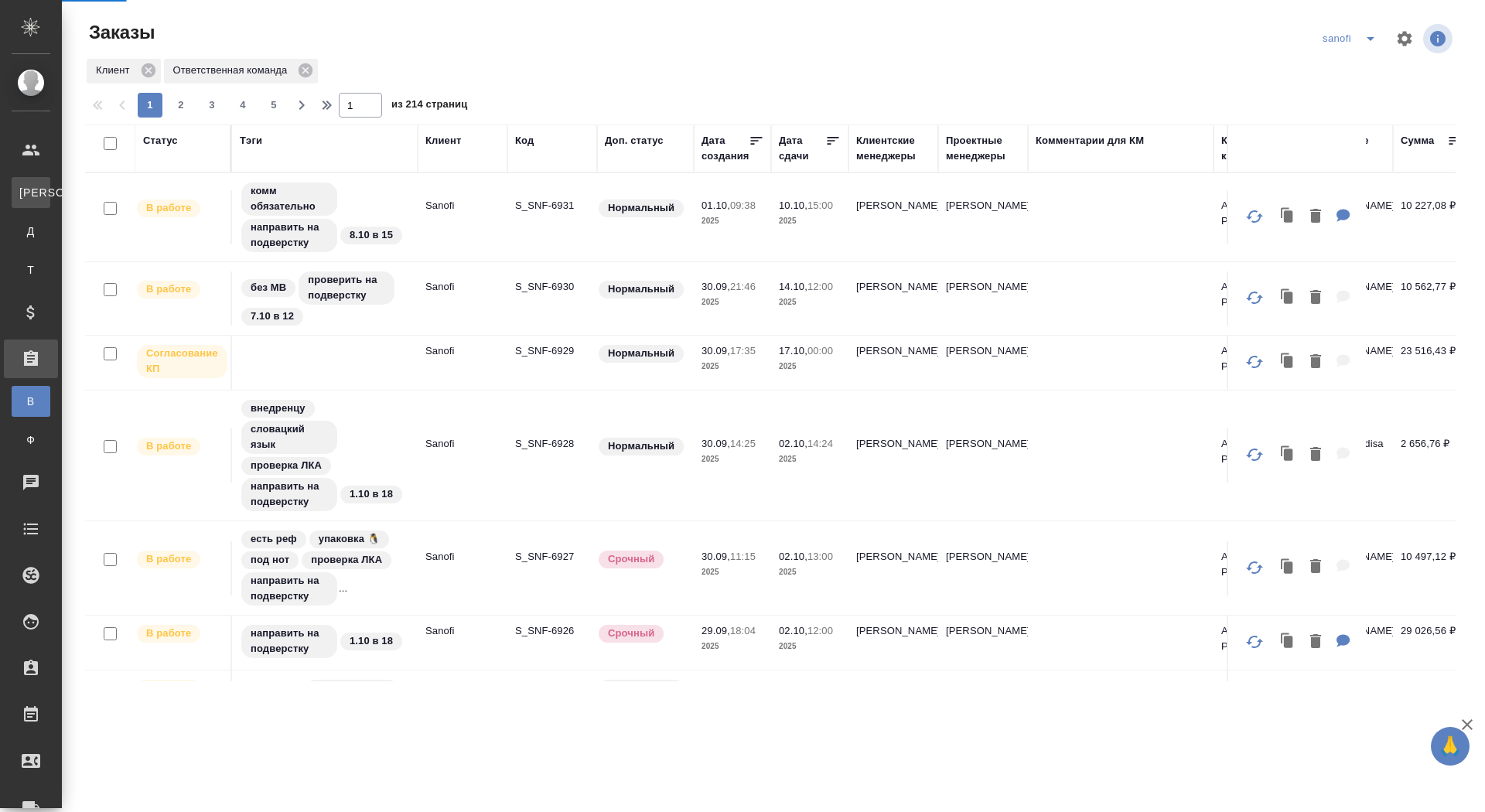
select select "RU"
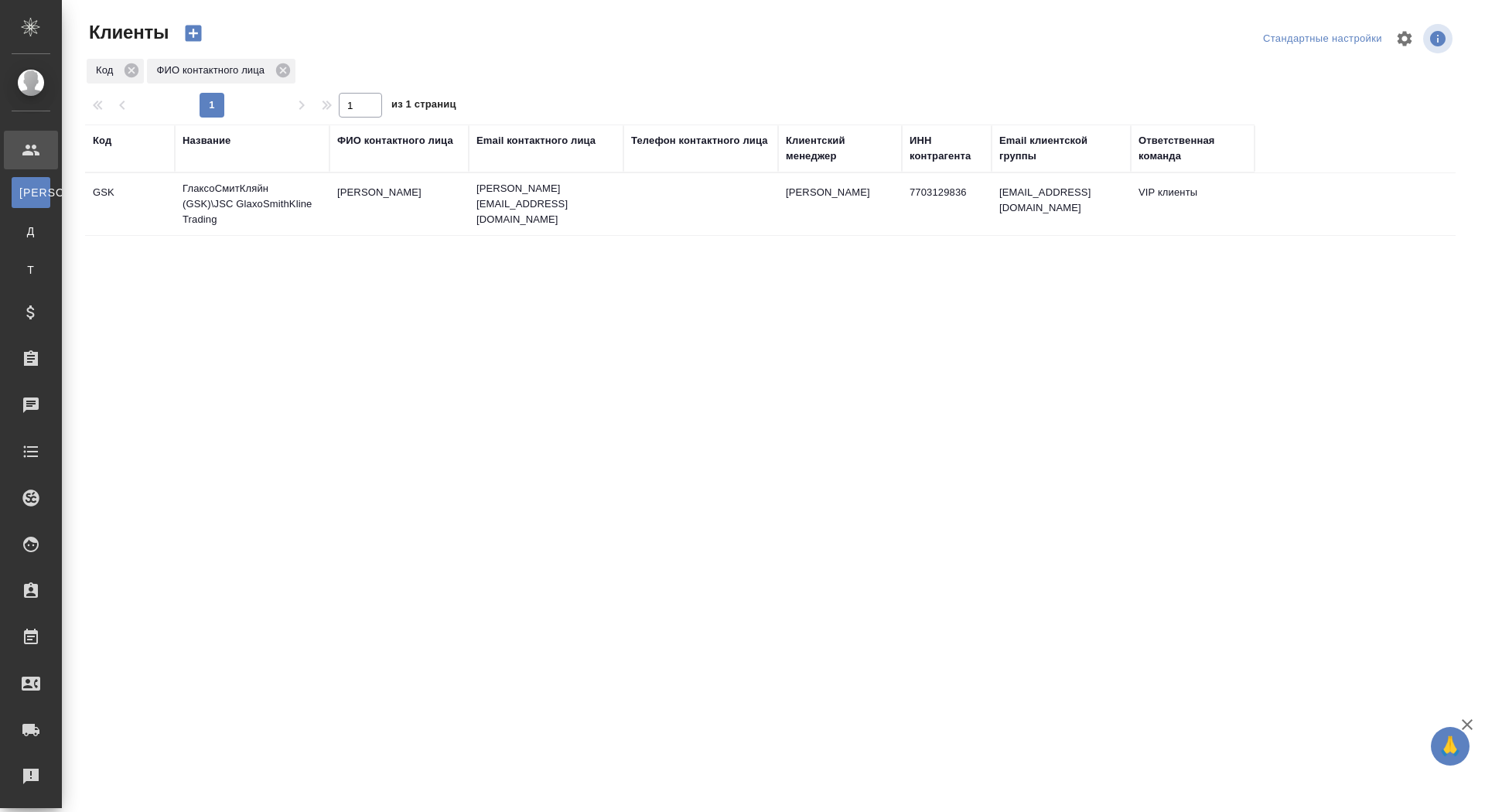
click at [208, 146] on div "Название" at bounding box center [207, 141] width 48 height 16
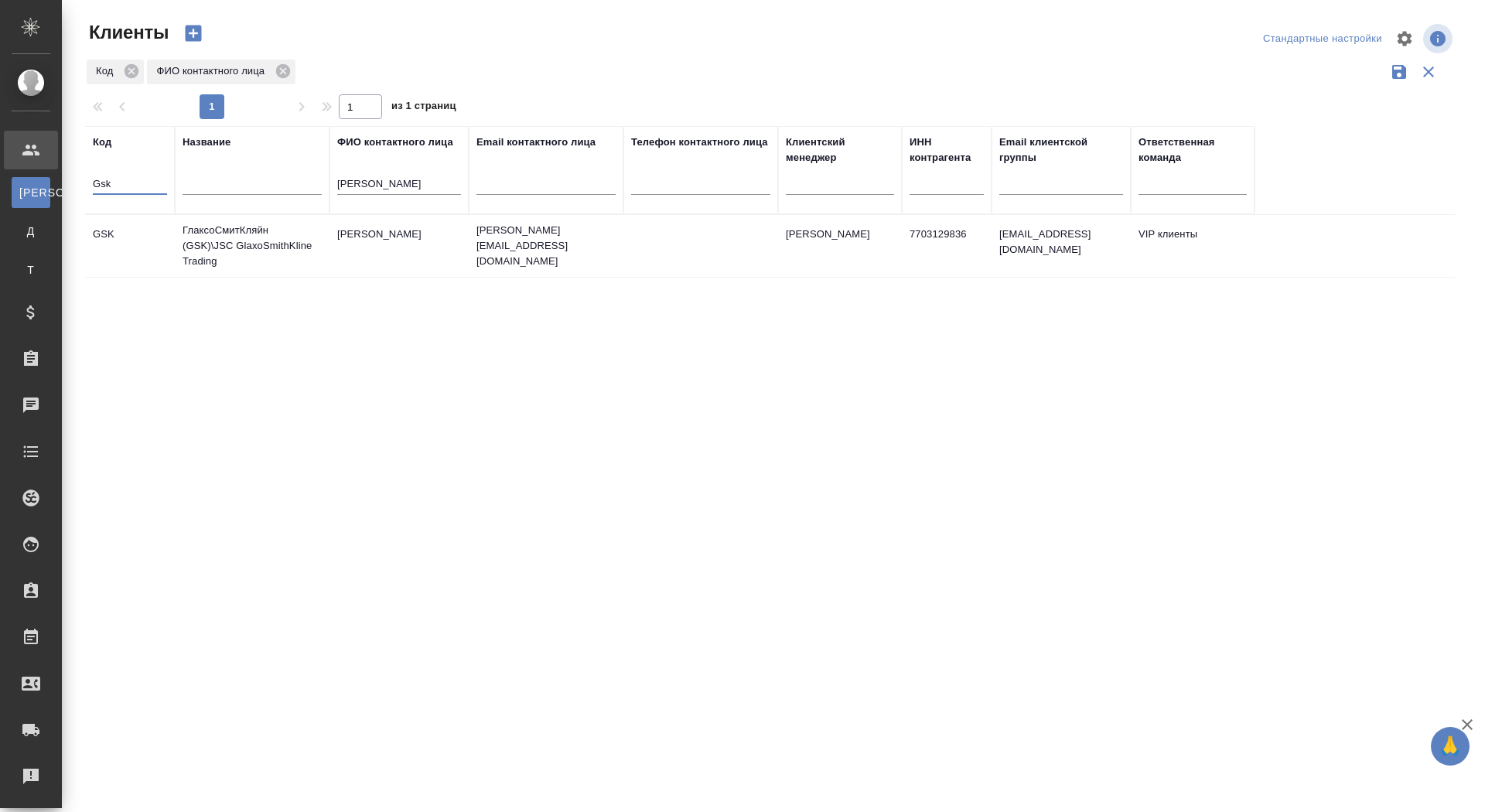
drag, startPoint x: 120, startPoint y: 185, endPoint x: 71, endPoint y: 185, distance: 49.0
click at [71, 185] on div "Клиенты Стандартные настройки Код ФИО контактного лица 1 1 из 1 страниц Код Gsk…" at bounding box center [773, 346] width 1423 height 691
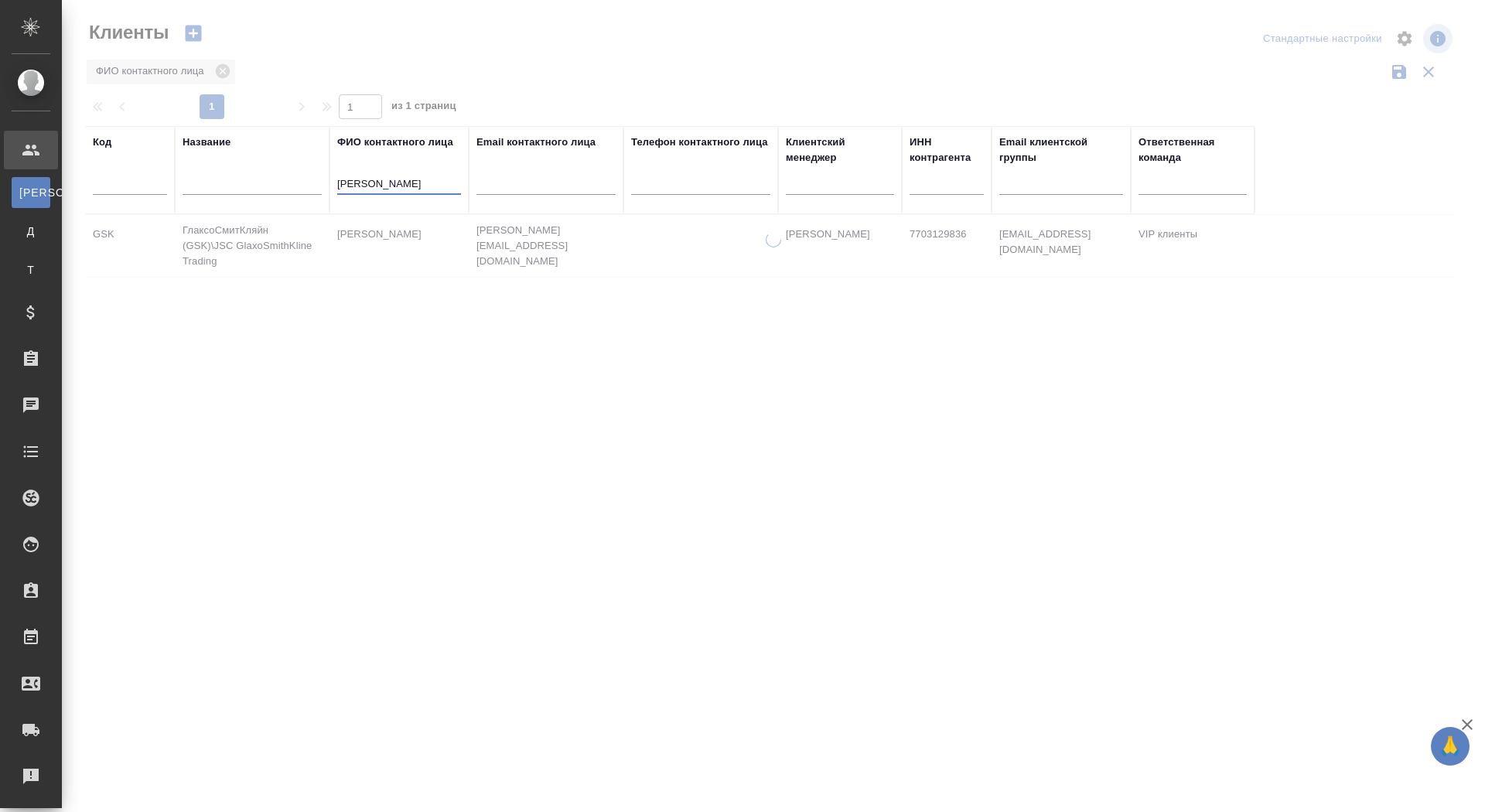
drag, startPoint x: 400, startPoint y: 181, endPoint x: 315, endPoint y: 178, distance: 85.1
click at [315, 179] on tr "Код Название ФИО контактного лица топоркова Email контактного лица Телефон конт…" at bounding box center [670, 170] width 1170 height 88
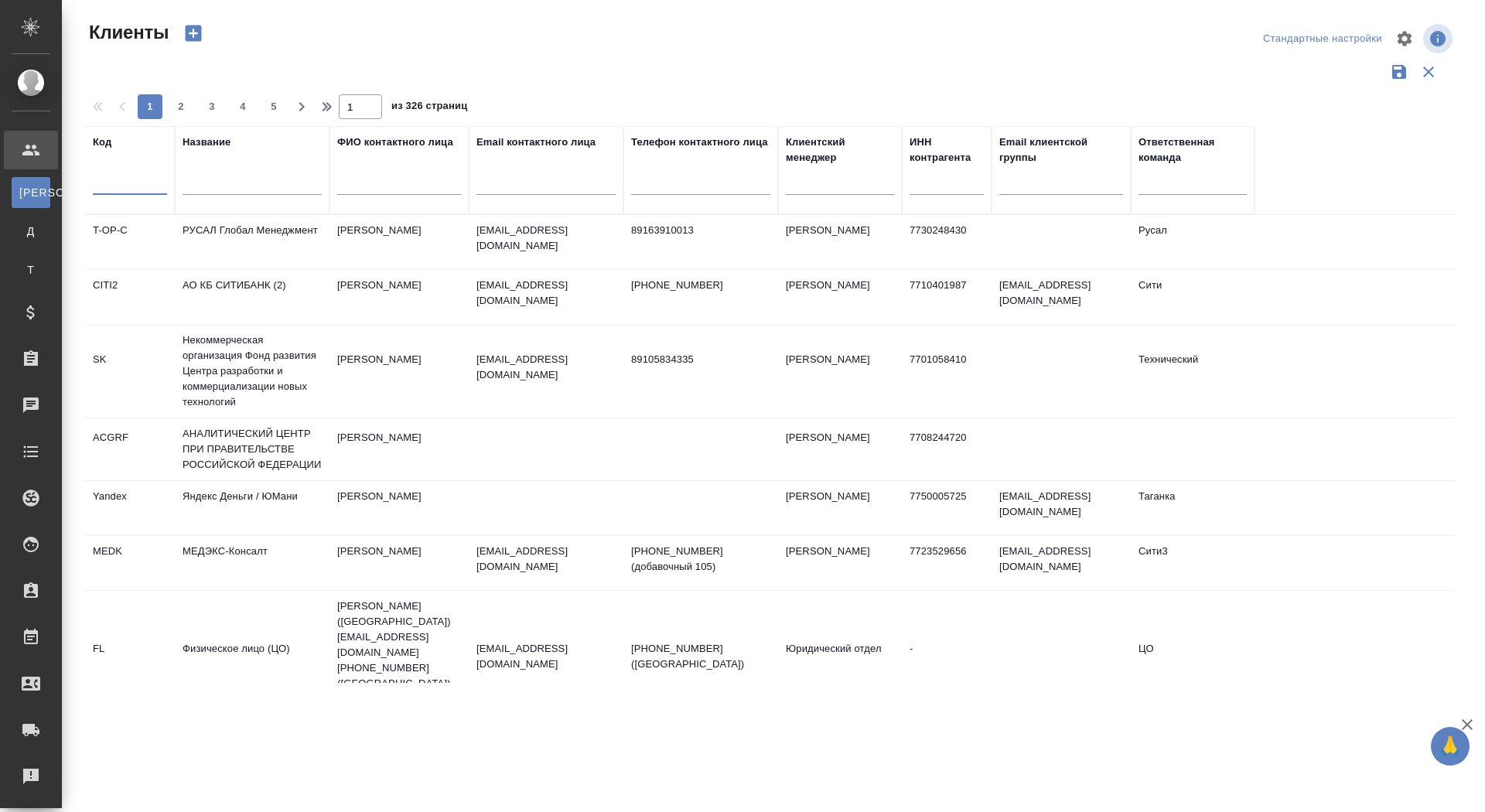
click at [133, 187] on input "text" at bounding box center [130, 184] width 74 height 19
click at [209, 190] on input "text" at bounding box center [252, 184] width 139 height 19
type input "биннофарм"
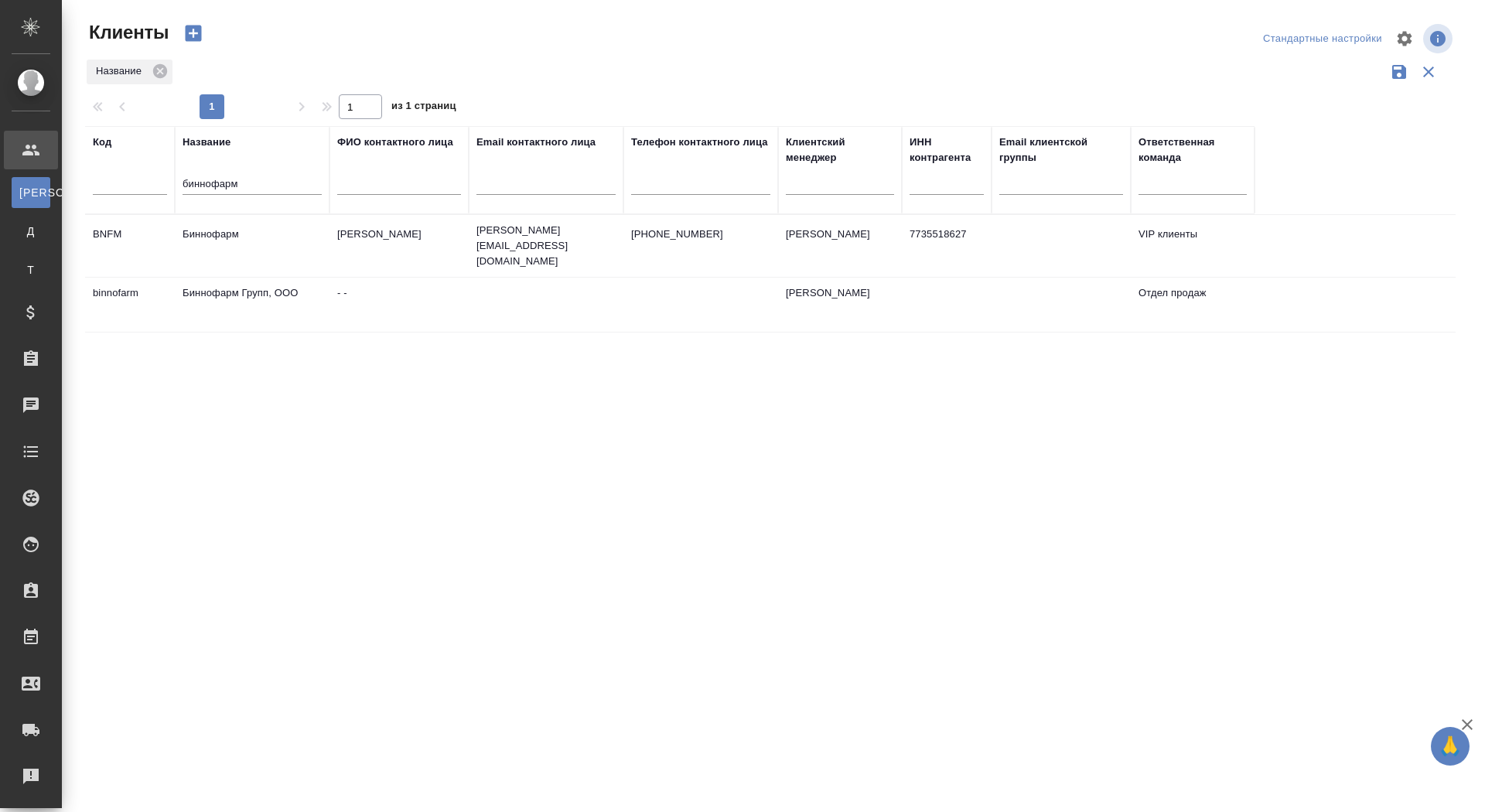
click at [260, 255] on td "Биннофарм" at bounding box center [252, 246] width 155 height 54
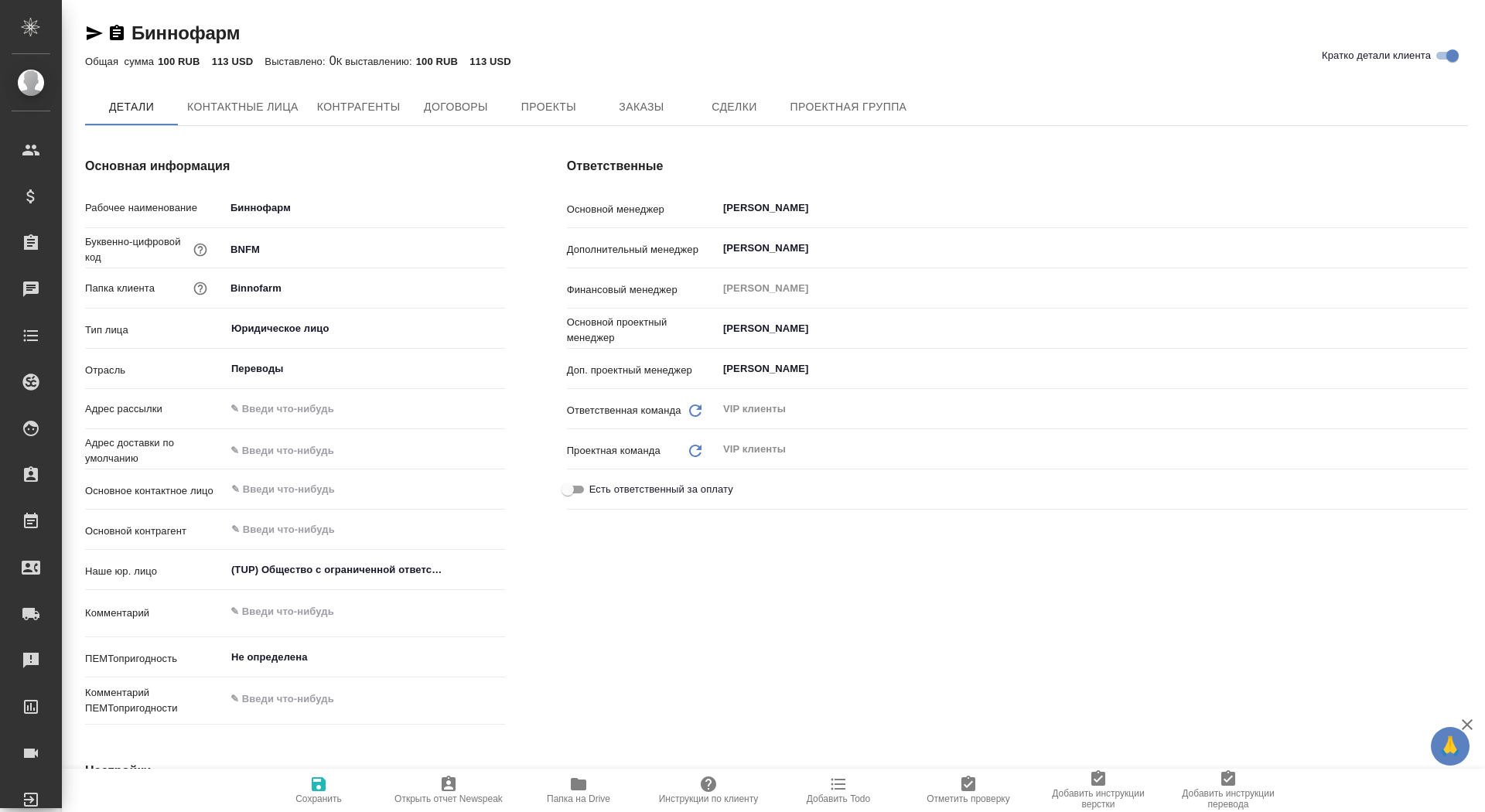
type textarea "x"
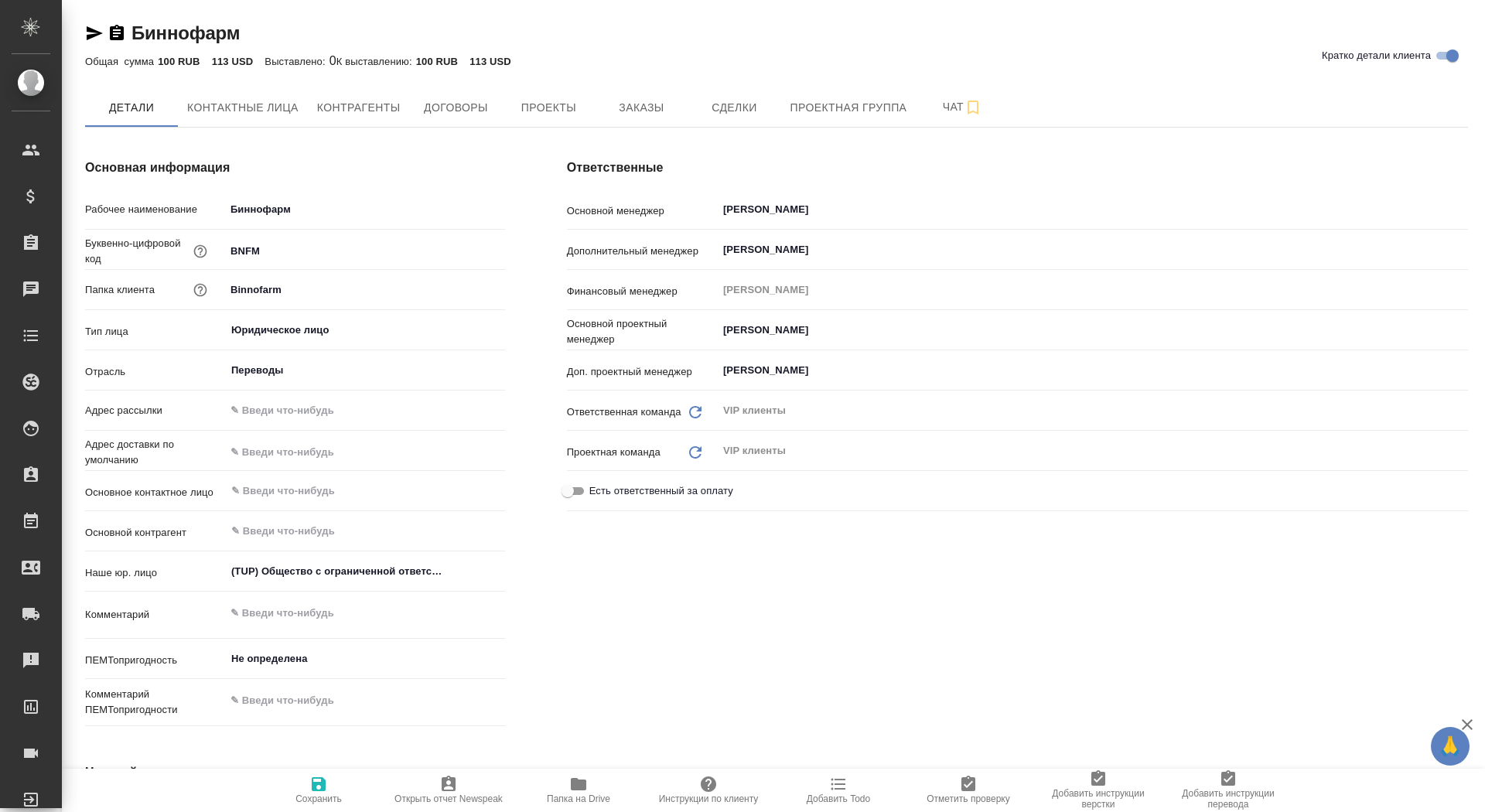
type textarea "x"
click at [621, 111] on span "Заказы" at bounding box center [641, 108] width 74 height 19
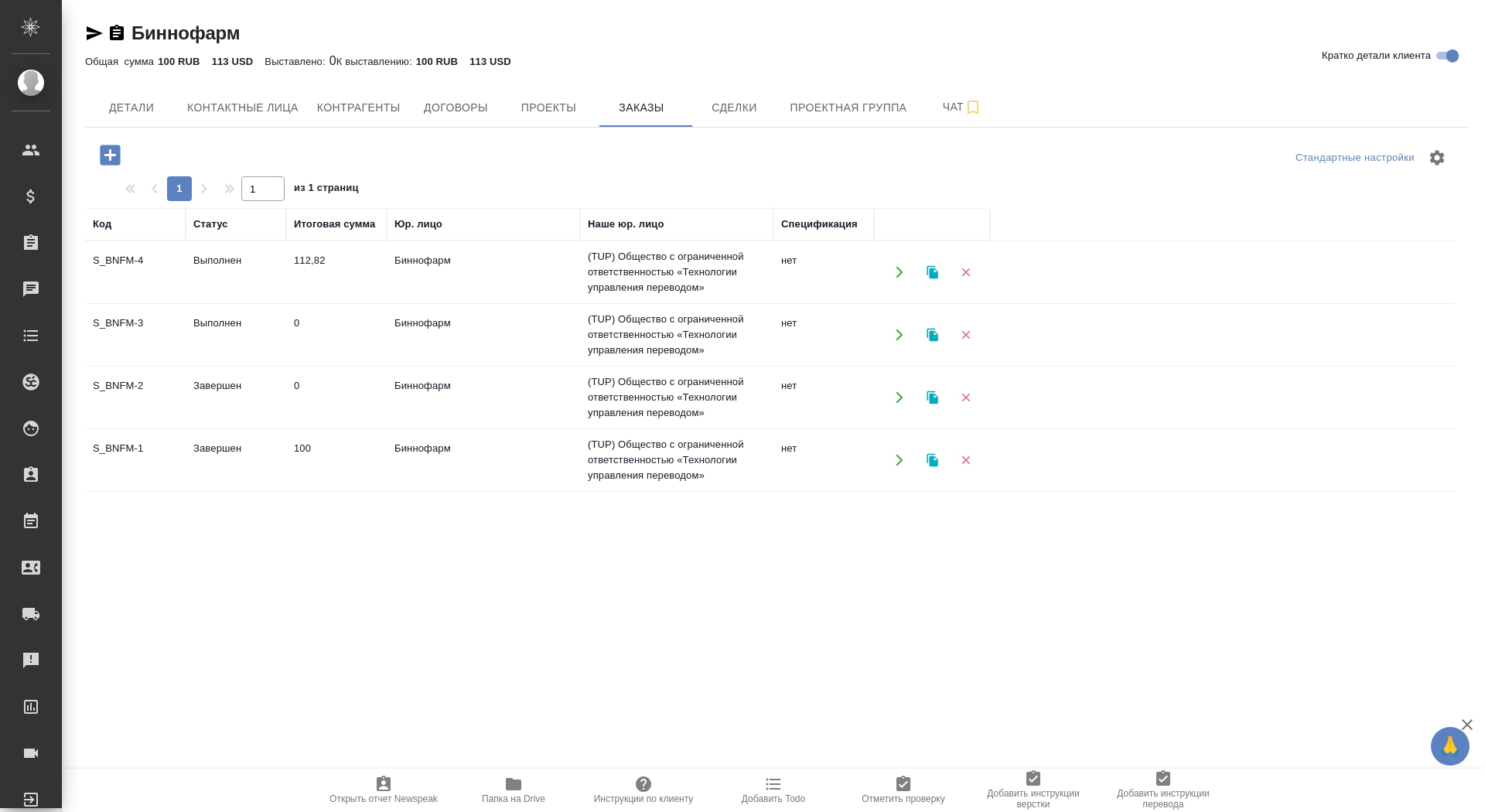
click at [390, 274] on td "Биннофарм" at bounding box center [483, 273] width 194 height 54
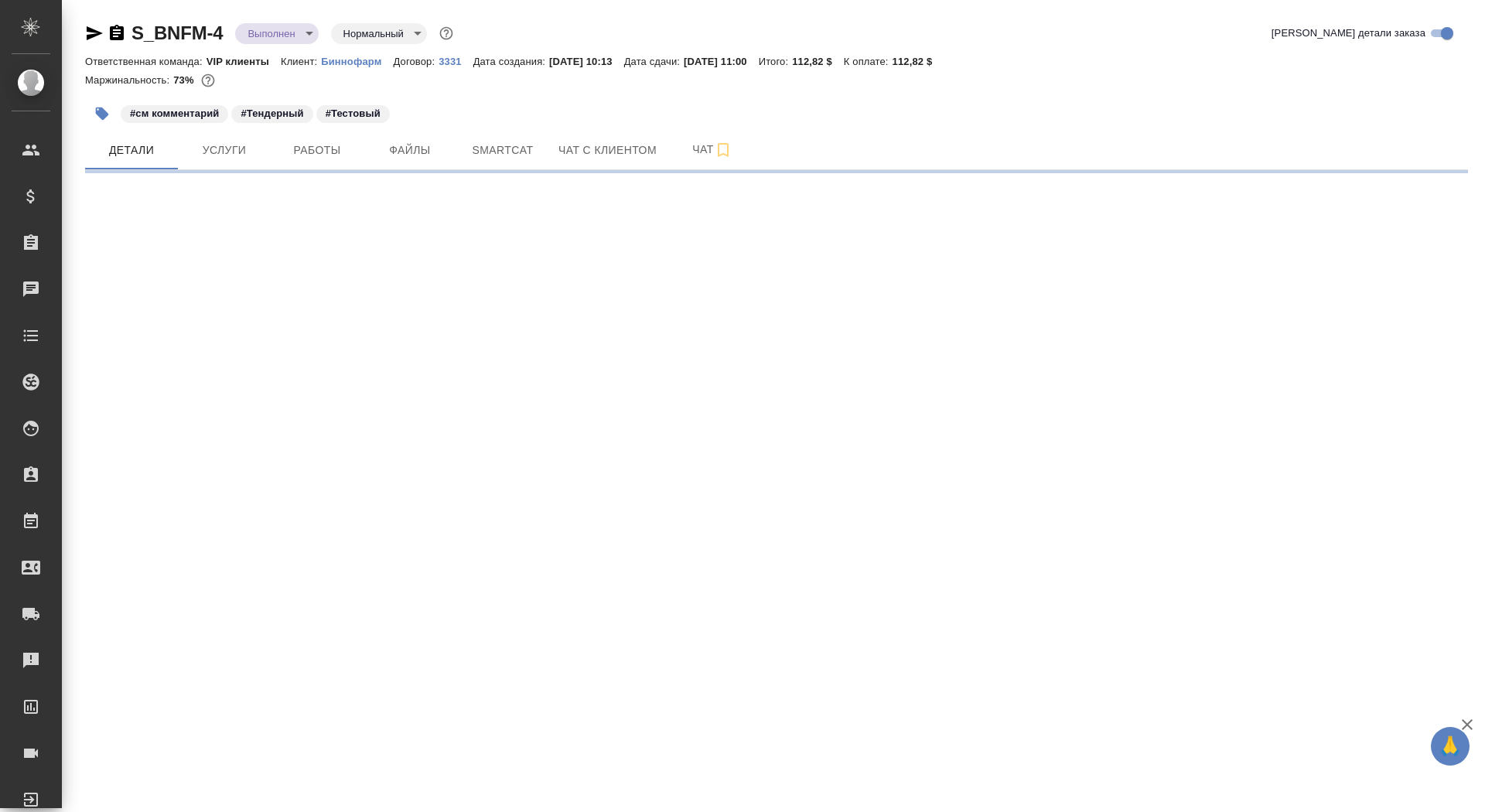
select select "RU"
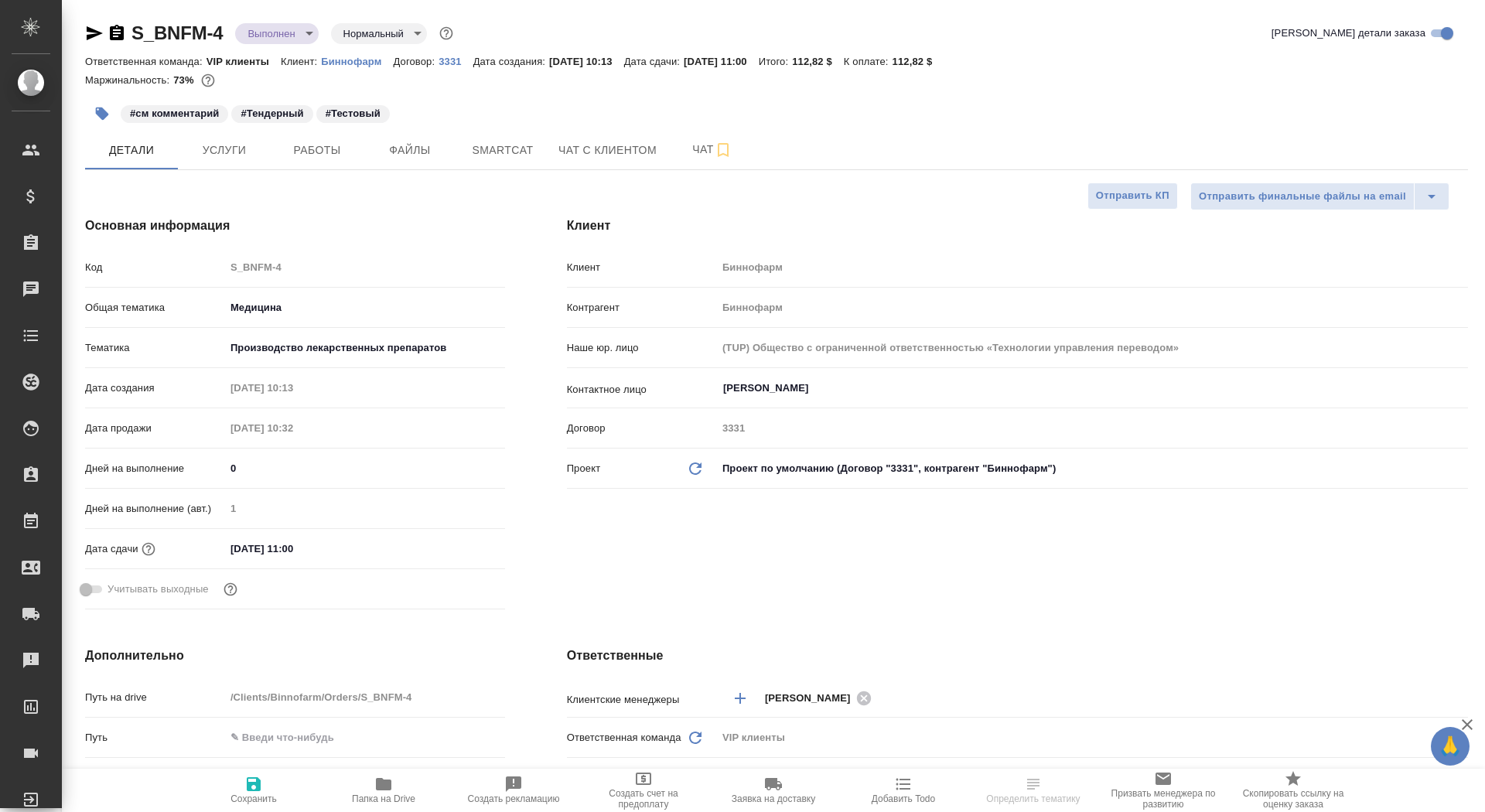
type textarea "x"
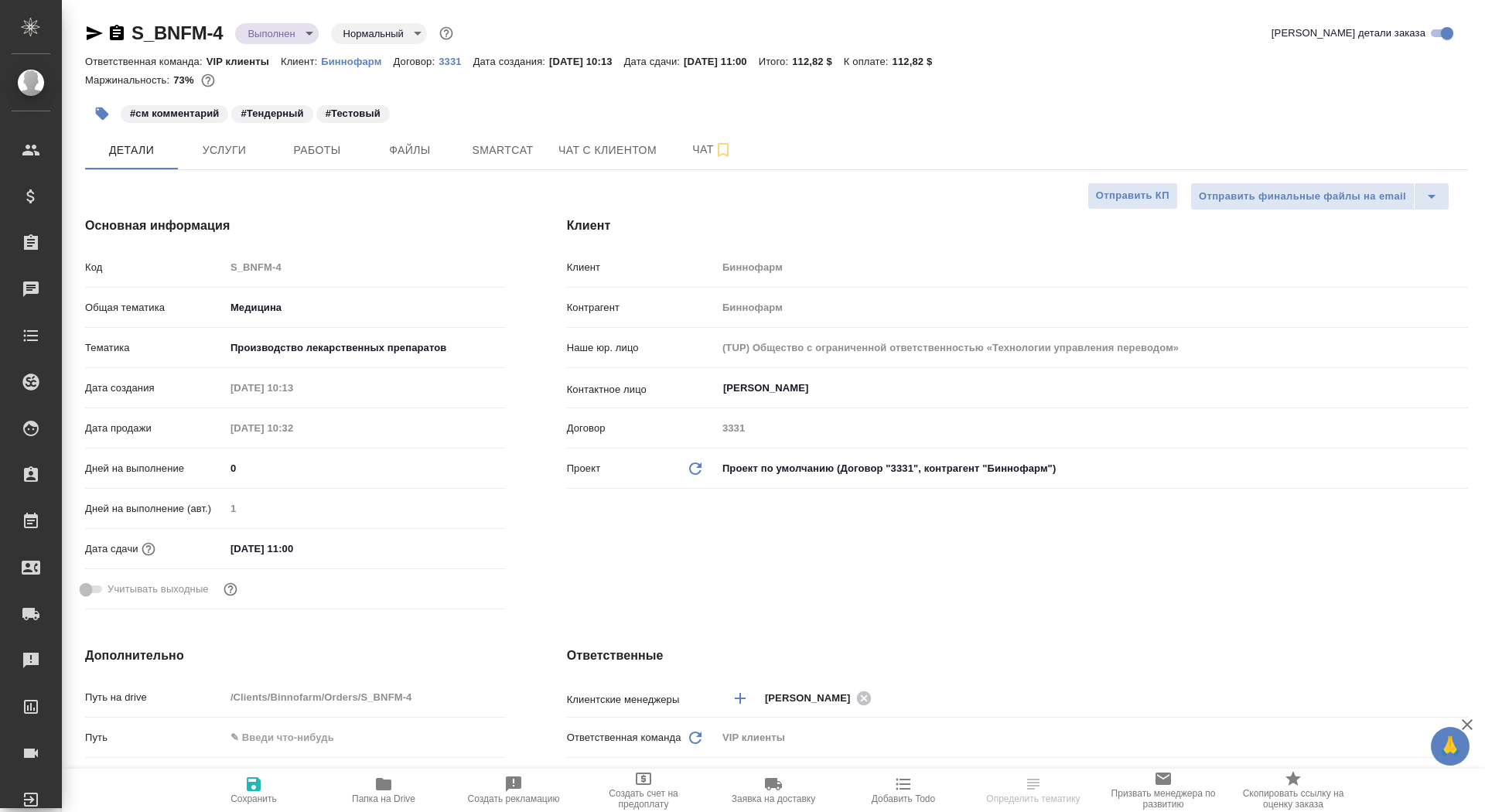
type textarea "x"
click at [246, 157] on span "Услуги" at bounding box center [224, 150] width 74 height 19
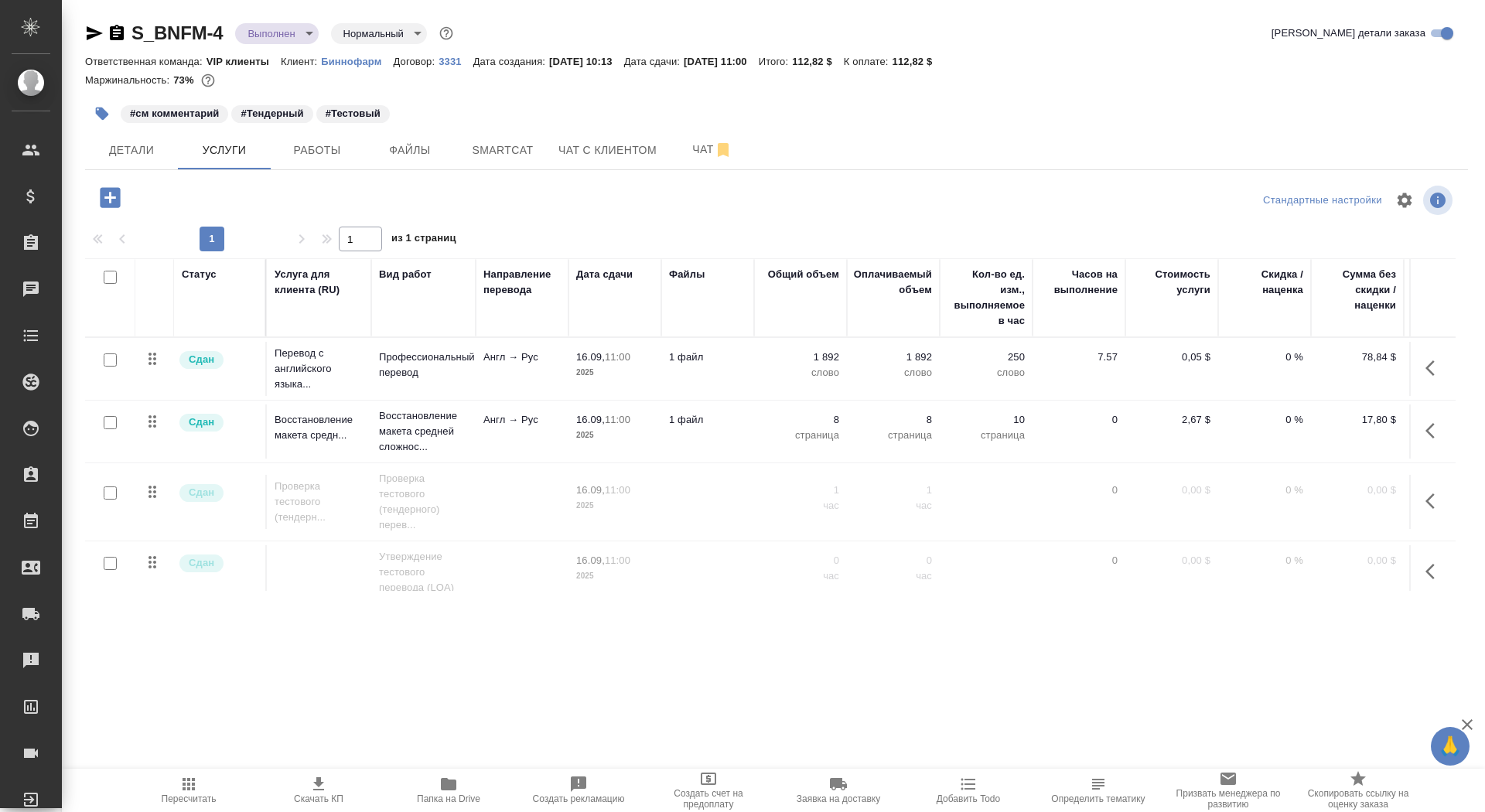
click at [93, 31] on icon "button" at bounding box center [95, 32] width 17 height 14
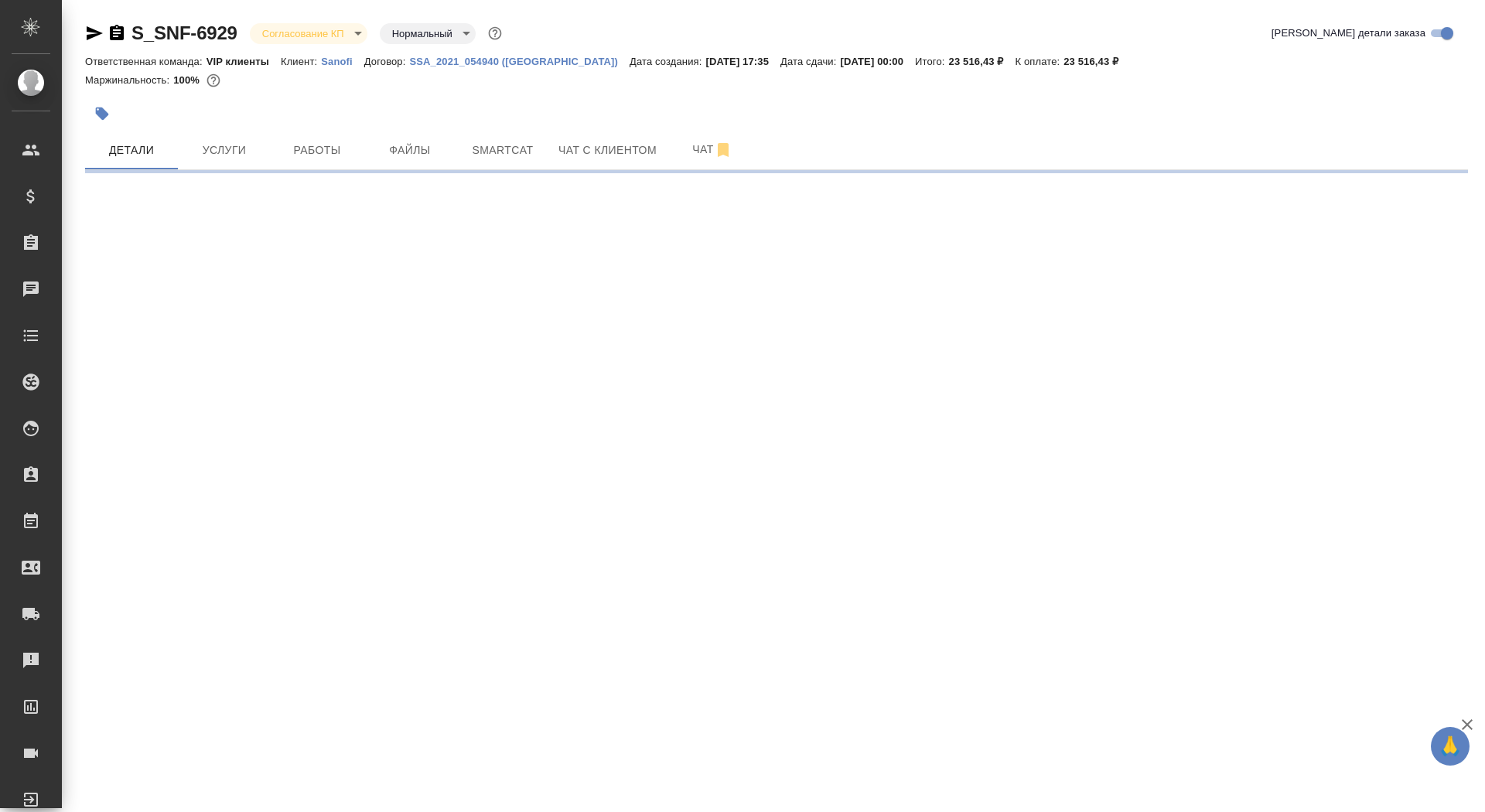
select select "RU"
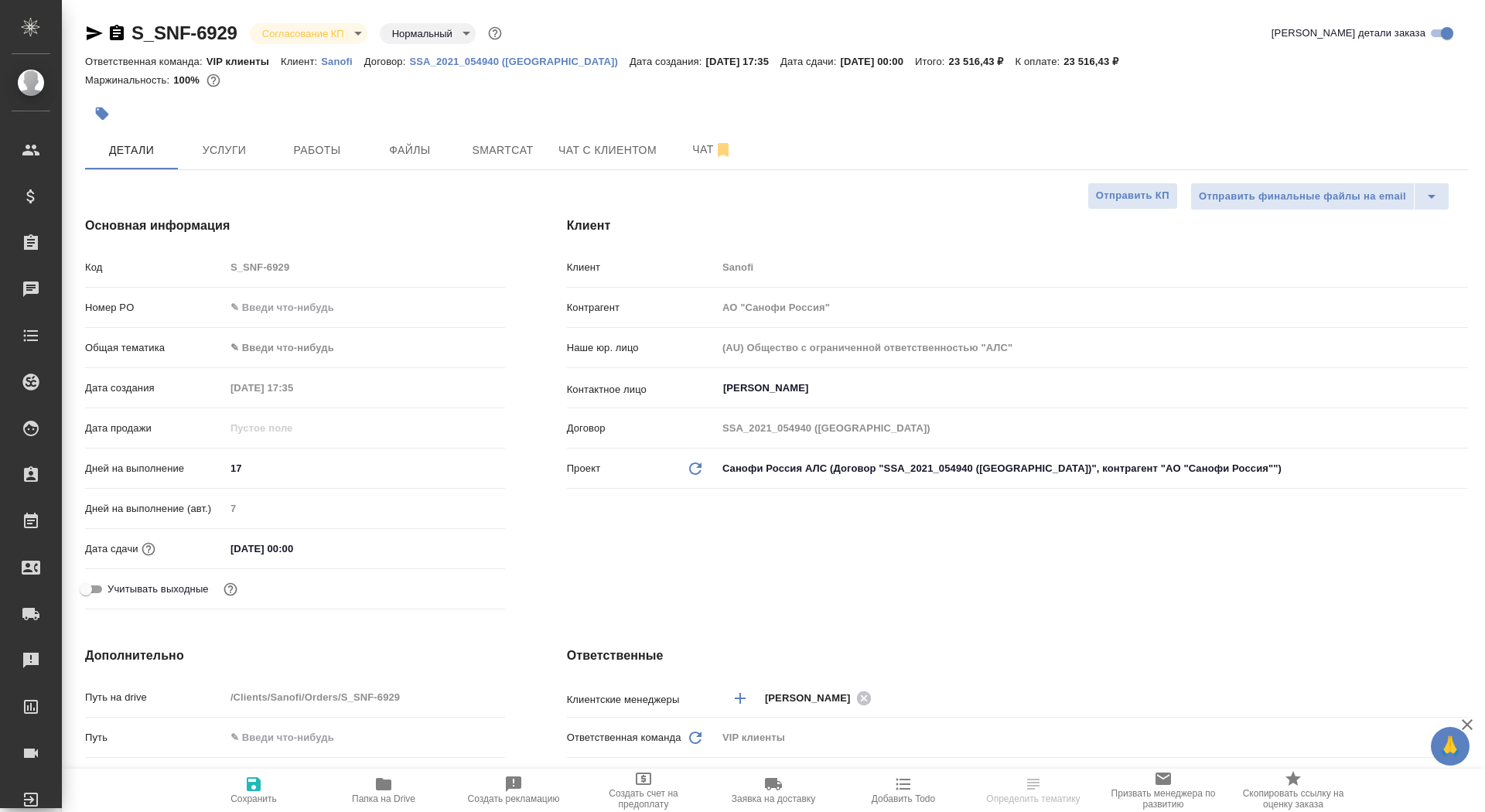
type textarea "x"
click at [255, 303] on input "text" at bounding box center [365, 308] width 280 height 22
paste input "E005881727"
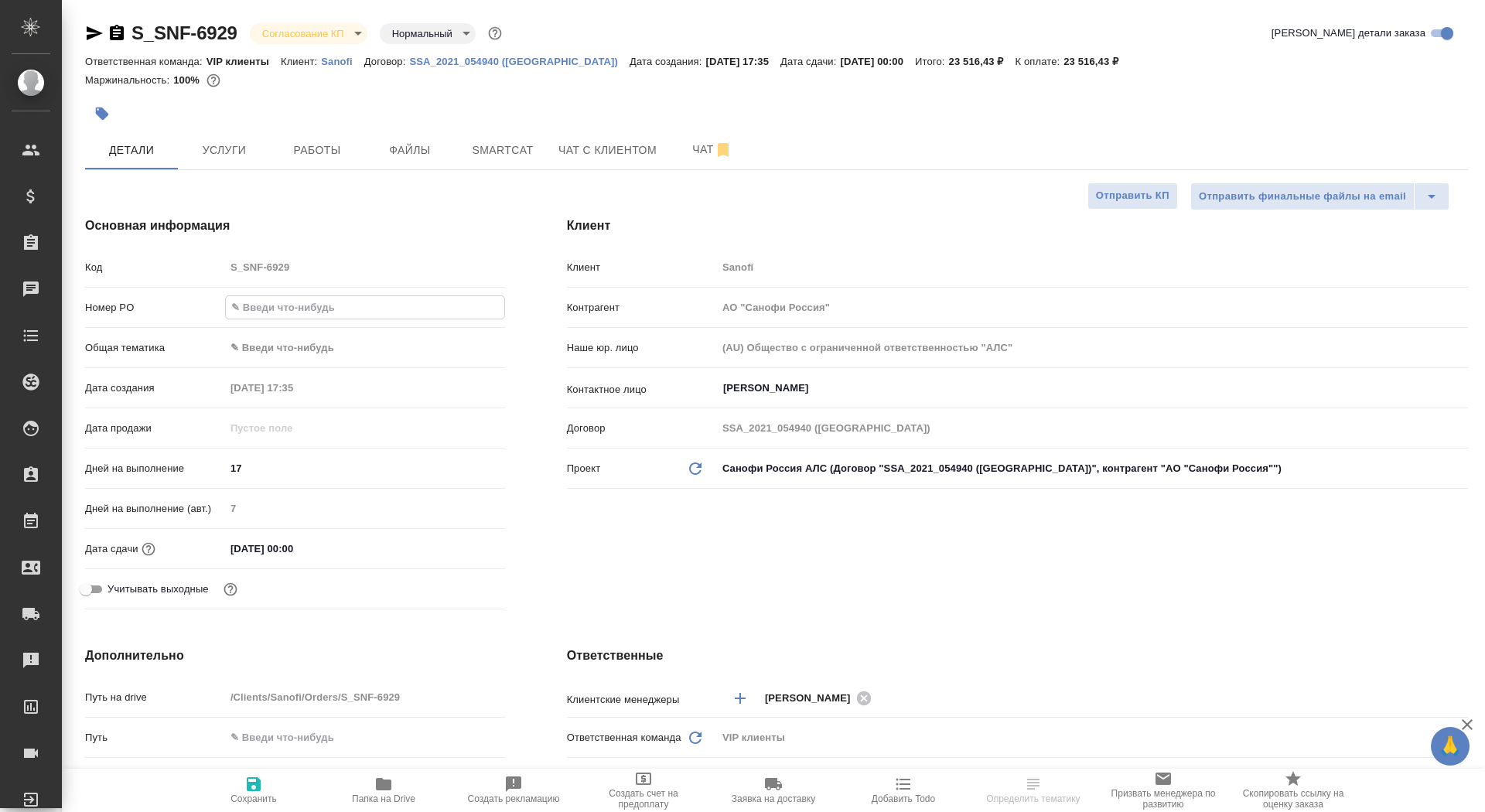
type input "E005881727"
type textarea "x"
type input "E005881727"
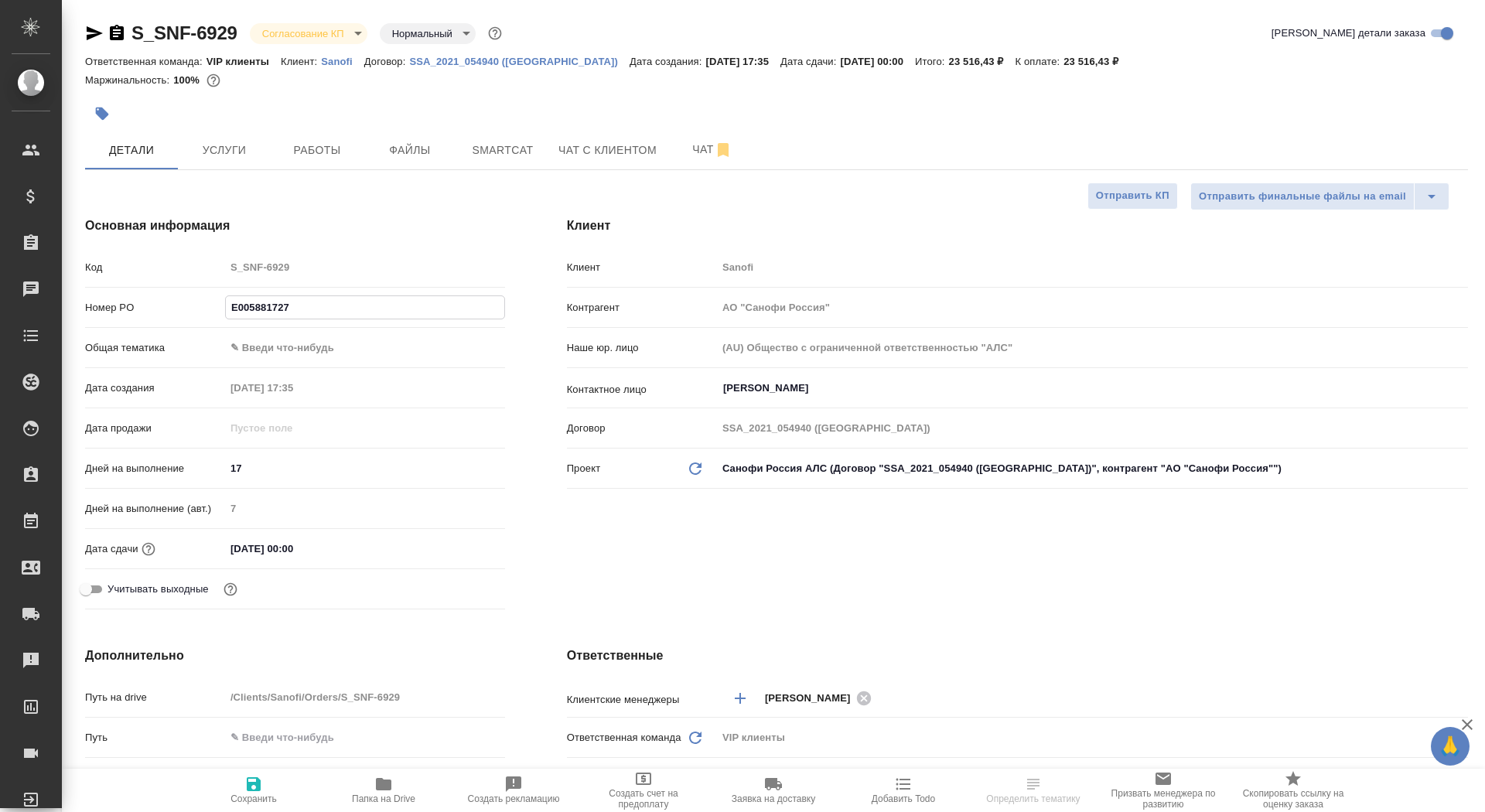
click at [258, 805] on button "Сохранить" at bounding box center [254, 790] width 130 height 44
type textarea "x"
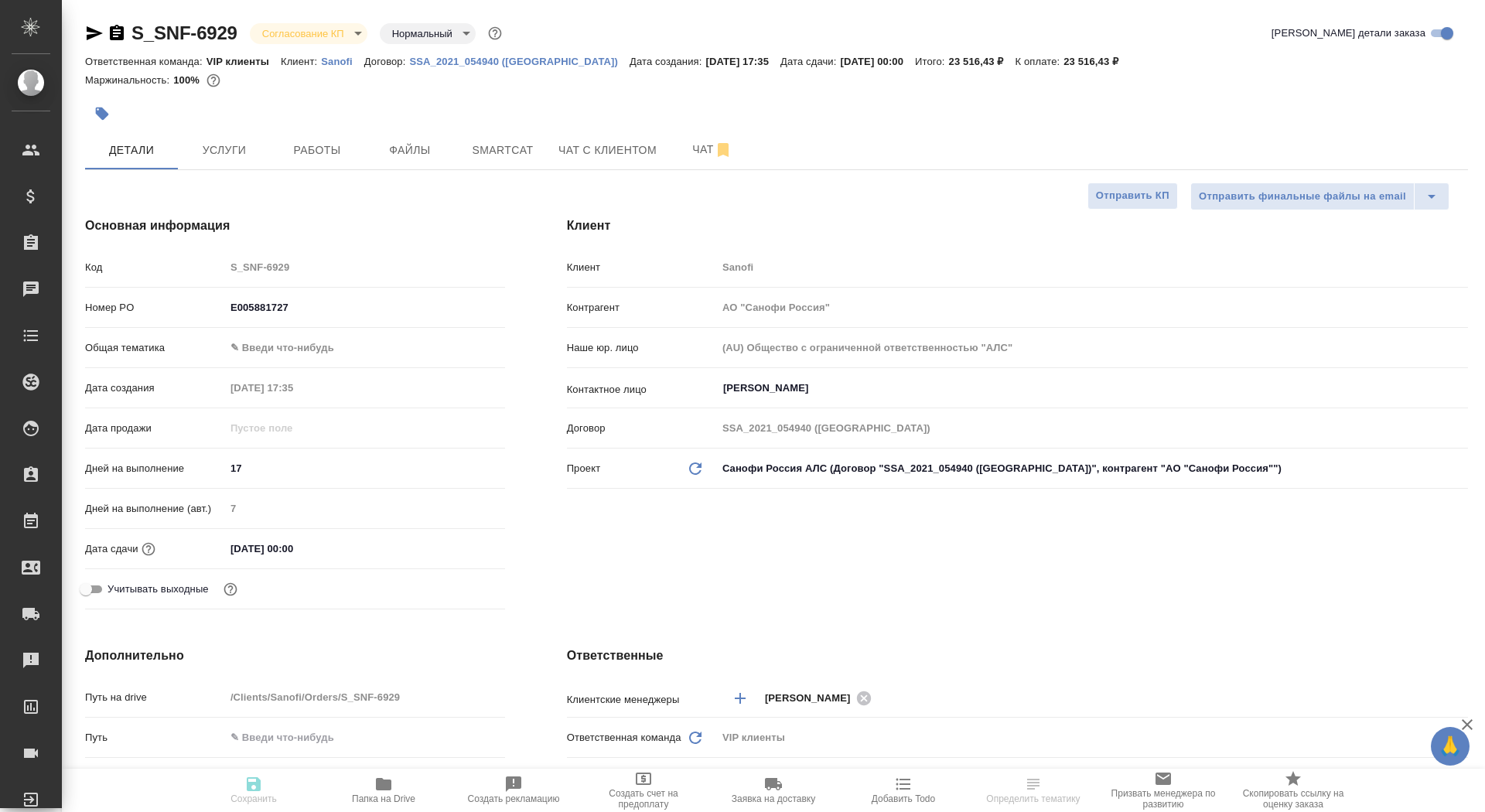
type textarea "x"
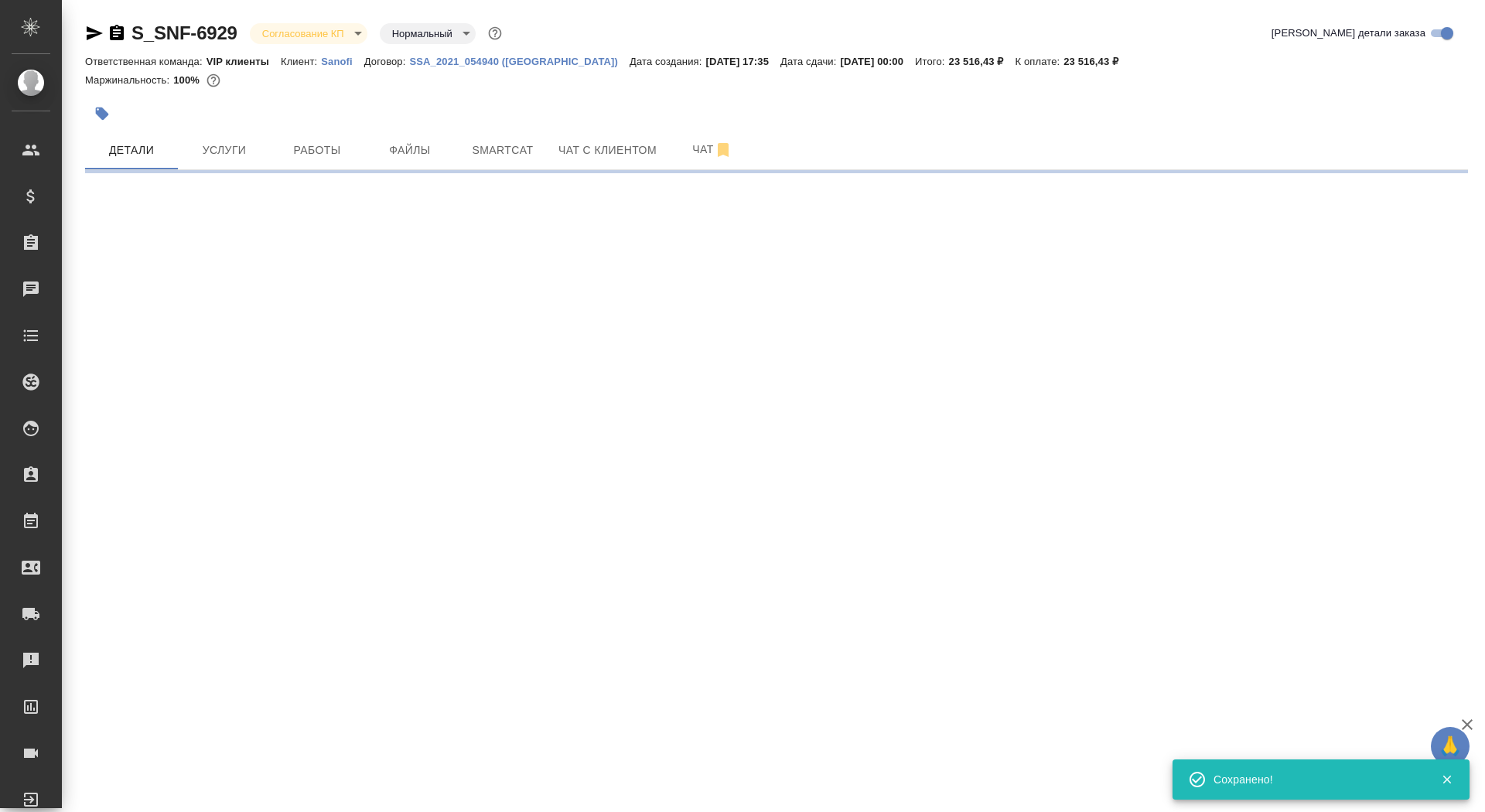
select select "RU"
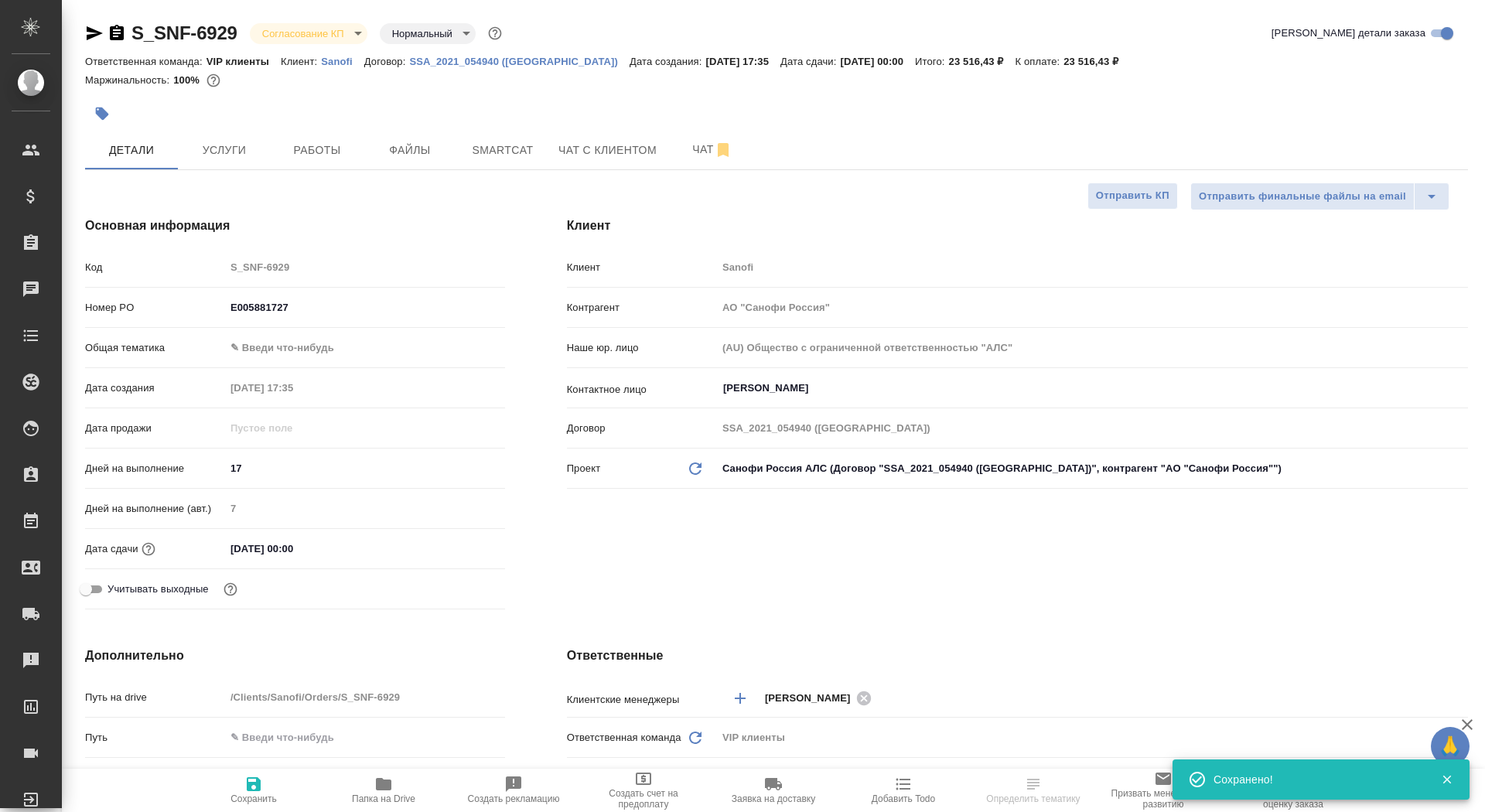
type textarea "x"
click at [296, 28] on body "🙏 .cls-1 fill:#fff; AWATERA Saydasheva Dilyara Клиенты Спецификации Заказы 0 Ча…" at bounding box center [742, 406] width 1485 height 812
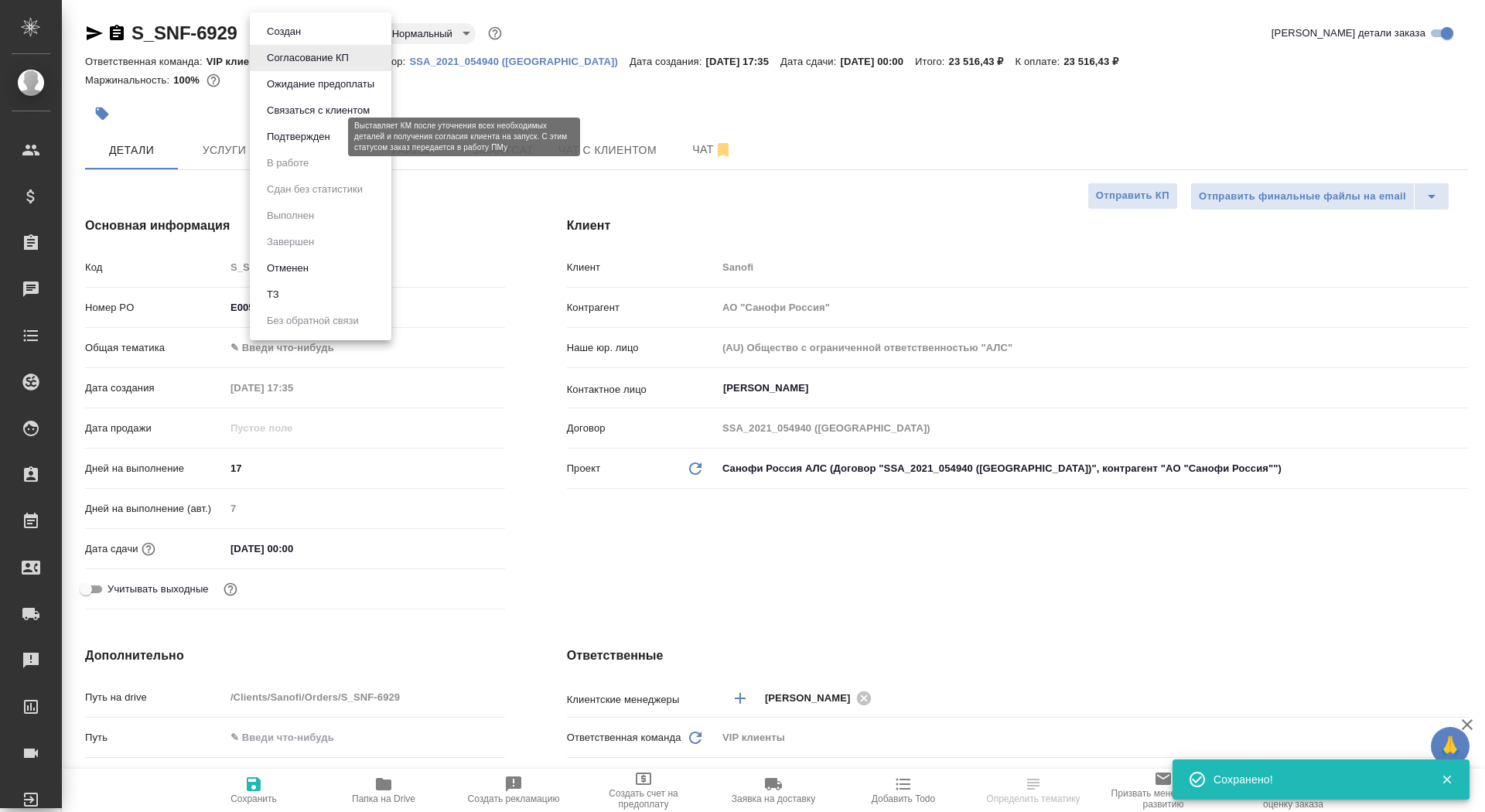
click at [324, 139] on button "Подтвержден" at bounding box center [298, 137] width 72 height 17
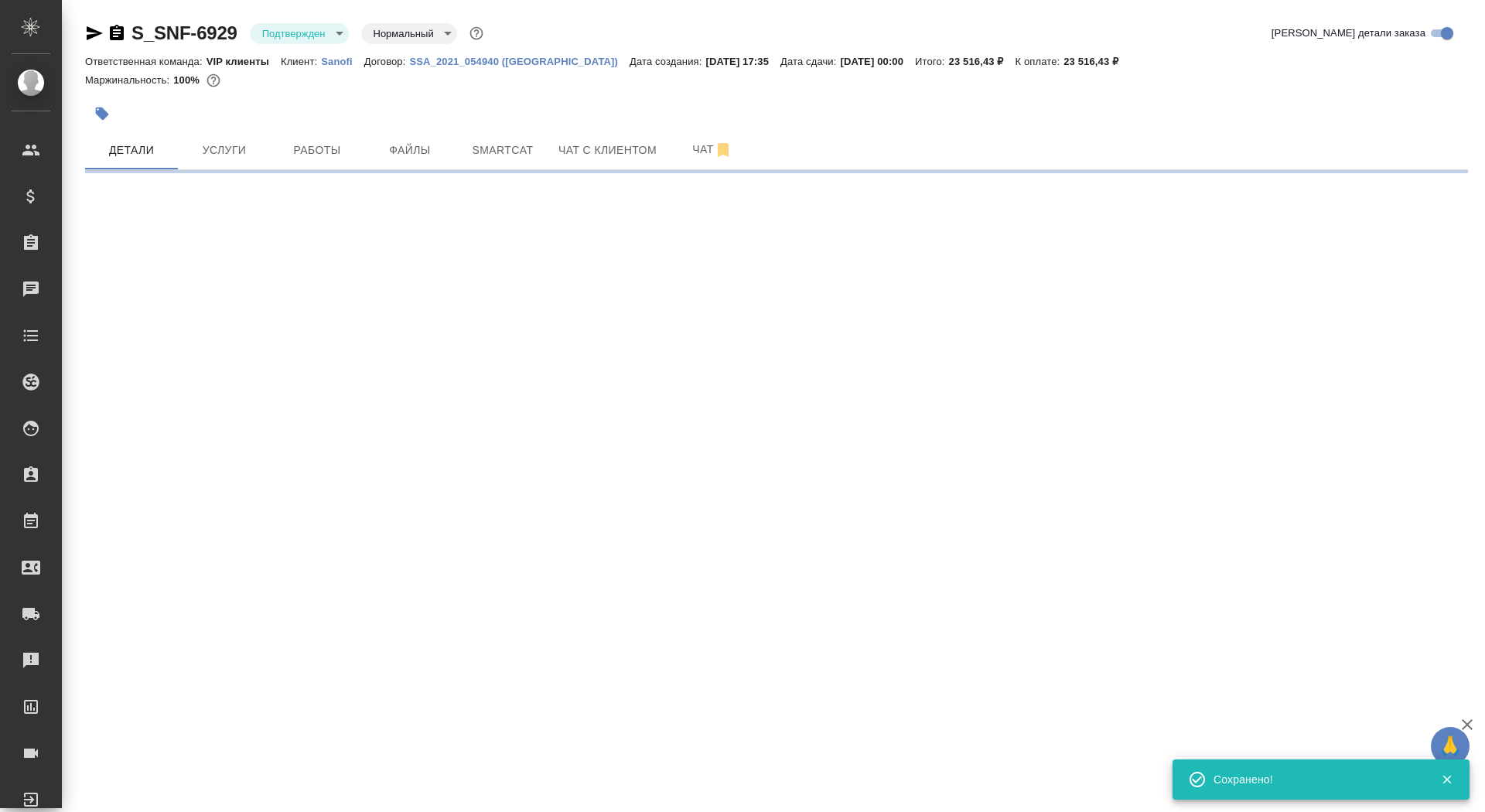
select select "RU"
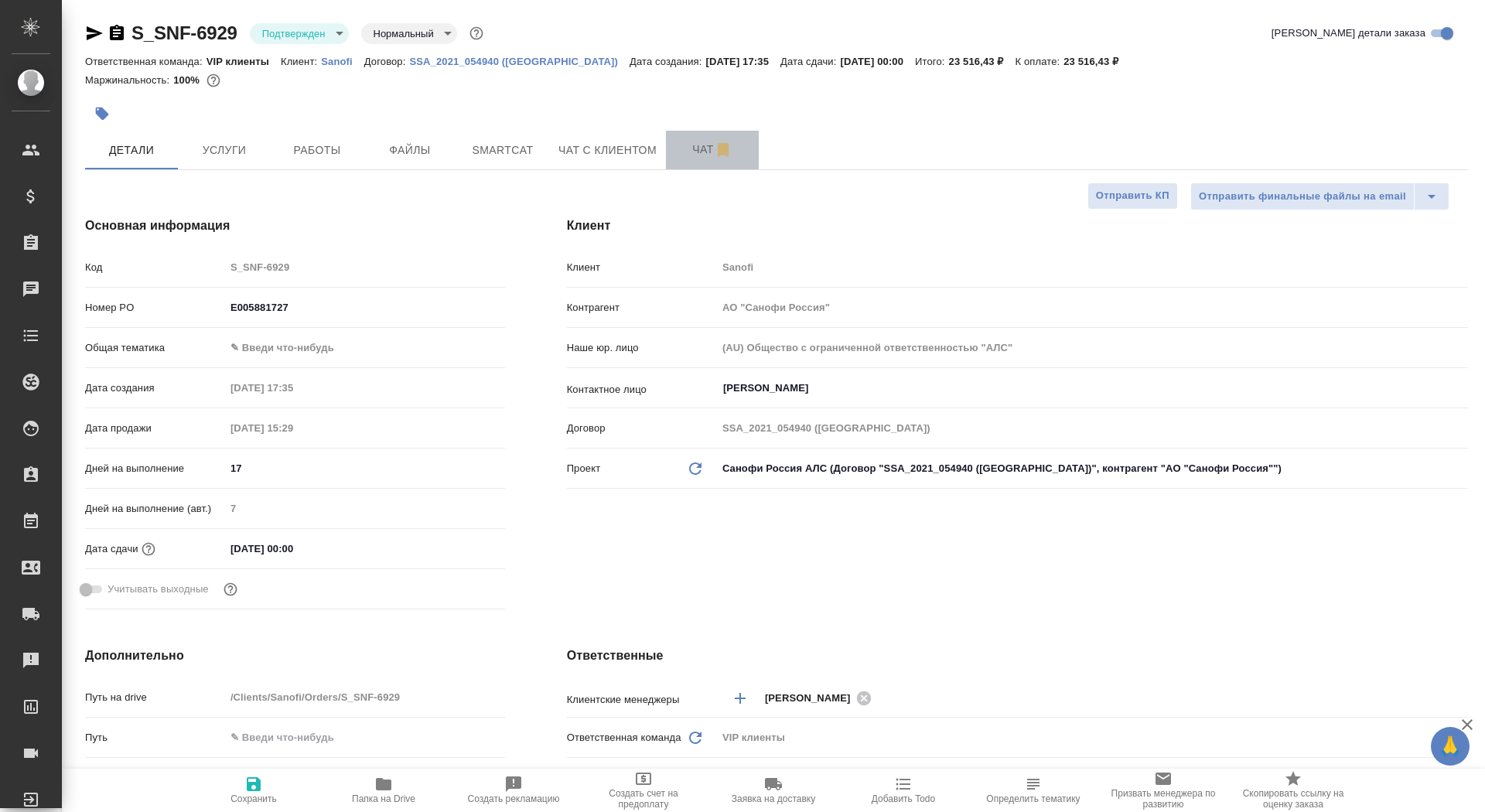
click at [693, 137] on button "Чат" at bounding box center [712, 150] width 93 height 39
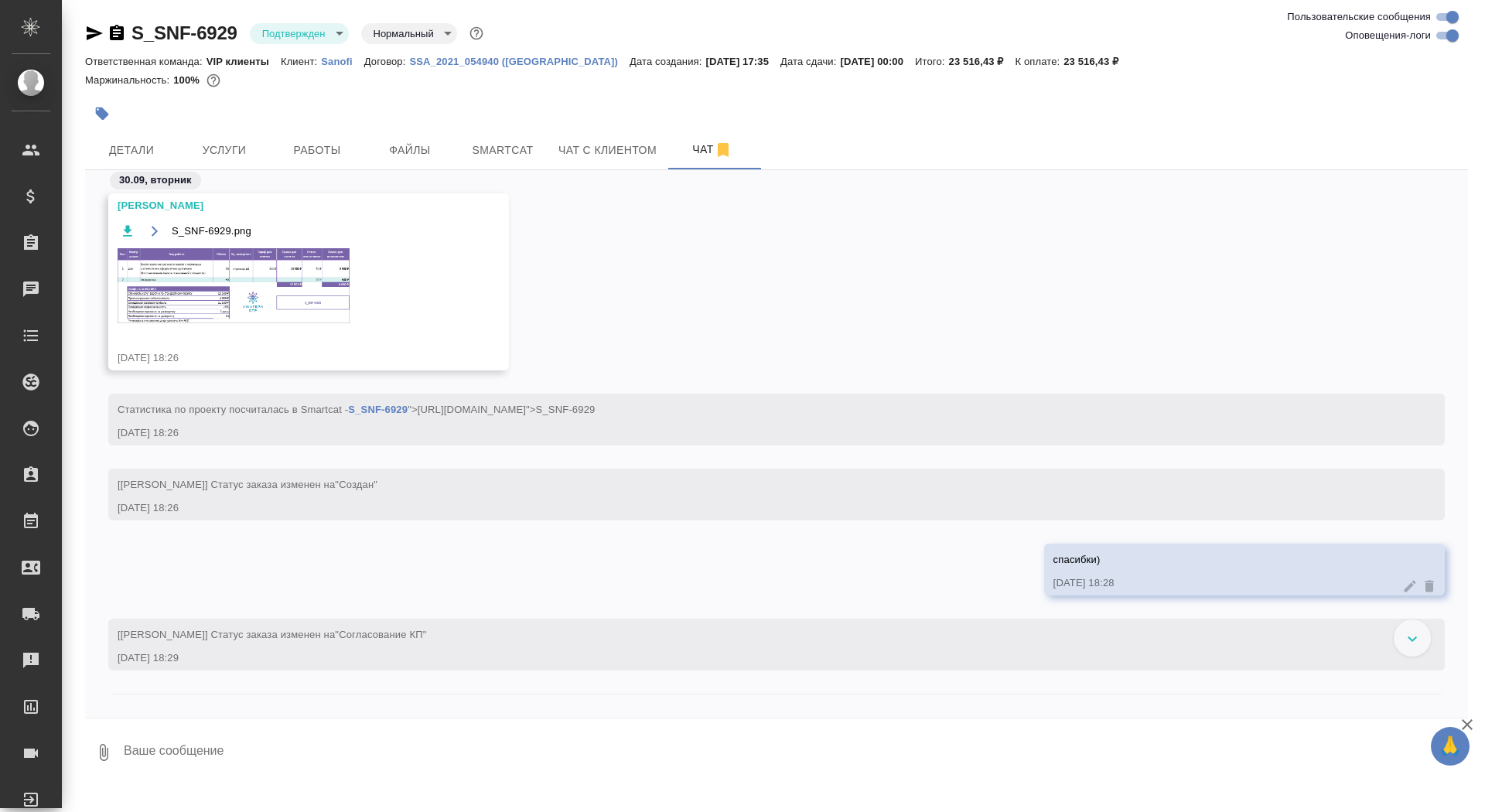
scroll to position [1308, 0]
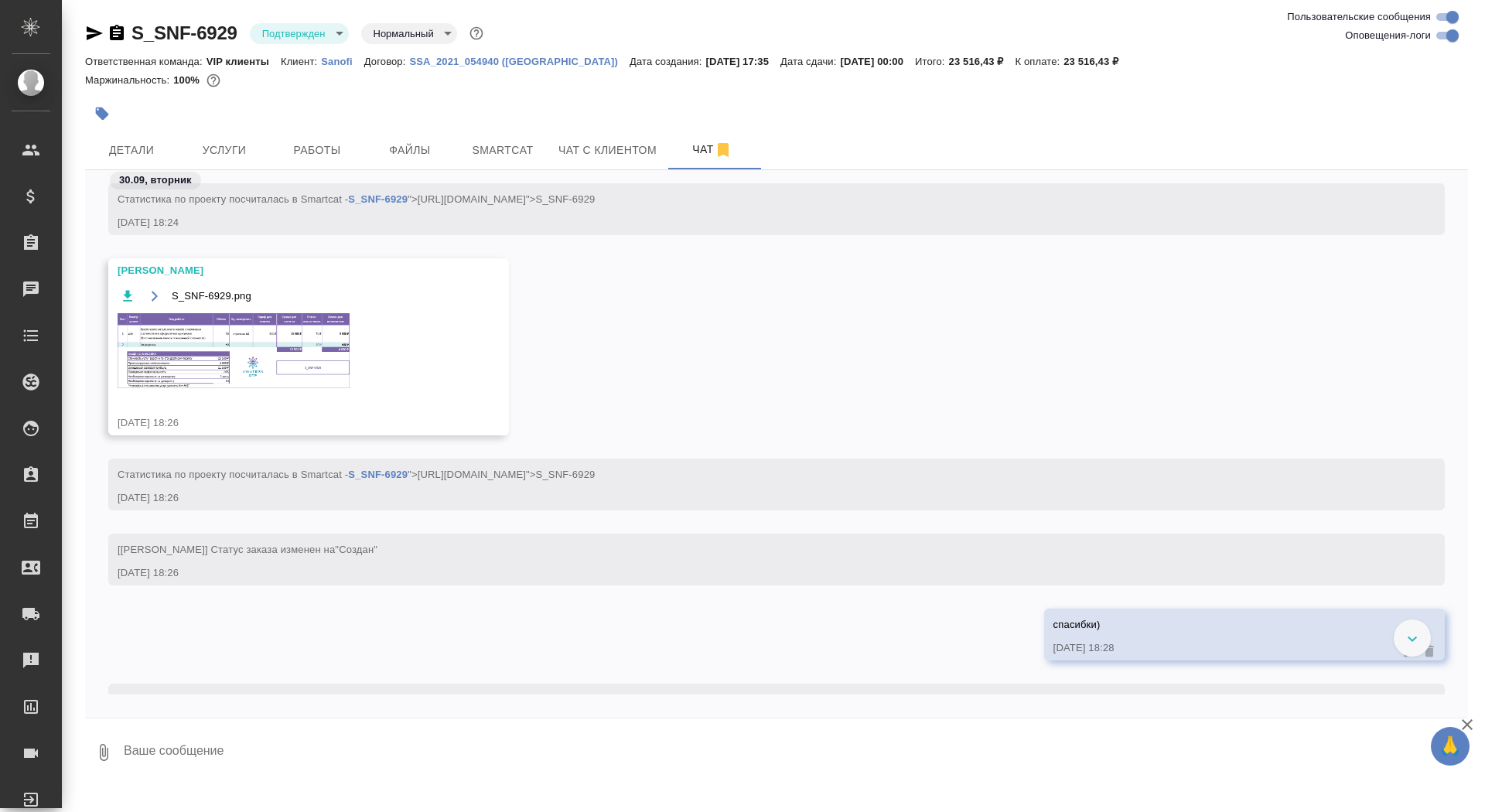
click at [200, 339] on img at bounding box center [234, 350] width 232 height 75
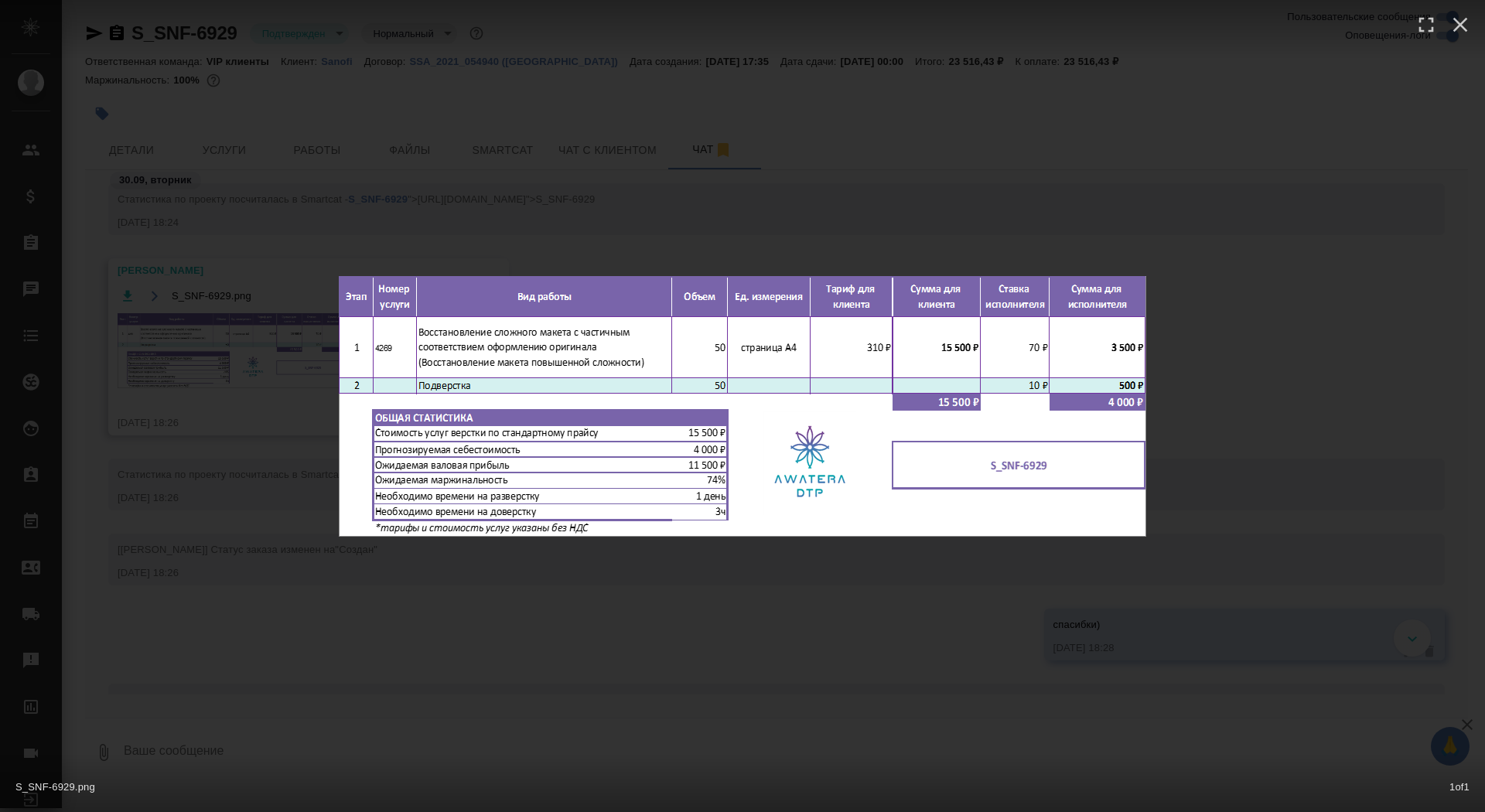
click at [200, 340] on div "S_SNF-6929.png 1 of 1" at bounding box center [742, 406] width 1485 height 812
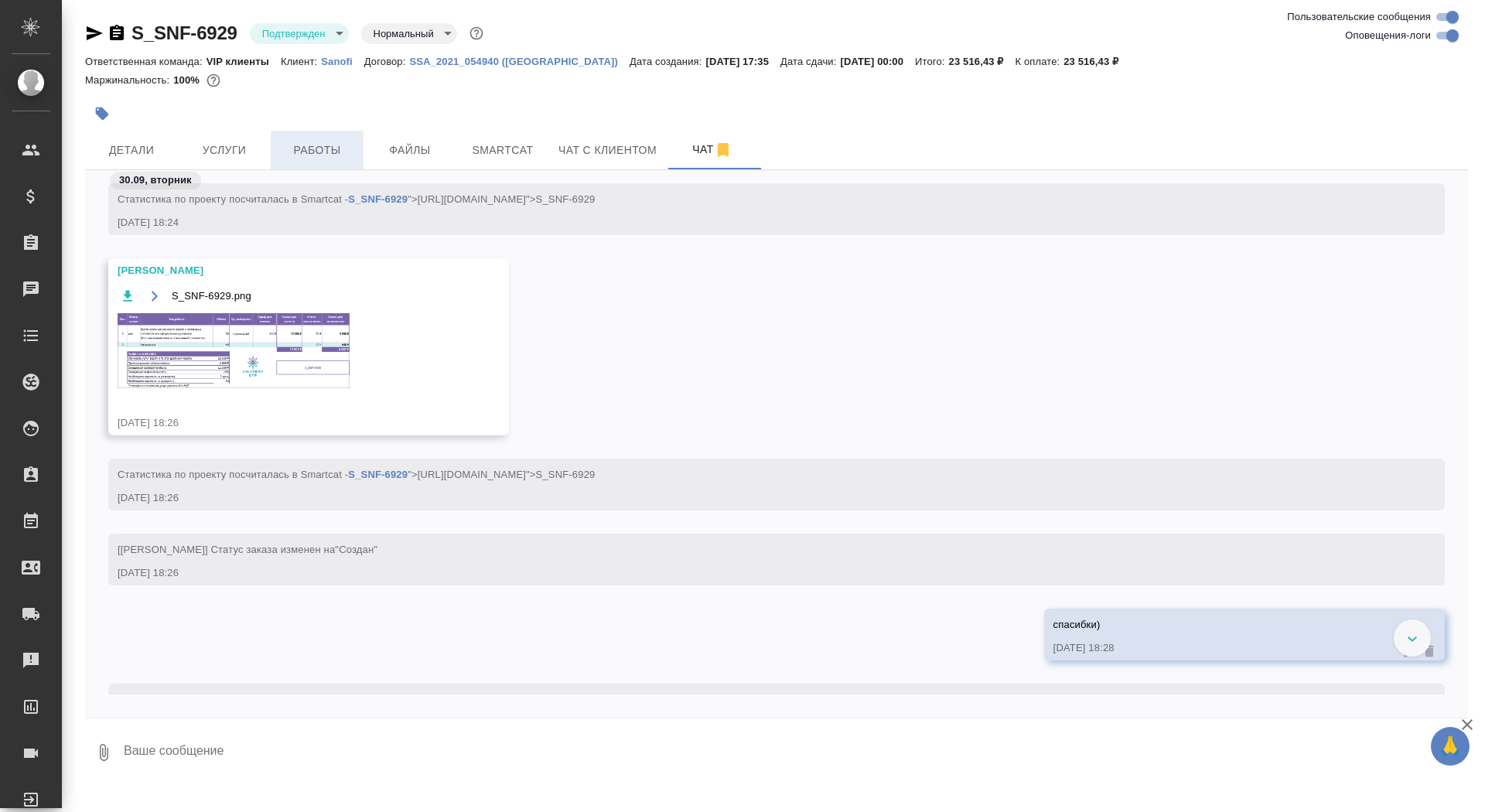
click at [315, 158] on span "Работы" at bounding box center [317, 150] width 74 height 19
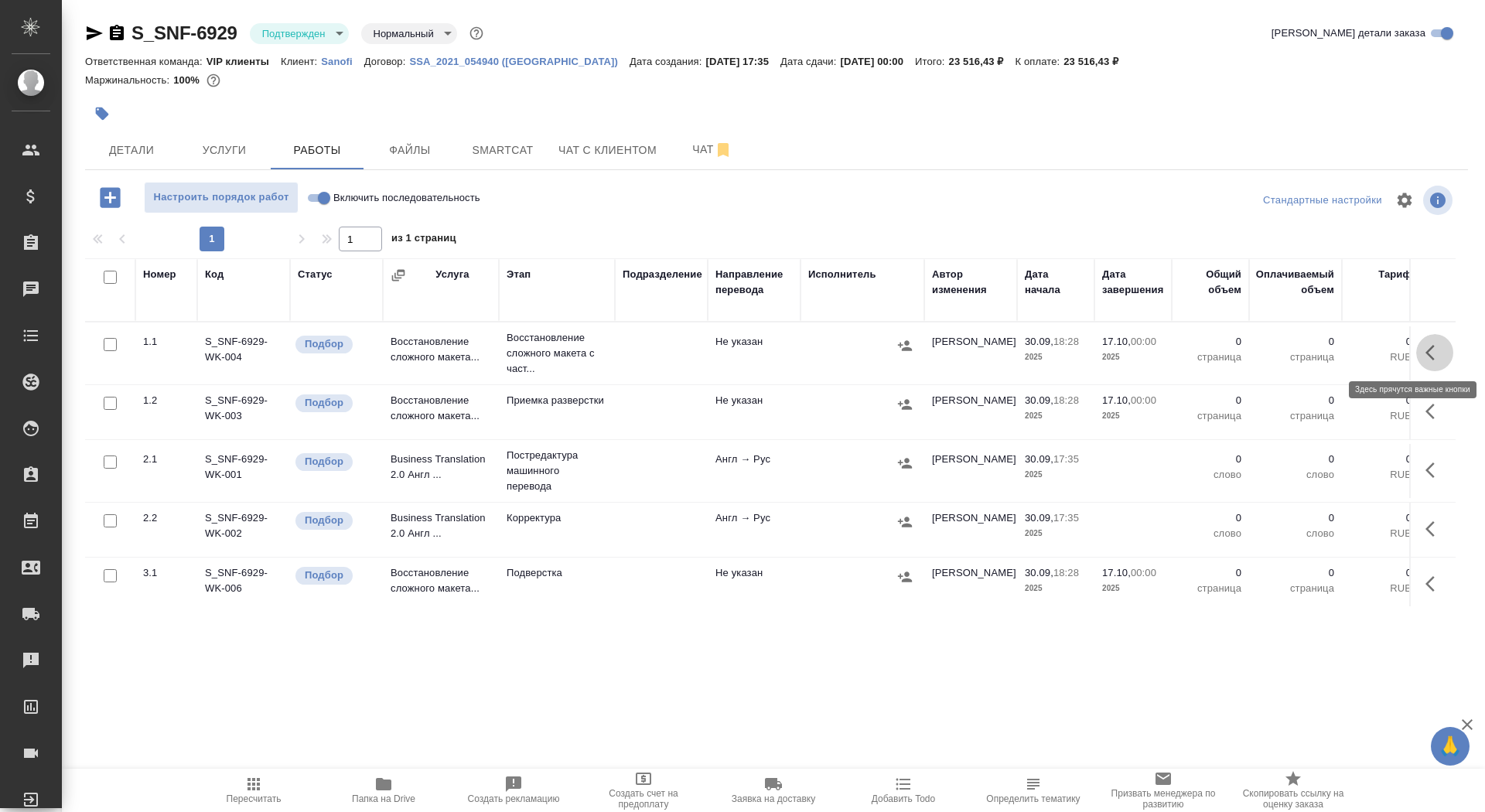
click at [1439, 362] on button "button" at bounding box center [1435, 352] width 37 height 37
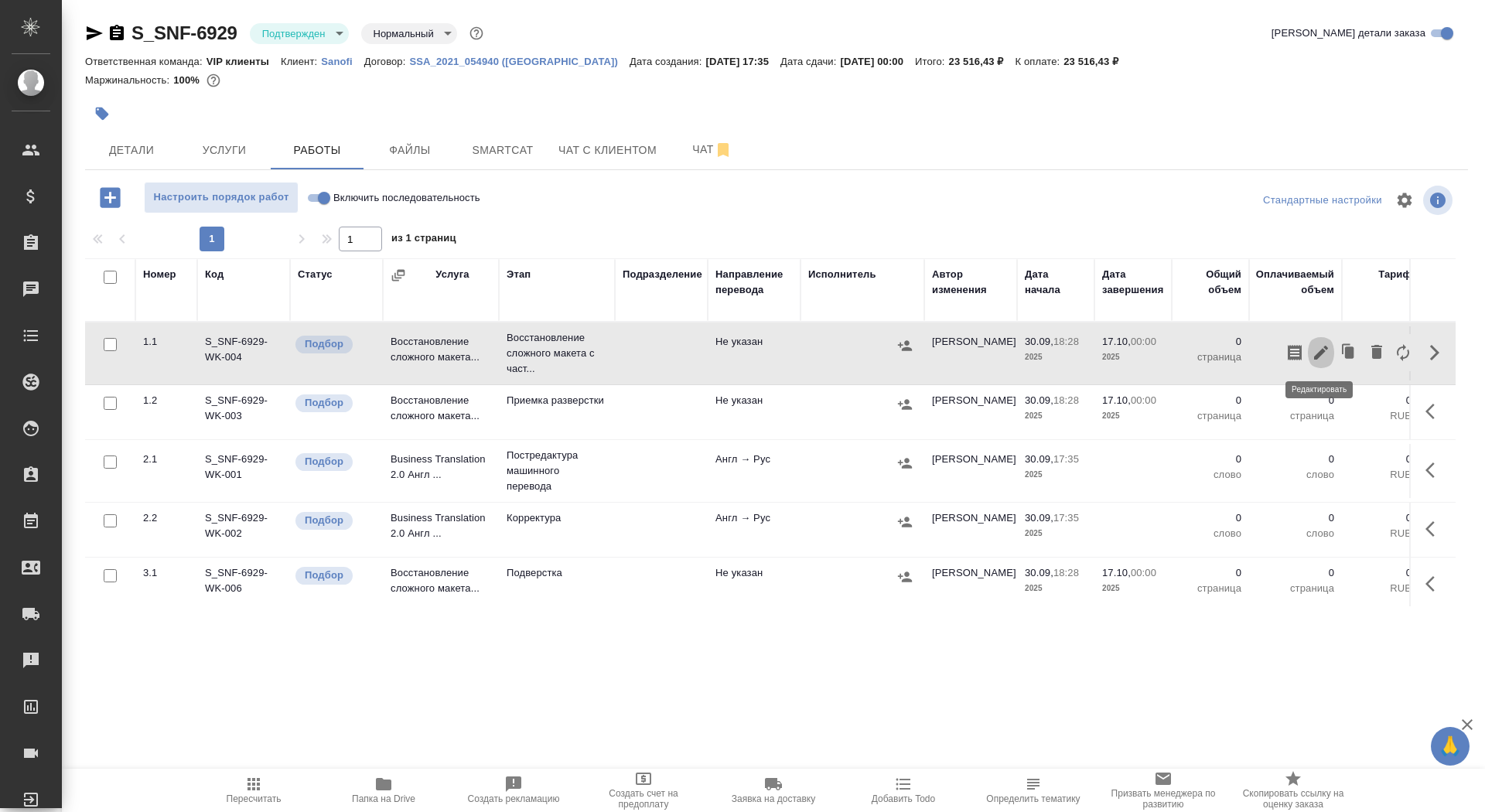
click at [1325, 348] on icon "button" at bounding box center [1321, 352] width 14 height 14
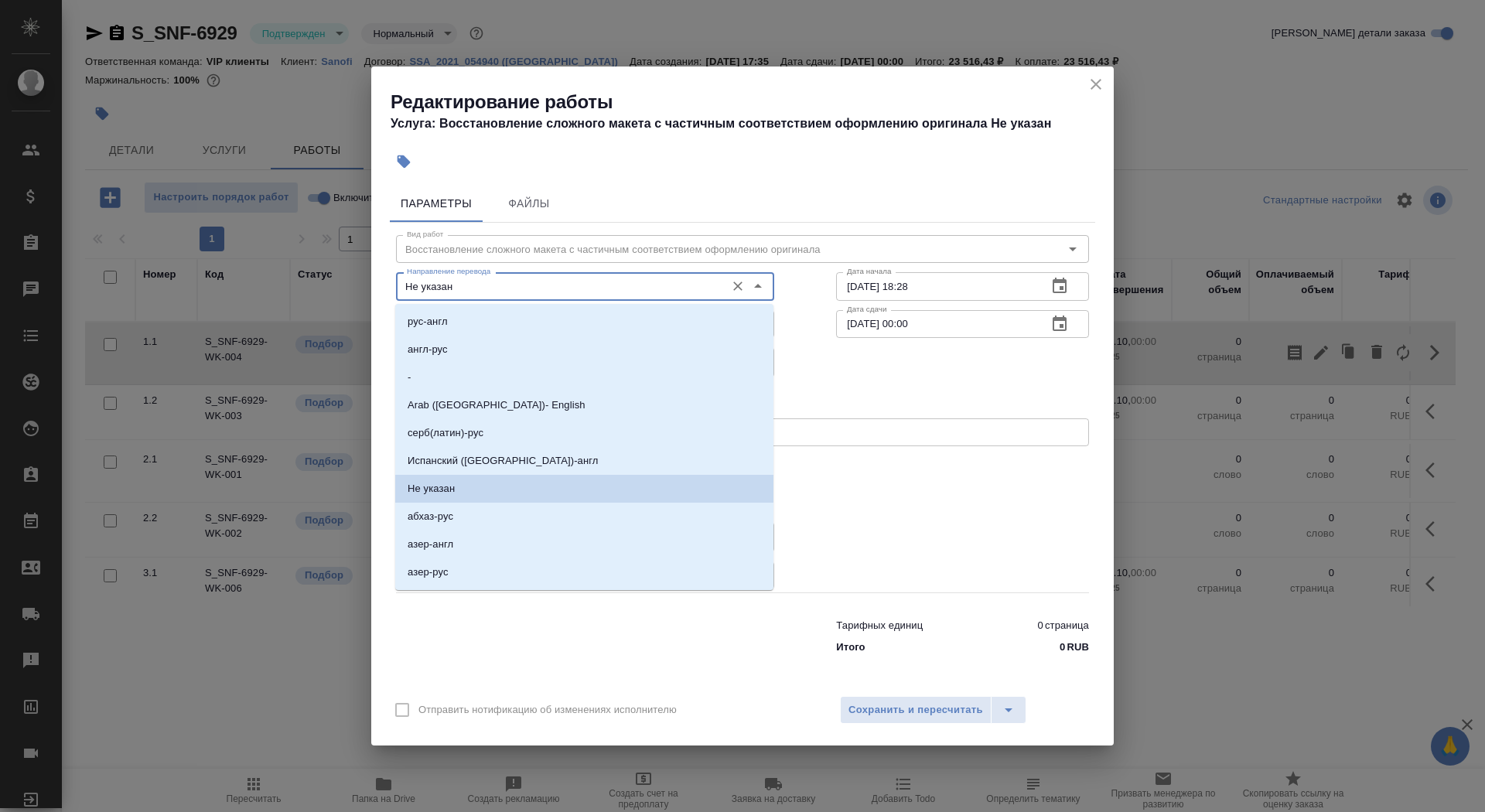
click at [456, 289] on input "Не указан" at bounding box center [559, 286] width 317 height 19
click at [476, 349] on li "англ-рус" at bounding box center [584, 349] width 378 height 28
type input "англ-рус"
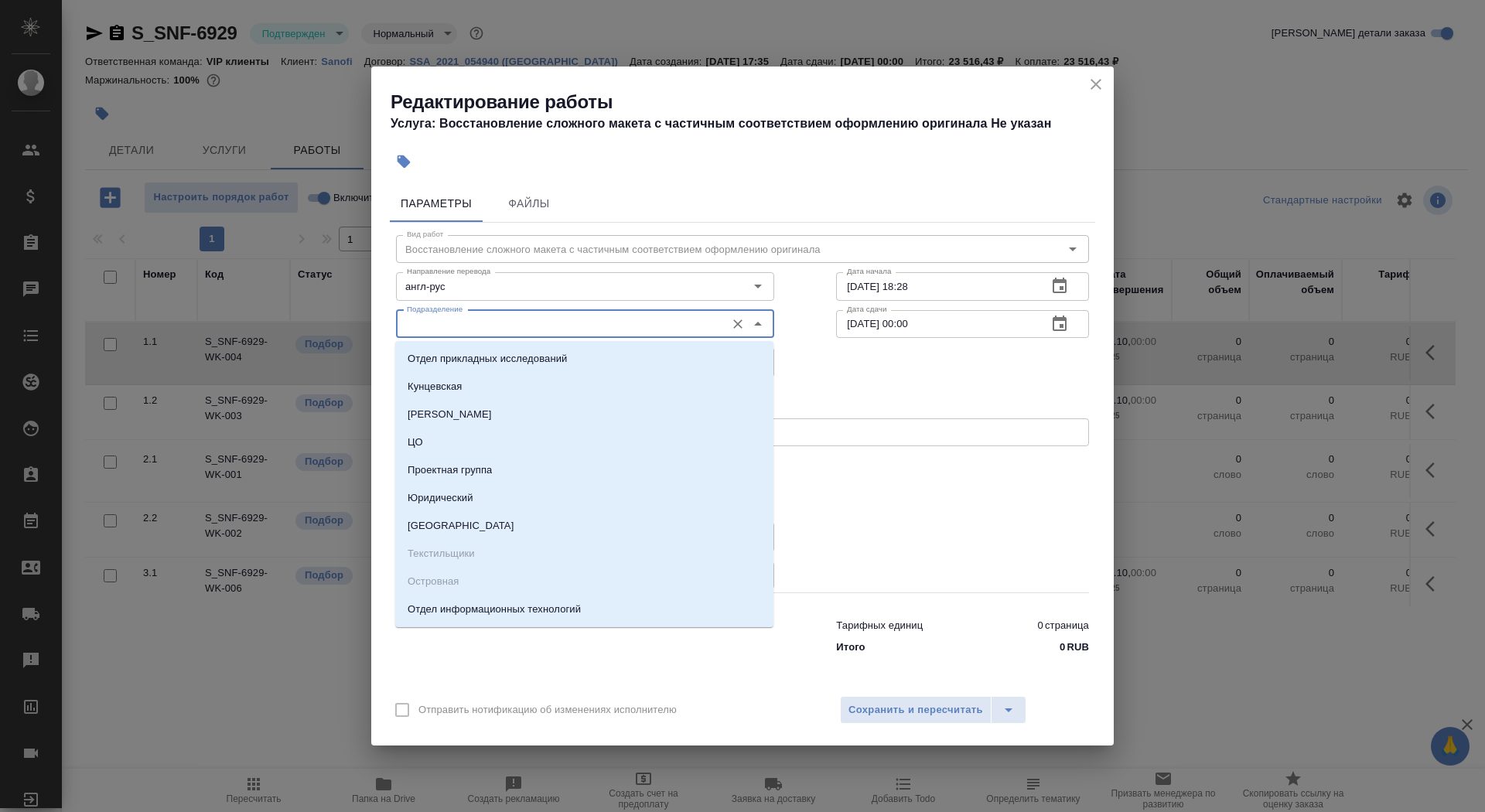
click at [476, 328] on input "Подразделение" at bounding box center [559, 324] width 317 height 19
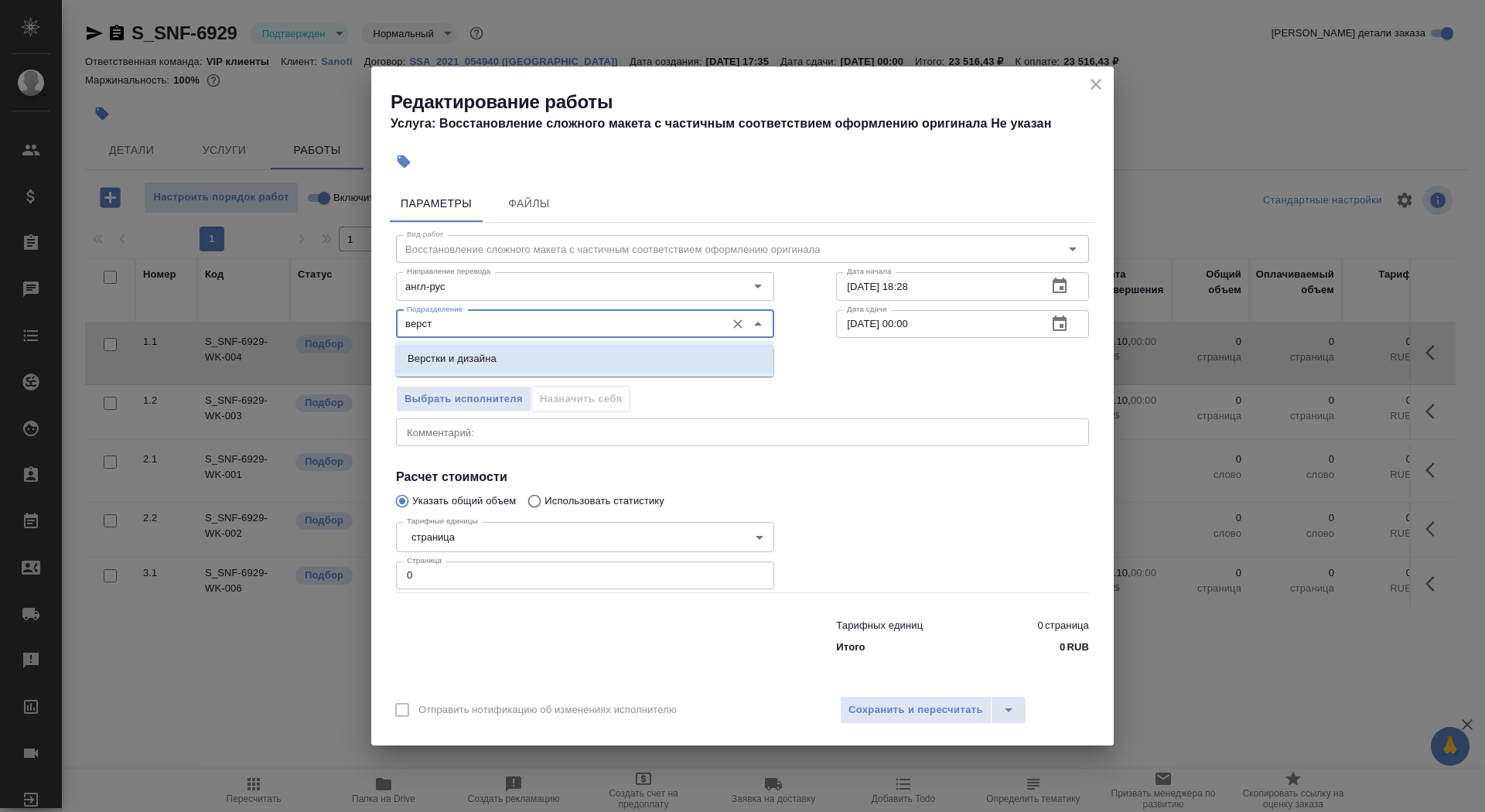
click at [466, 362] on p "Верстки и дизайна" at bounding box center [452, 359] width 89 height 16
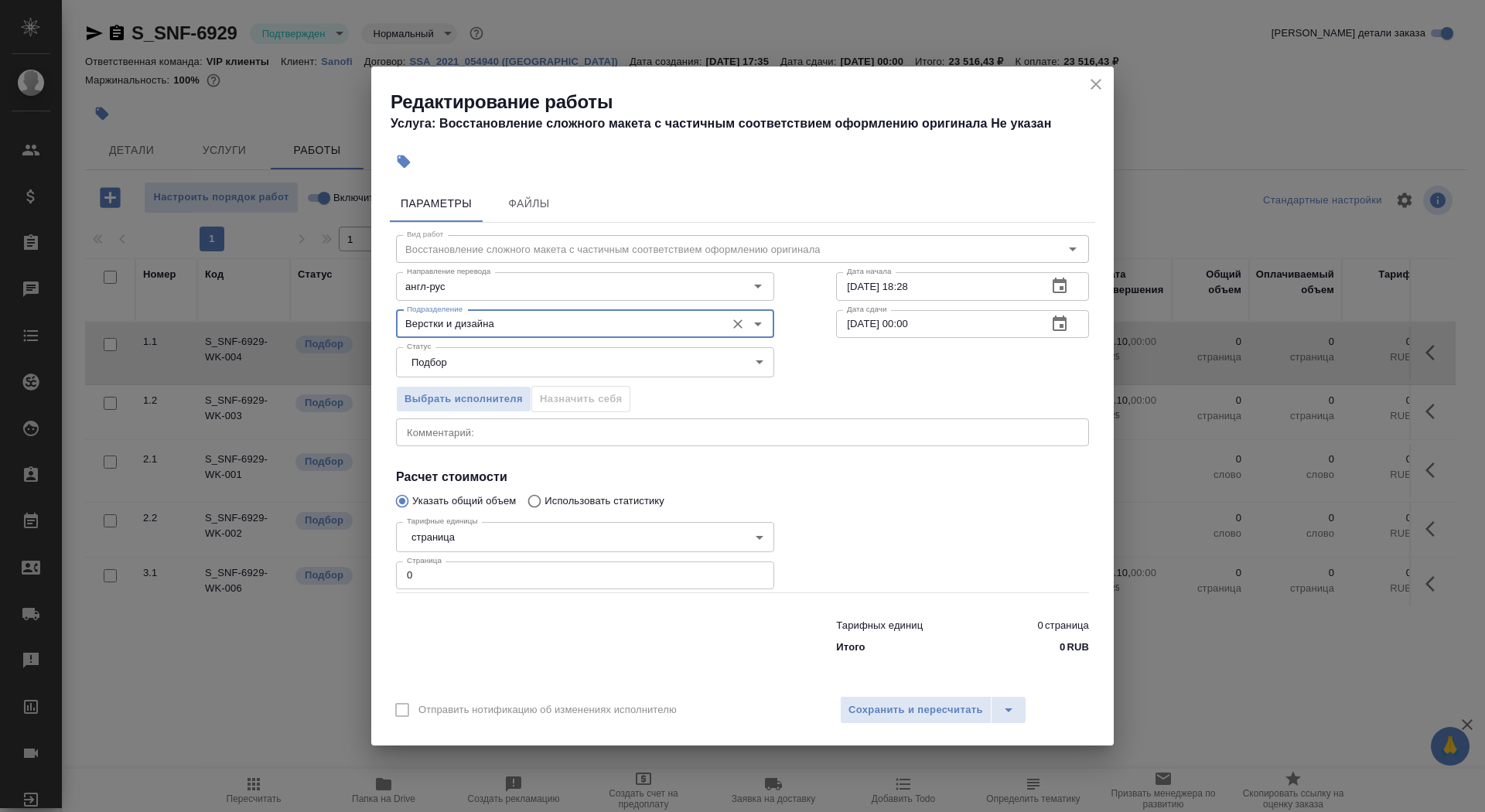
type input "Верстки и дизайна"
click at [481, 521] on div "Тарифные единицы страница 5a8b1489cc6b4906c91bfdb2 Тарифные единицы Страница 0 …" at bounding box center [585, 554] width 378 height 77
click at [481, 545] on body "🙏 .cls-1 fill:#fff; AWATERA Saydasheva Dilyara Клиенты Спецификации Заказы 0 Ча…" at bounding box center [742, 406] width 1485 height 812
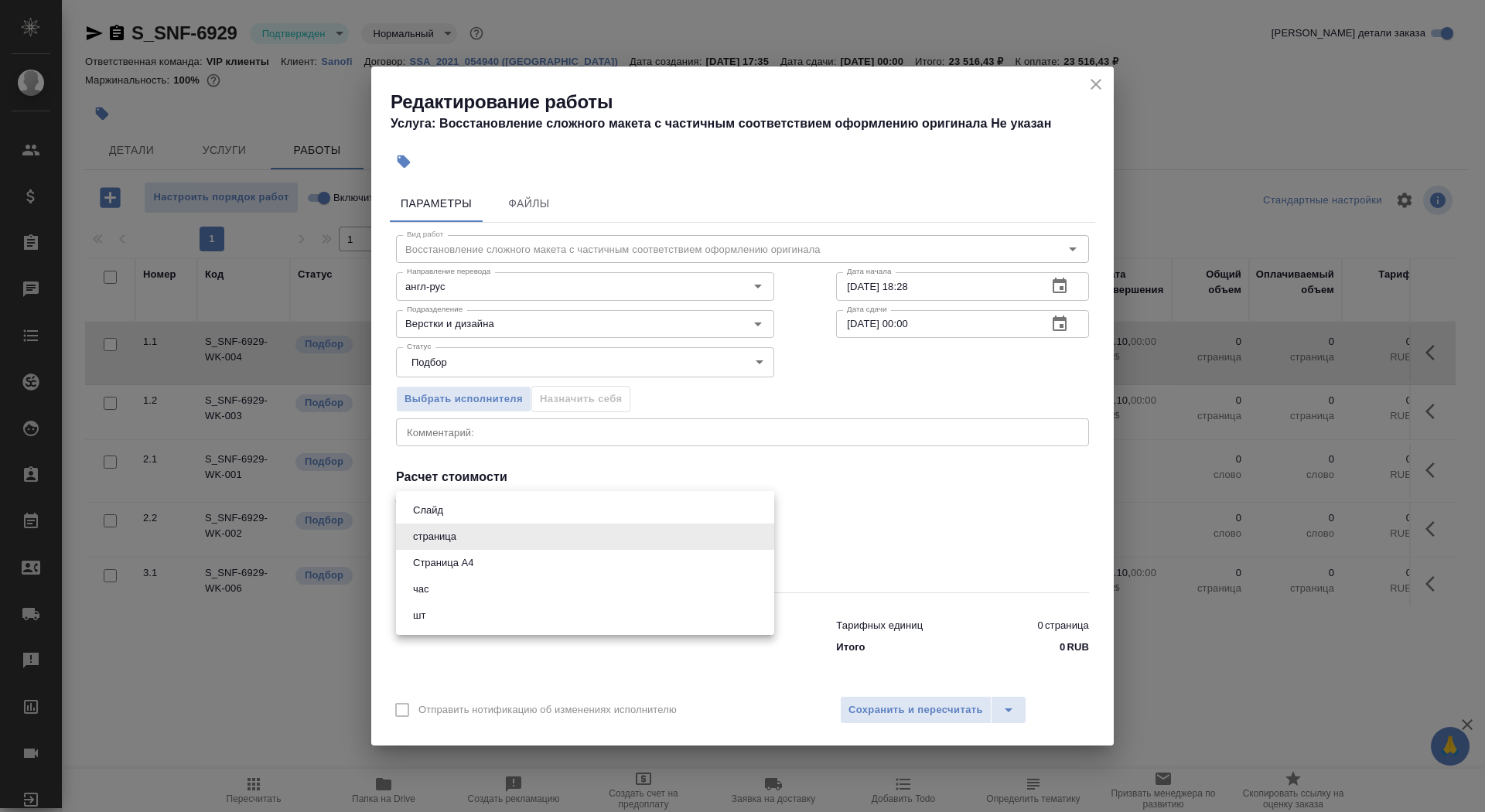
click at [483, 571] on li "Страница А4" at bounding box center [585, 563] width 378 height 26
type input "5f036ec4e16dec2d6b59c8ff"
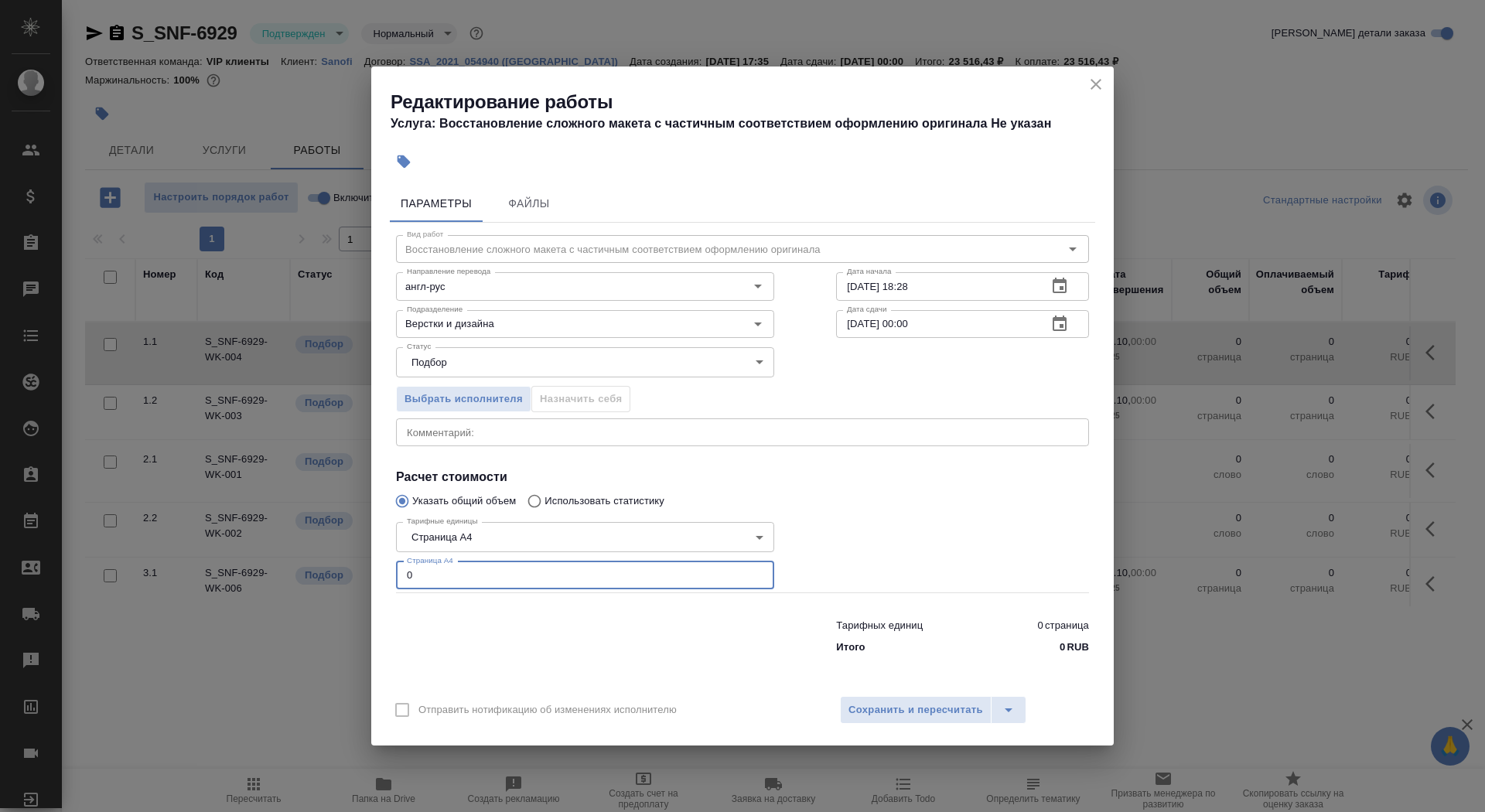
click at [479, 583] on input "0" at bounding box center [585, 576] width 378 height 28
type input "50"
click at [948, 292] on input "30.09.2025 18:28" at bounding box center [935, 286] width 198 height 28
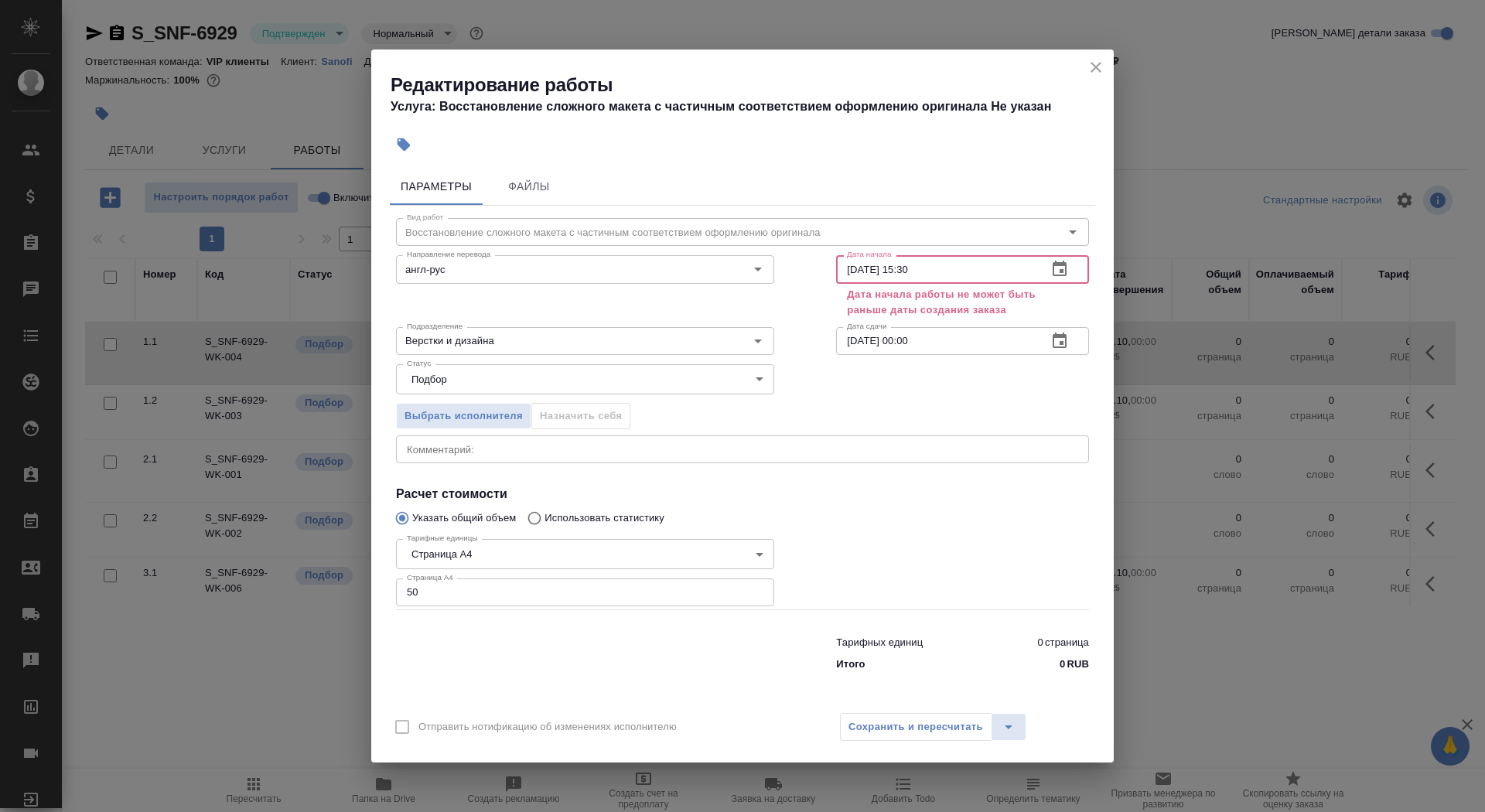
drag, startPoint x: 858, startPoint y: 270, endPoint x: 830, endPoint y: 267, distance: 28.2
click at [829, 268] on div "Дата начала 30.09.2025 15:30 Дата начала Дата начала работы не может быть раньш…" at bounding box center [963, 285] width 315 height 133
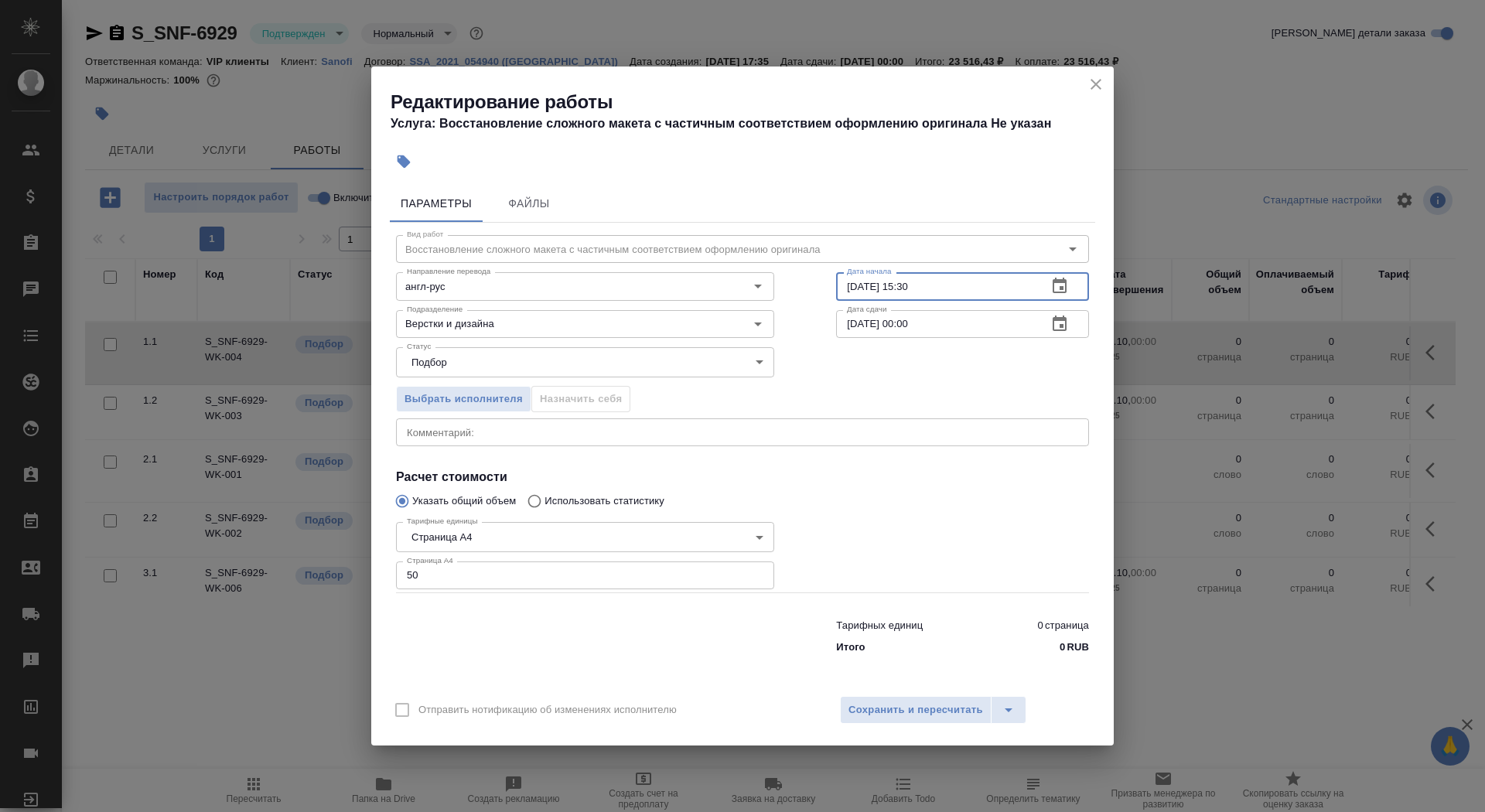
type input "01.10.2025 15:30"
click at [1057, 327] on icon "button" at bounding box center [1060, 324] width 19 height 19
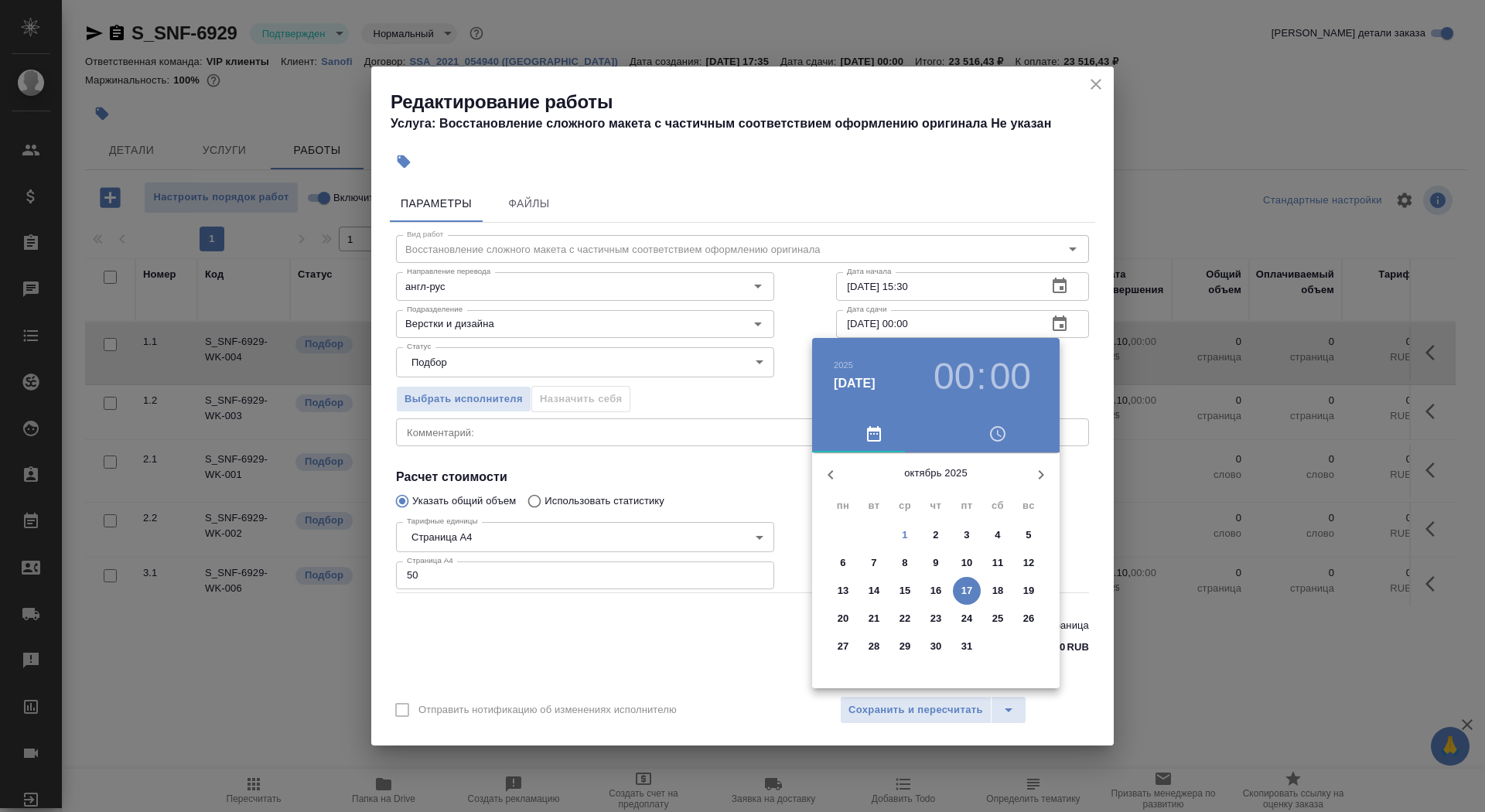
click at [936, 528] on p "2" at bounding box center [935, 535] width 6 height 16
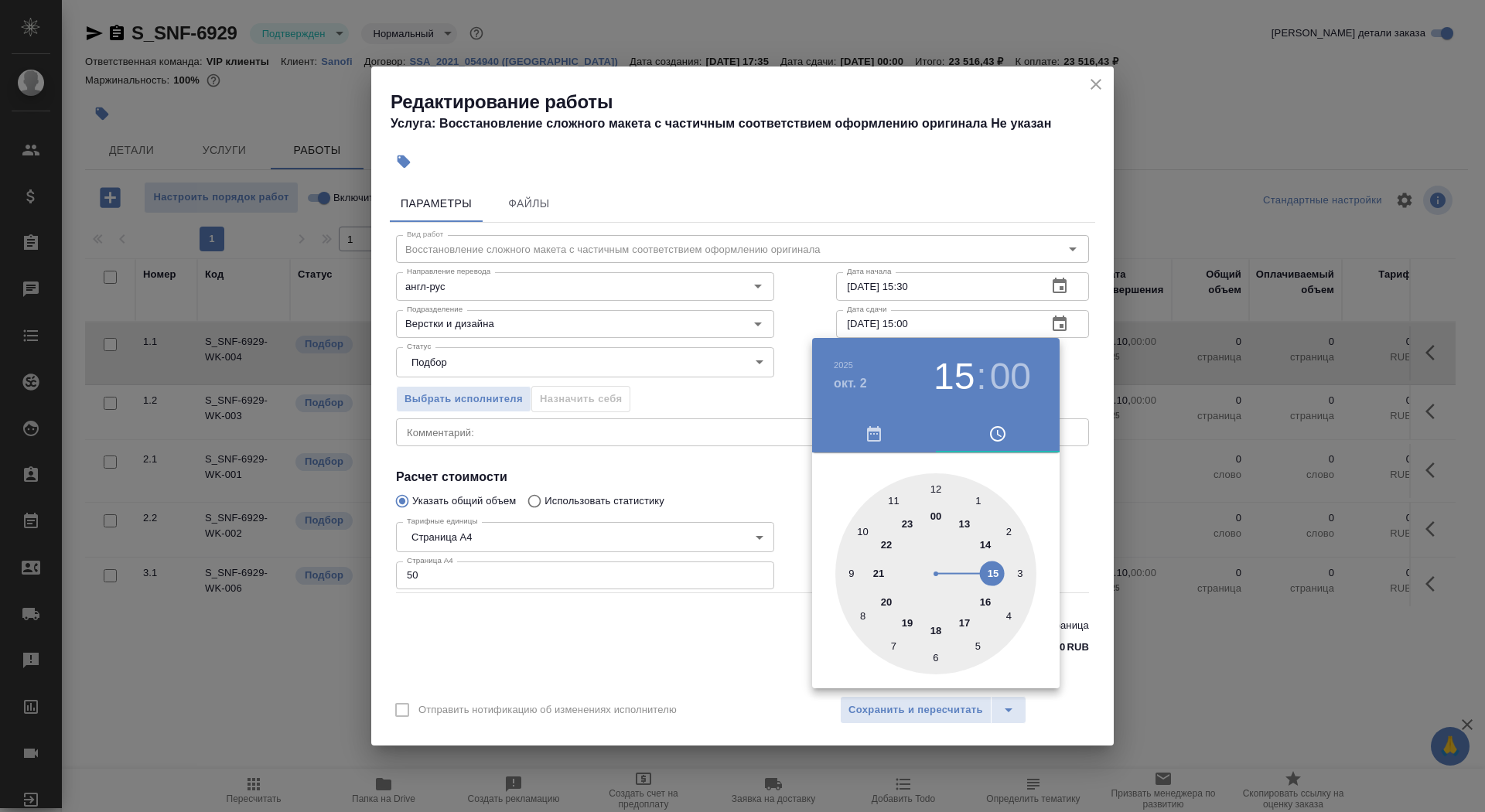
click at [994, 572] on div at bounding box center [935, 574] width 201 height 201
click at [944, 656] on div at bounding box center [935, 574] width 201 height 201
click at [921, 660] on div at bounding box center [935, 574] width 201 height 201
click at [932, 654] on div at bounding box center [935, 574] width 201 height 201
type input "02.10.2025 15:30"
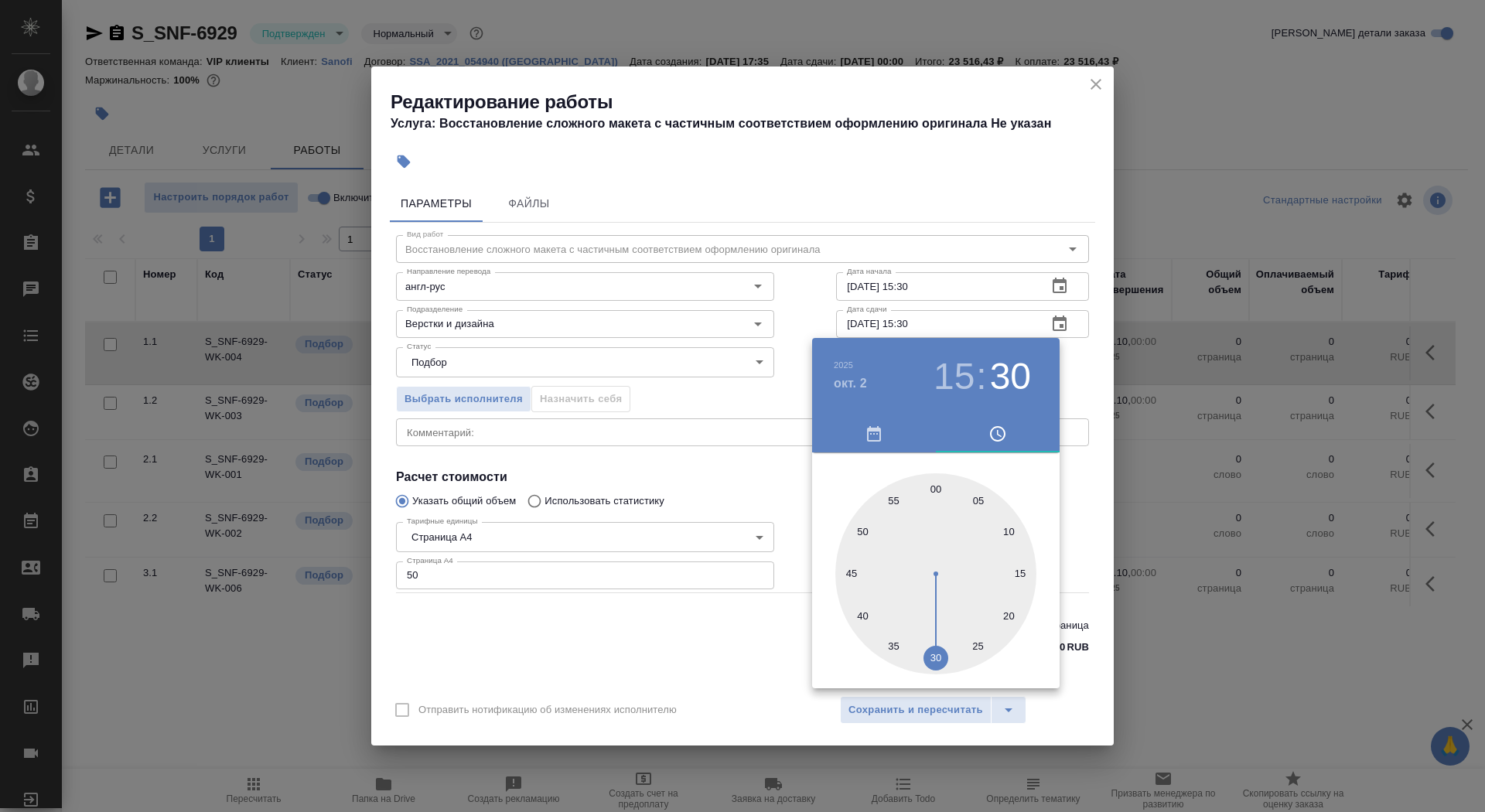
click at [736, 655] on div at bounding box center [742, 406] width 1485 height 812
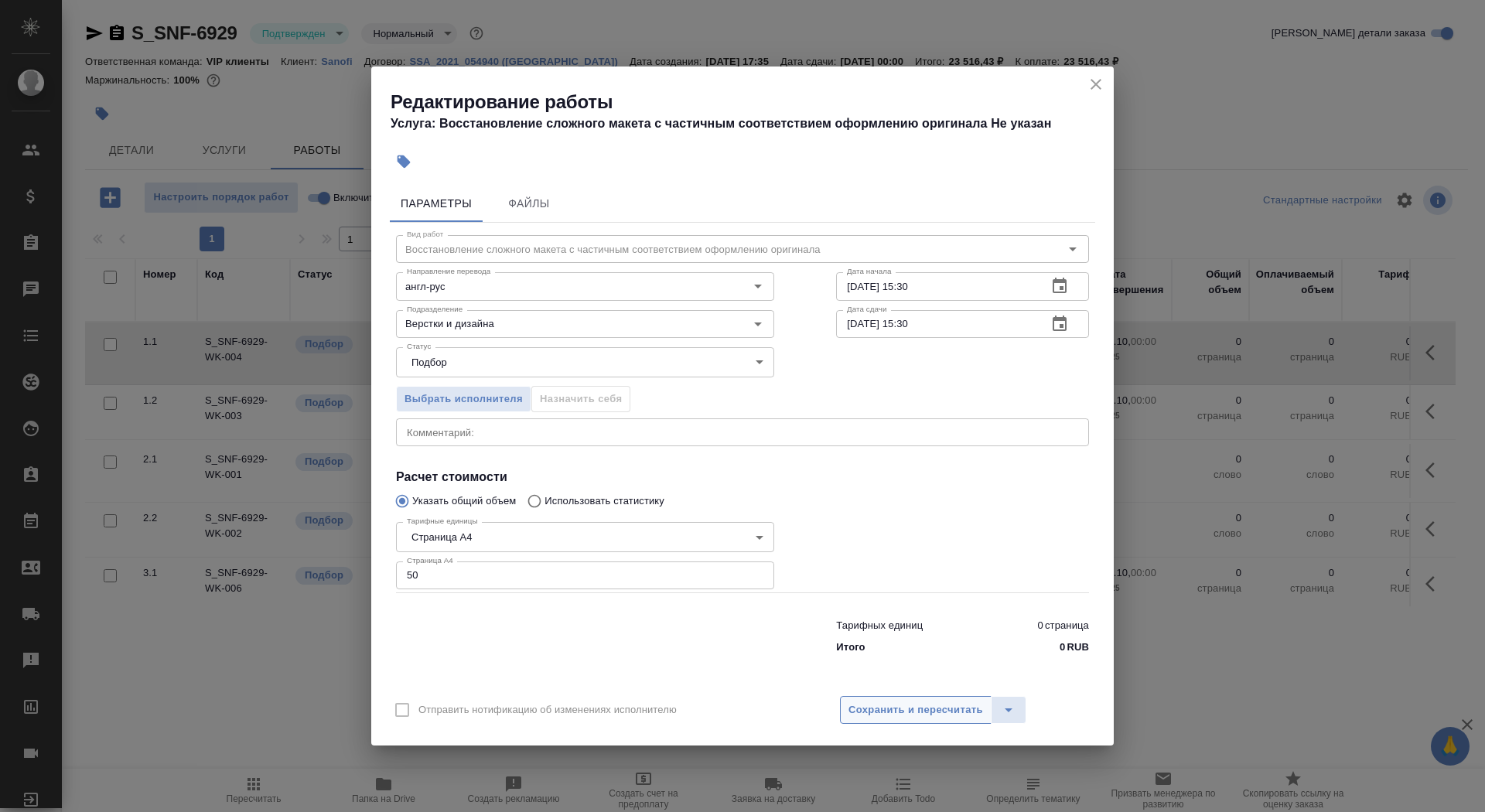
click at [912, 710] on span "Сохранить и пересчитать" at bounding box center [915, 710] width 134 height 18
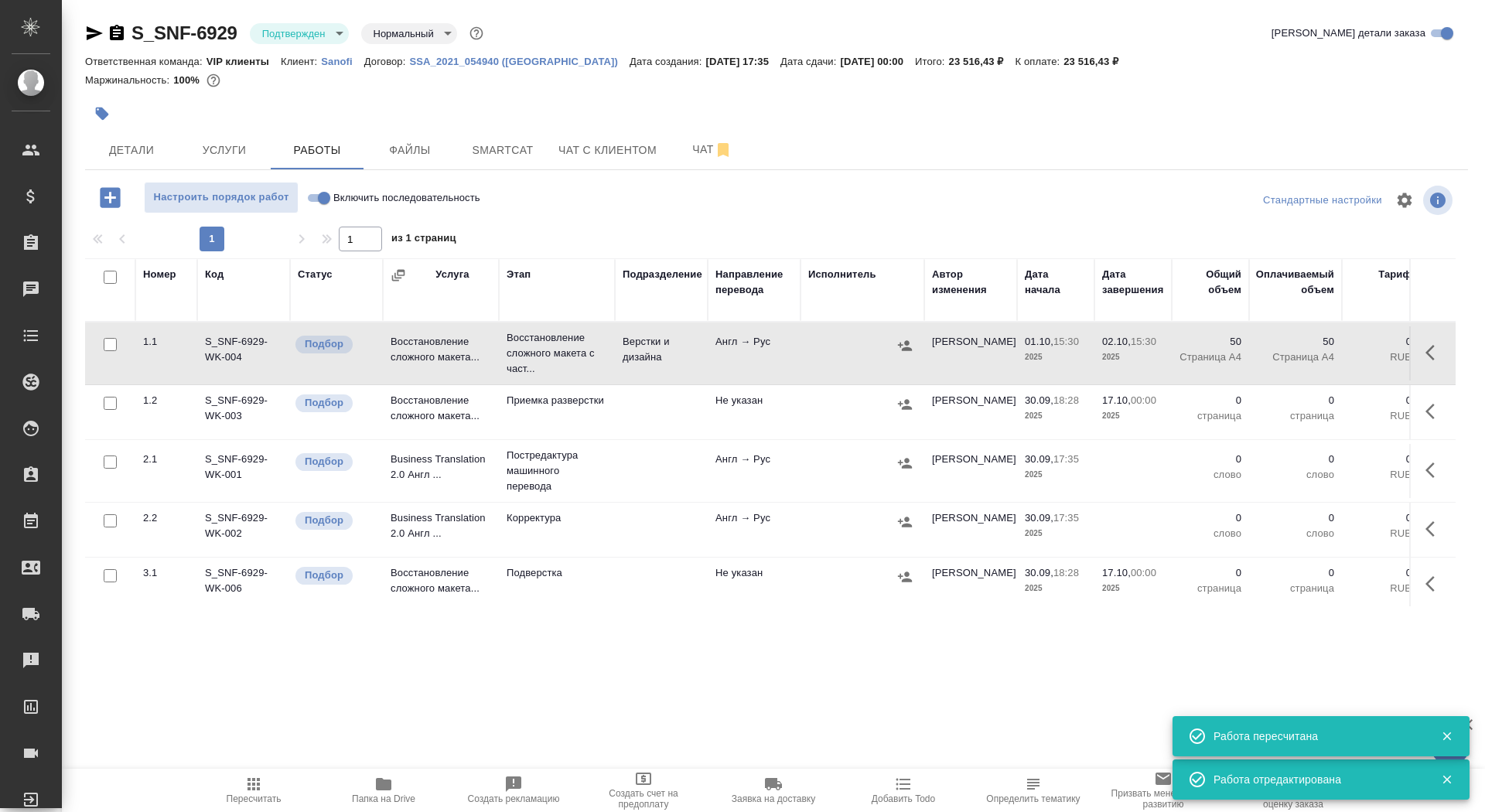
click at [102, 108] on icon "button" at bounding box center [102, 113] width 16 height 16
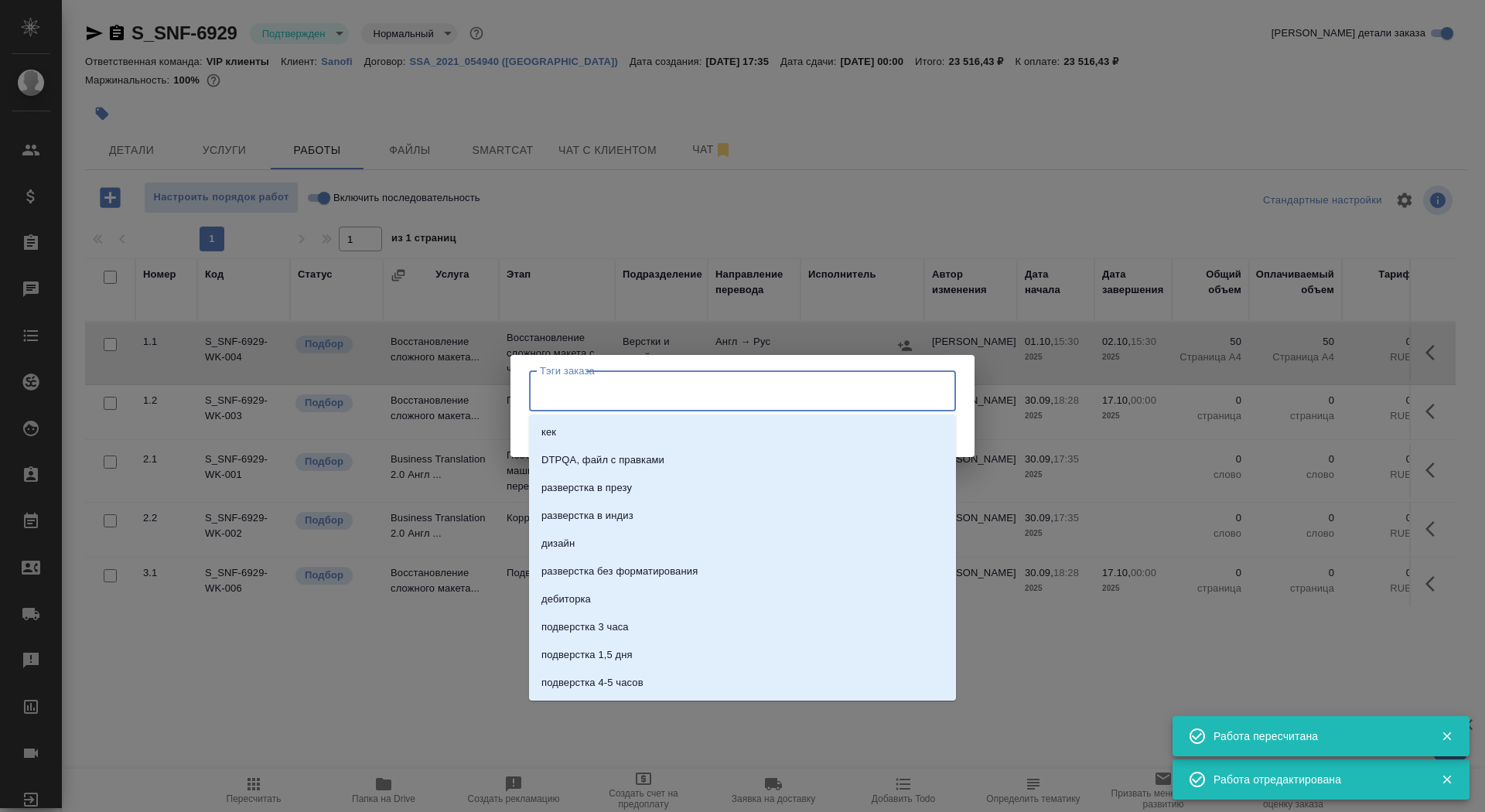
click at [637, 378] on input "Тэги заказа" at bounding box center [728, 390] width 384 height 26
type input "на разверстк"
click at [670, 463] on li "на разверстке" at bounding box center [742, 460] width 427 height 28
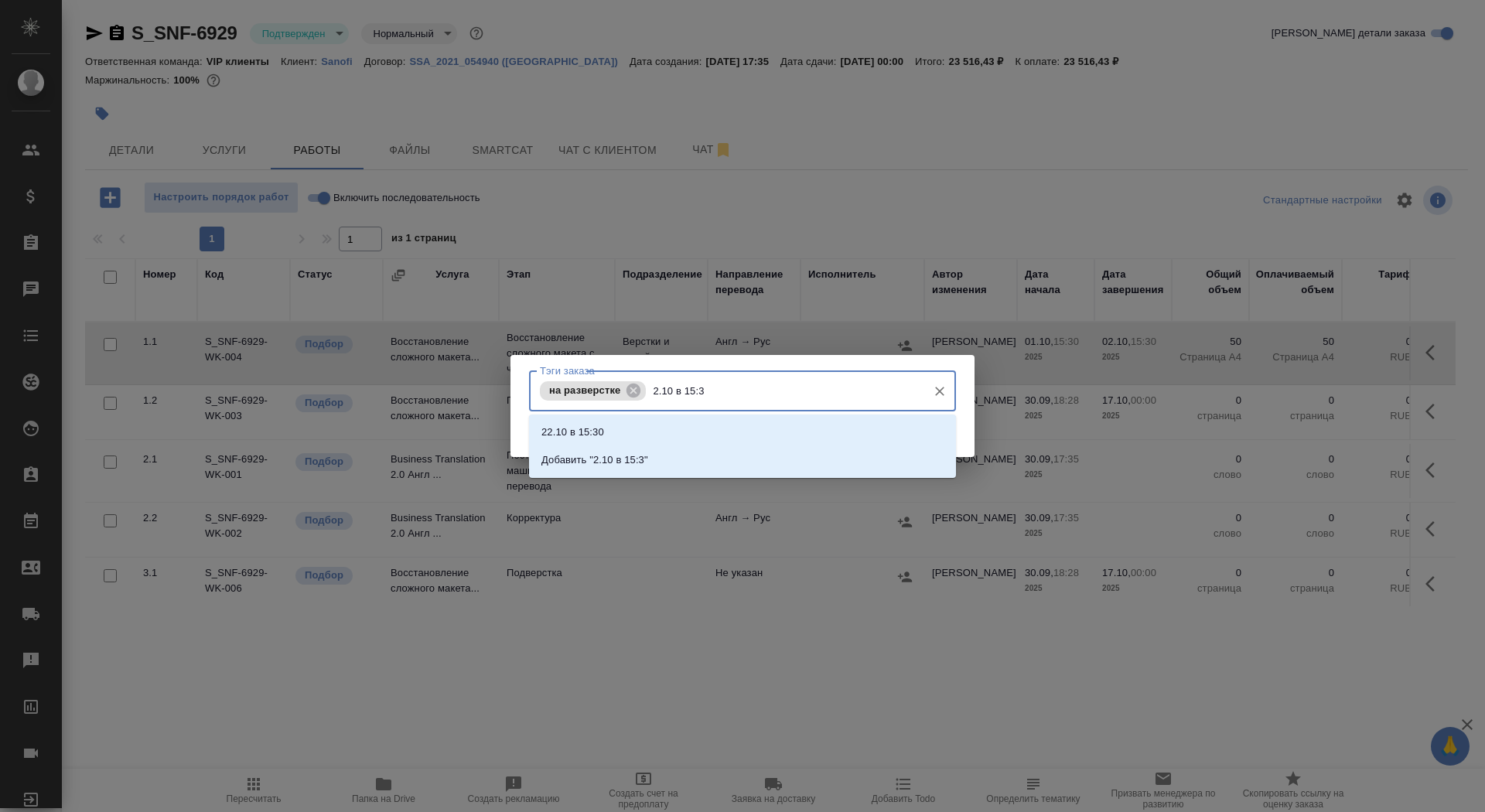
type input "2.10 в 15:30"
click at [722, 463] on li "Добавить "2.10 в 15:30"" at bounding box center [742, 460] width 427 height 28
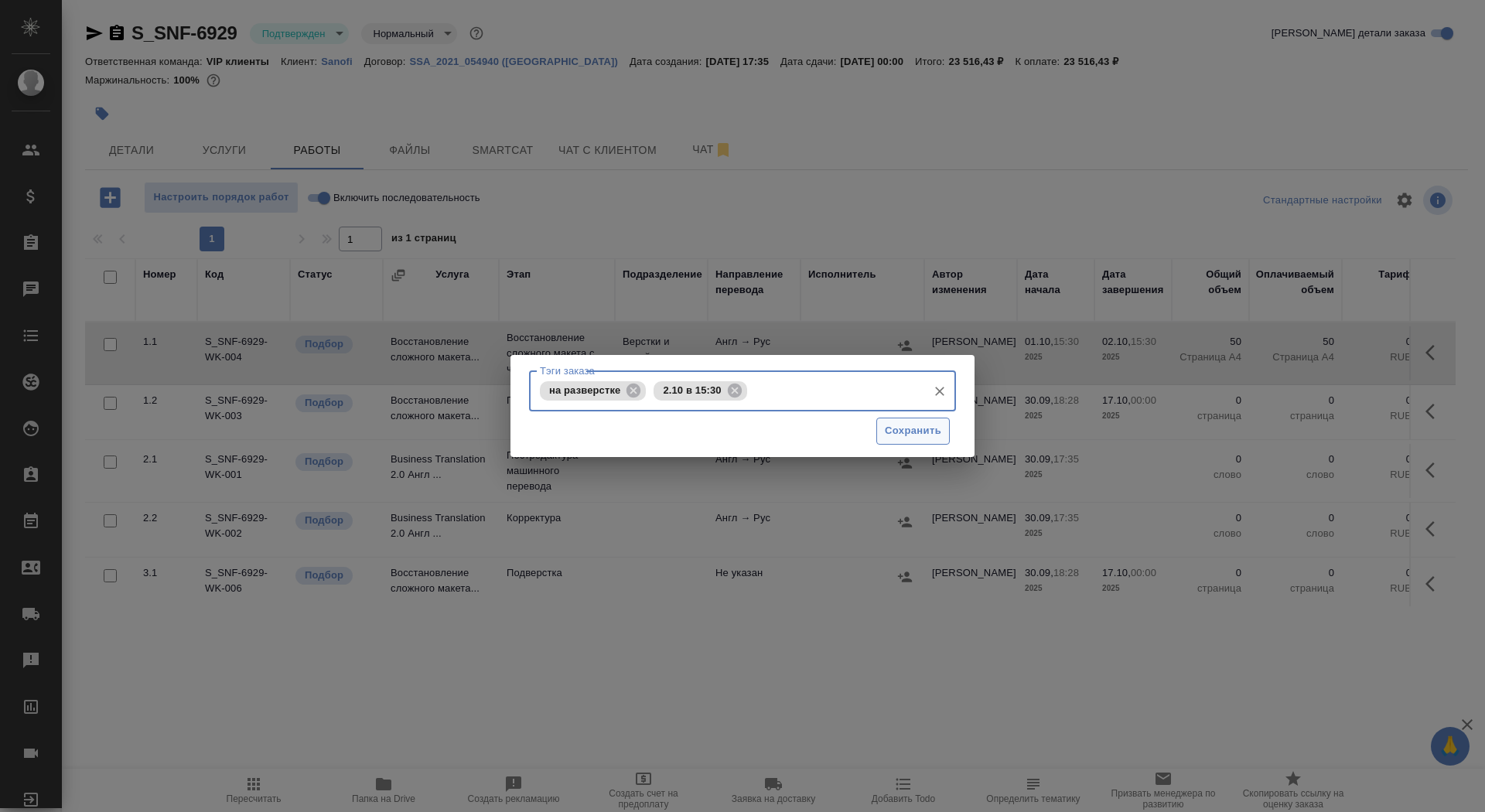
click at [895, 435] on span "Сохранить" at bounding box center [913, 431] width 57 height 18
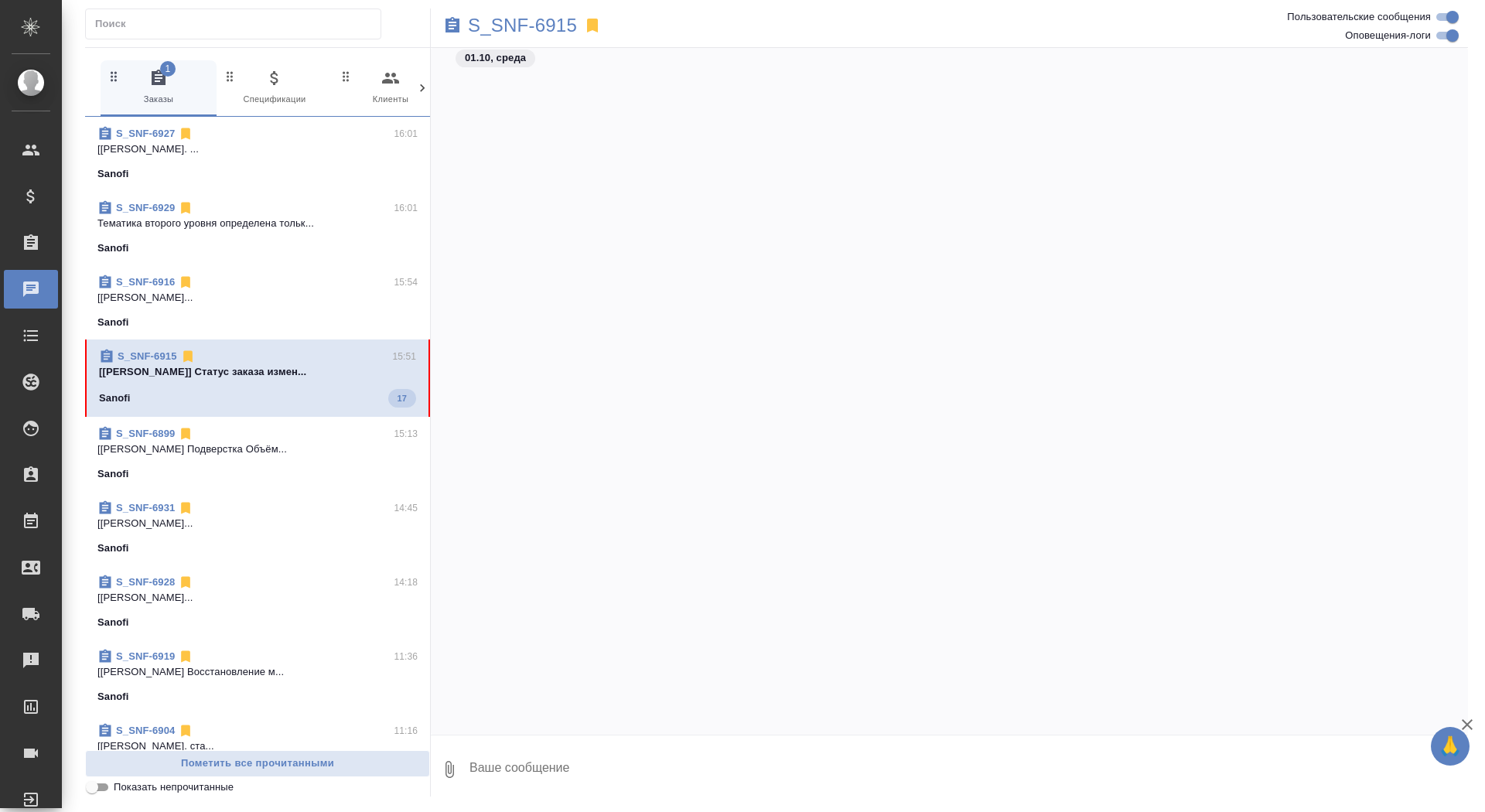
click at [634, 760] on textarea at bounding box center [968, 769] width 1000 height 53
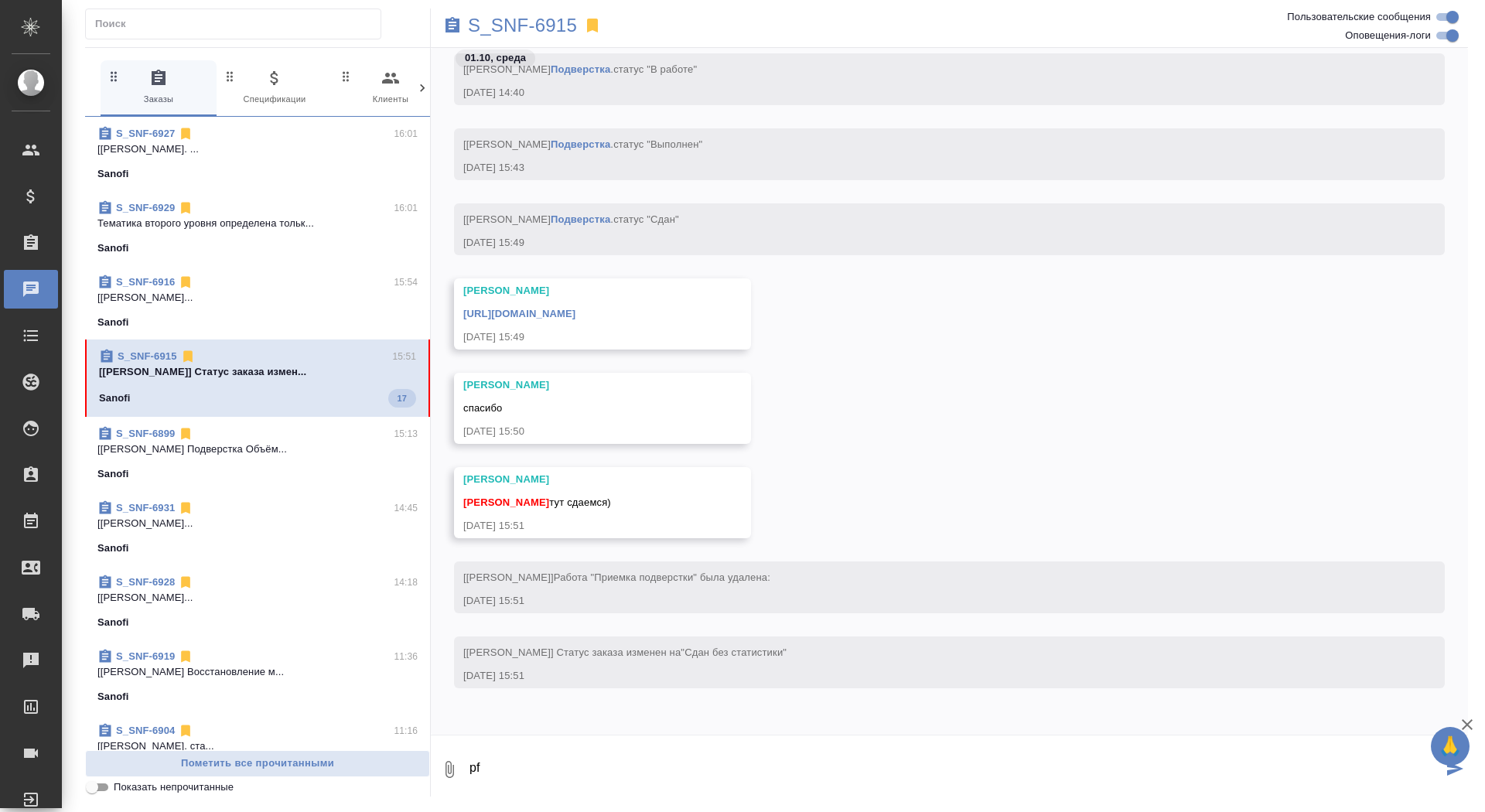
type textarea "p"
type textarea "забрала, спасибо!"
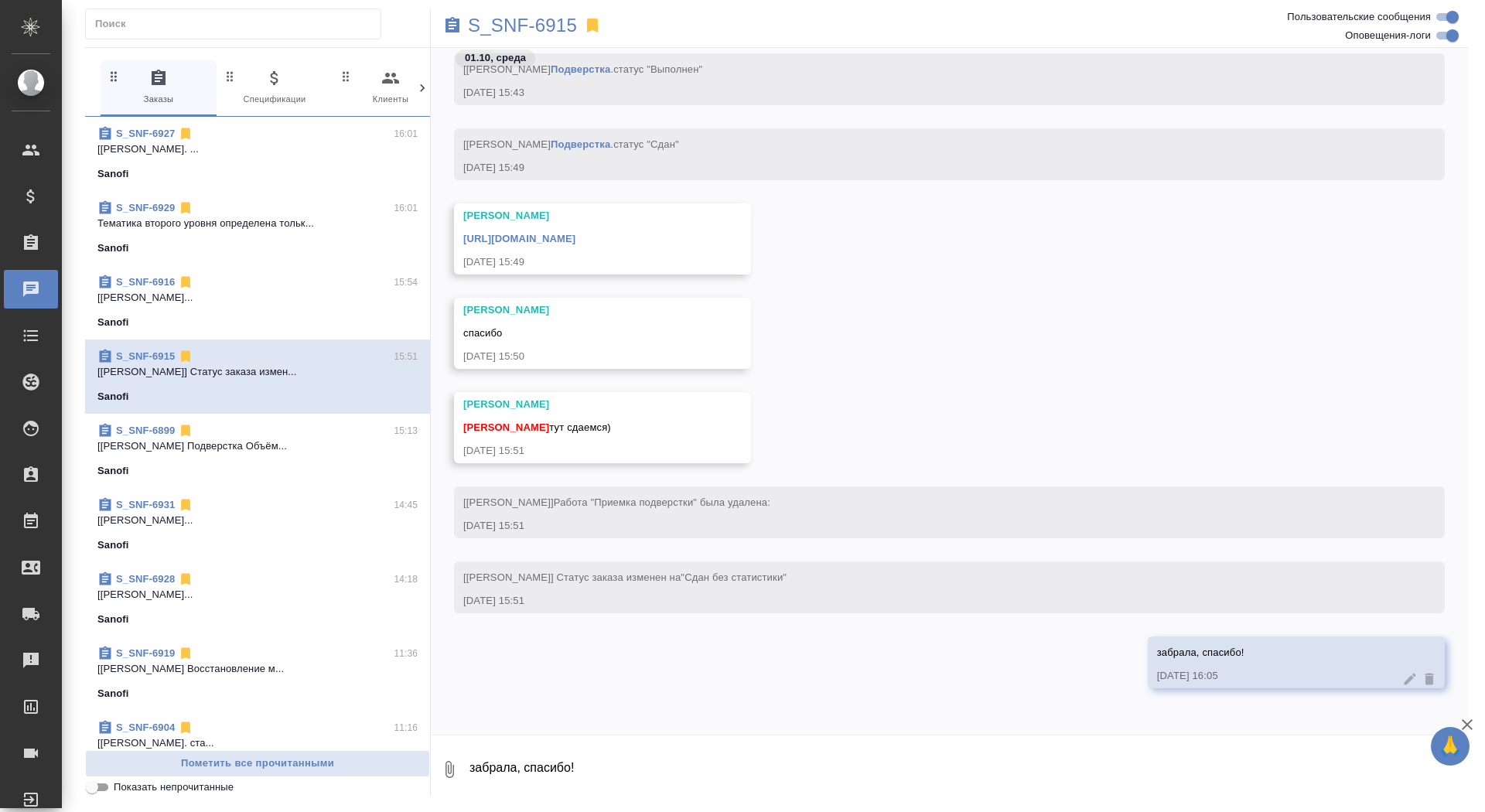
click at [670, 231] on div "[URL][DOMAIN_NAME]" at bounding box center [580, 236] width 234 height 19
click at [576, 236] on link "[URL][DOMAIN_NAME]" at bounding box center [519, 238] width 112 height 12
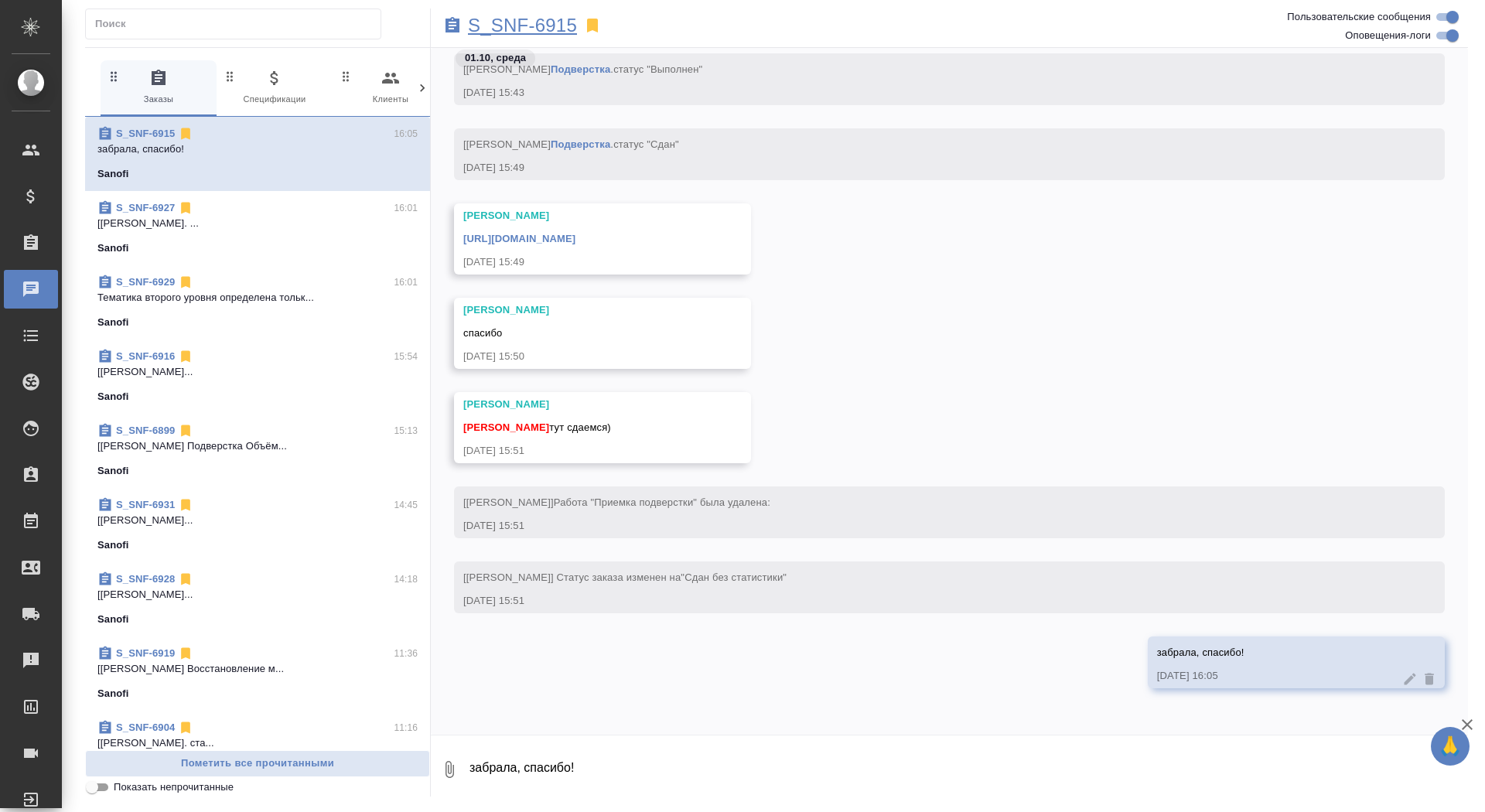
click at [500, 26] on p "S_SNF-6915" at bounding box center [523, 25] width 109 height 16
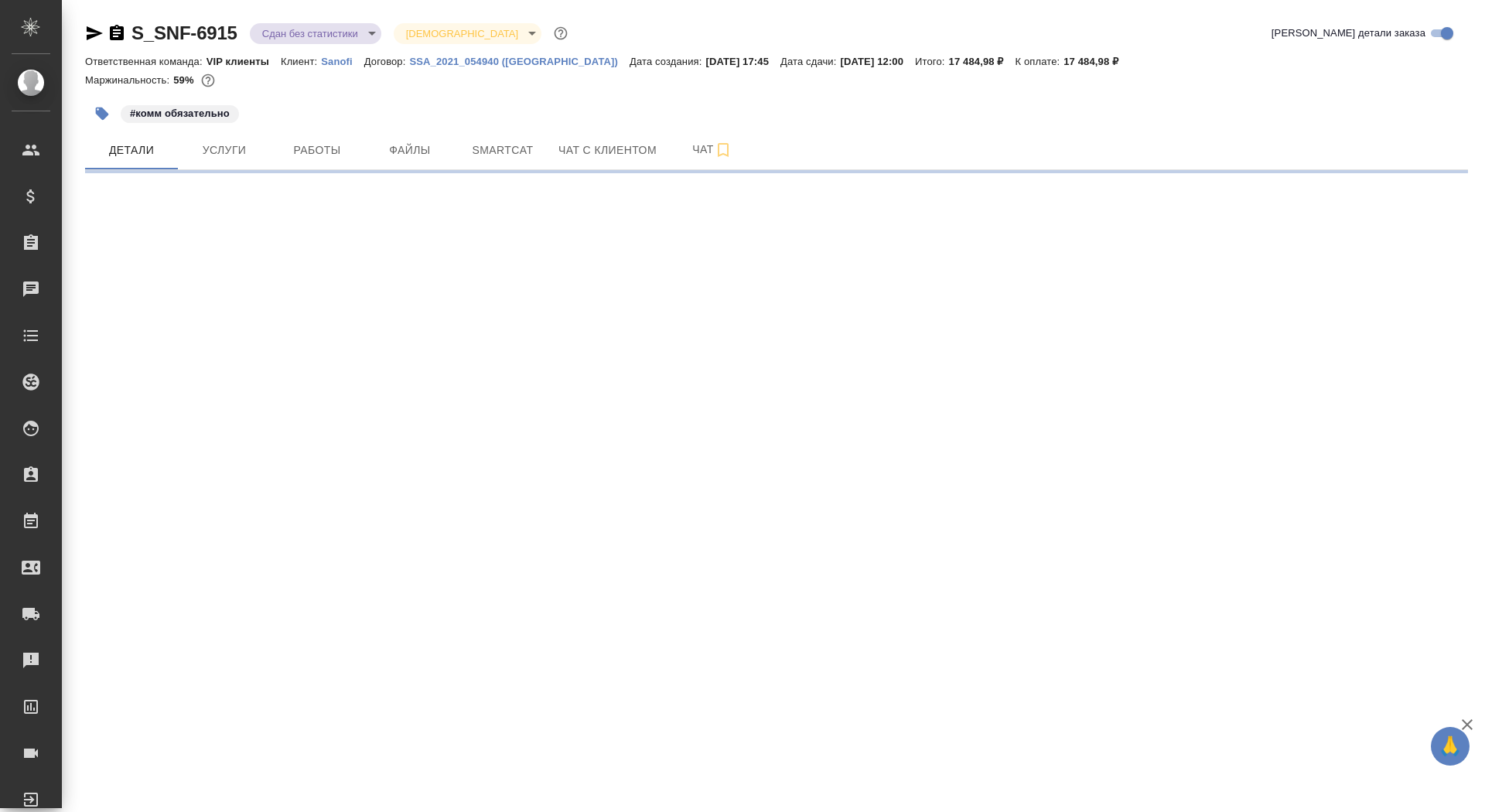
select select "RU"
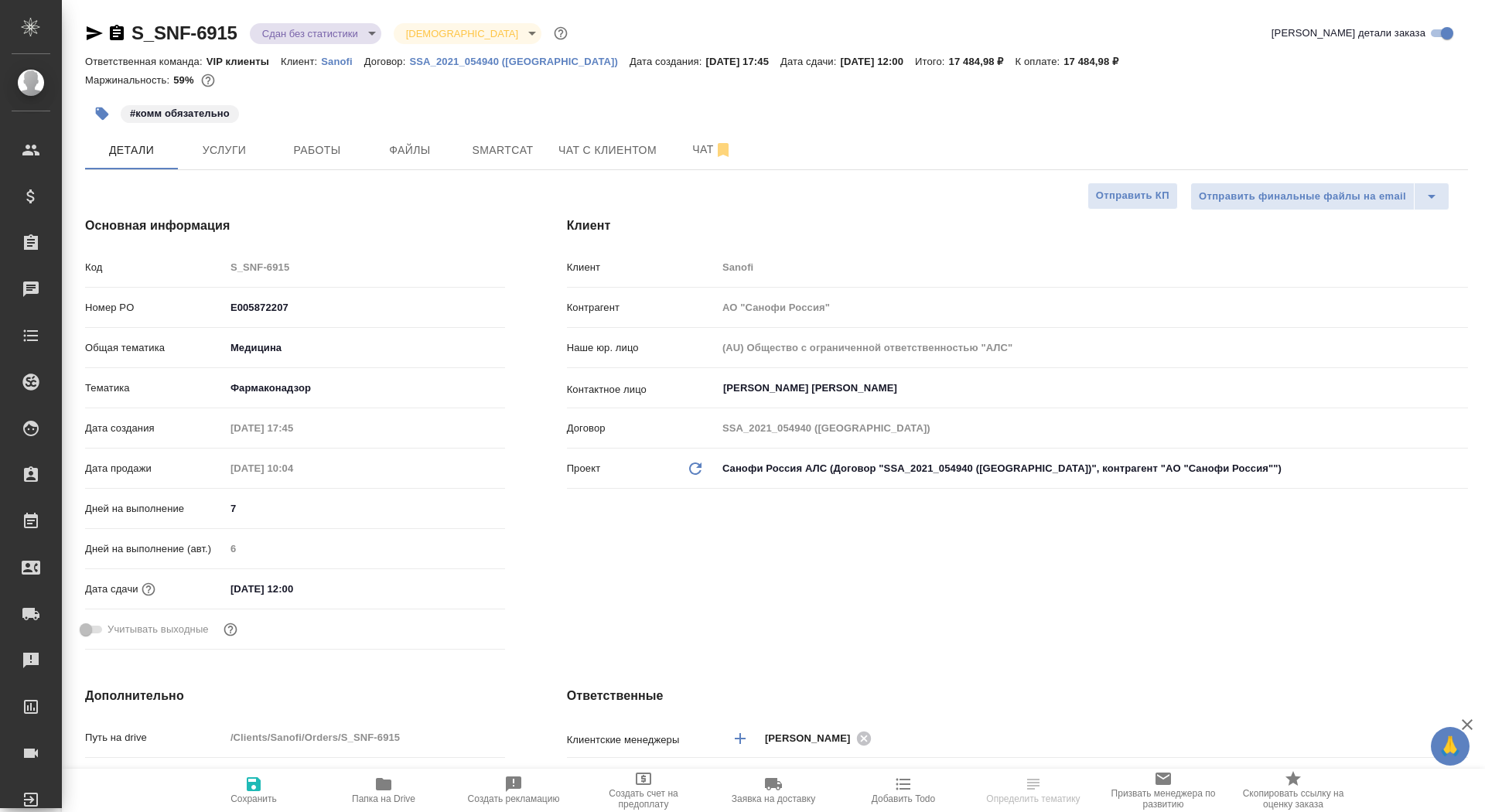
type textarea "x"
click at [109, 28] on icon "button" at bounding box center [116, 32] width 14 height 16
type textarea "x"
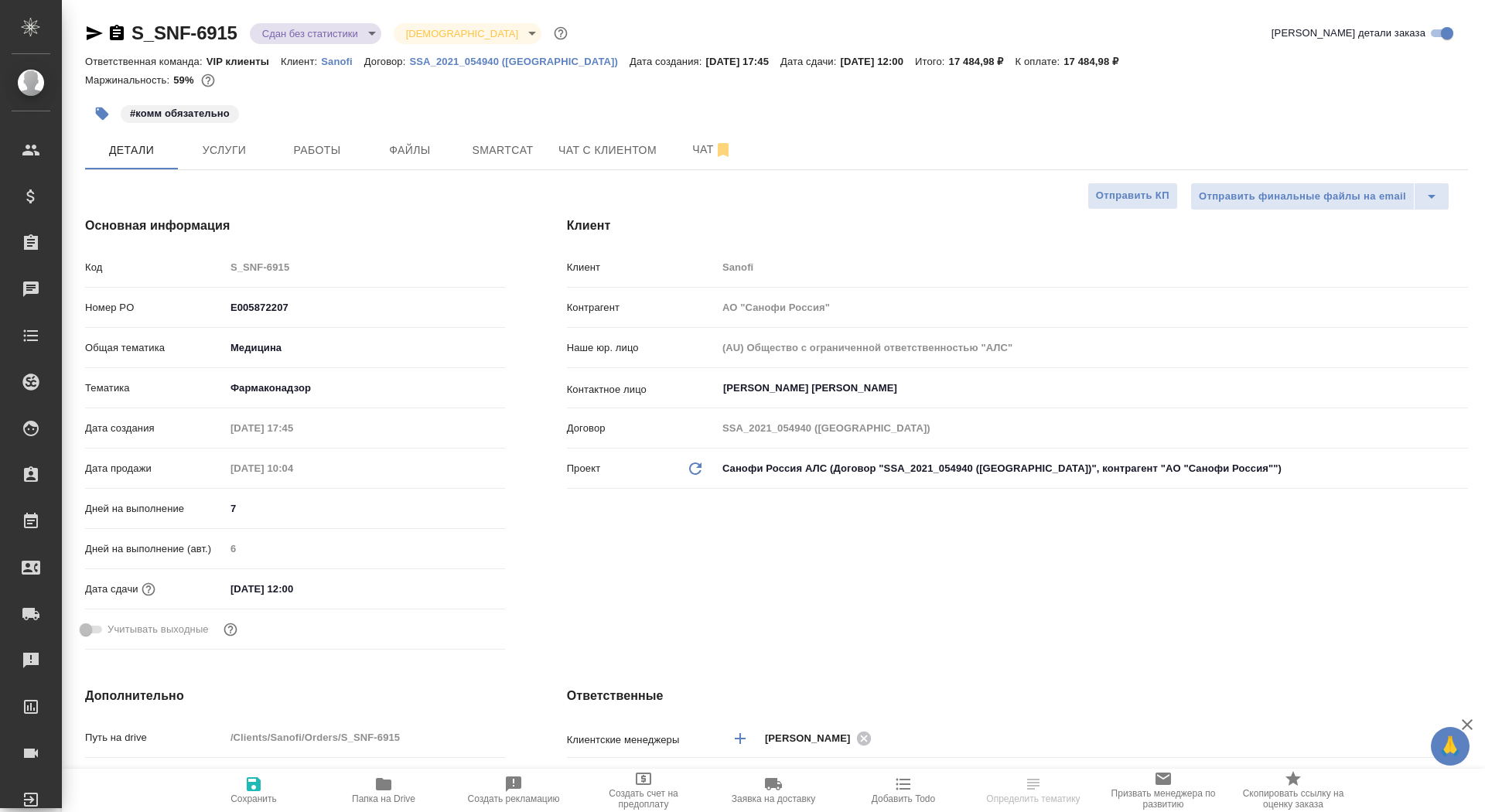
type textarea "x"
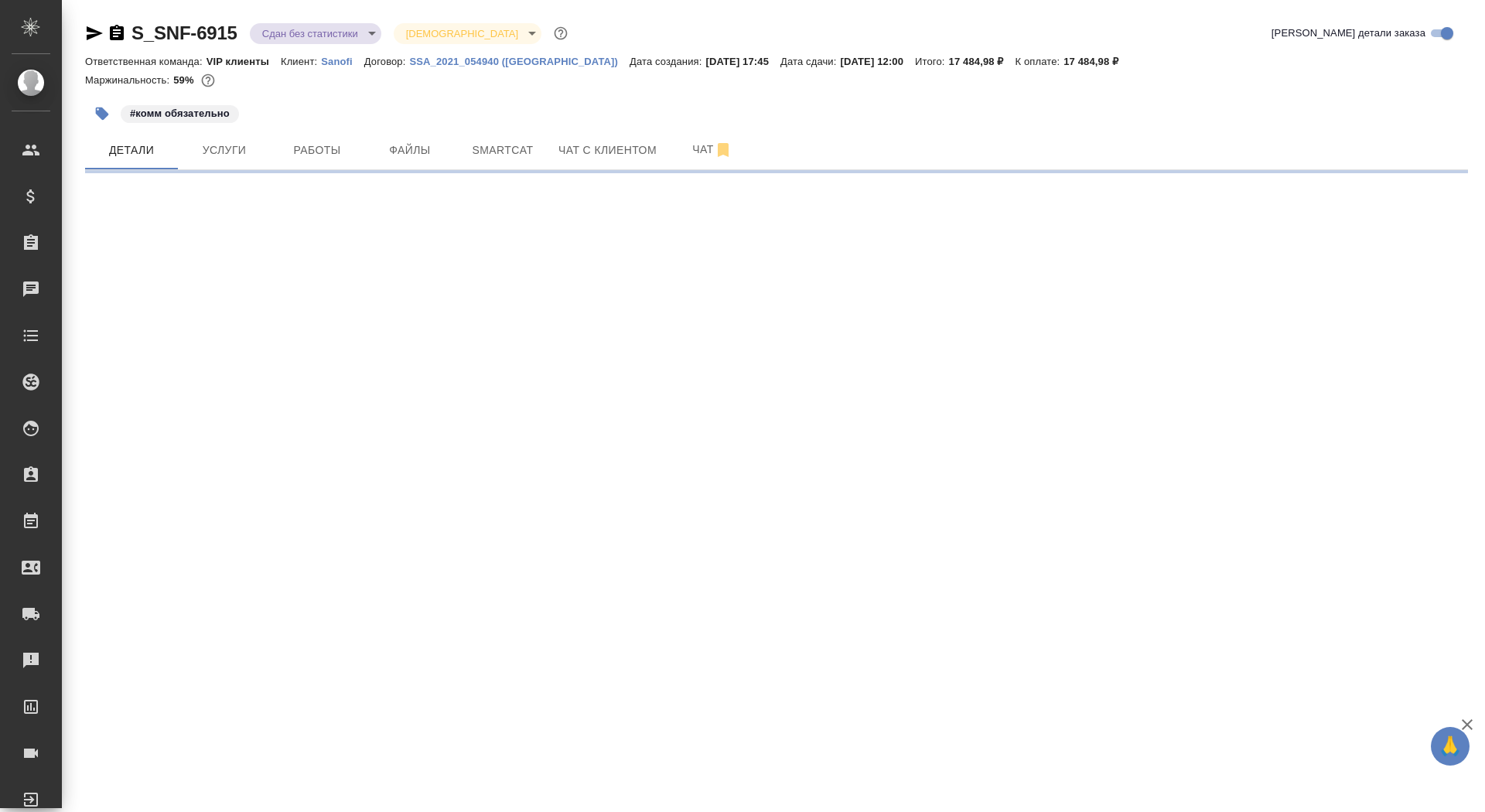
select select "RU"
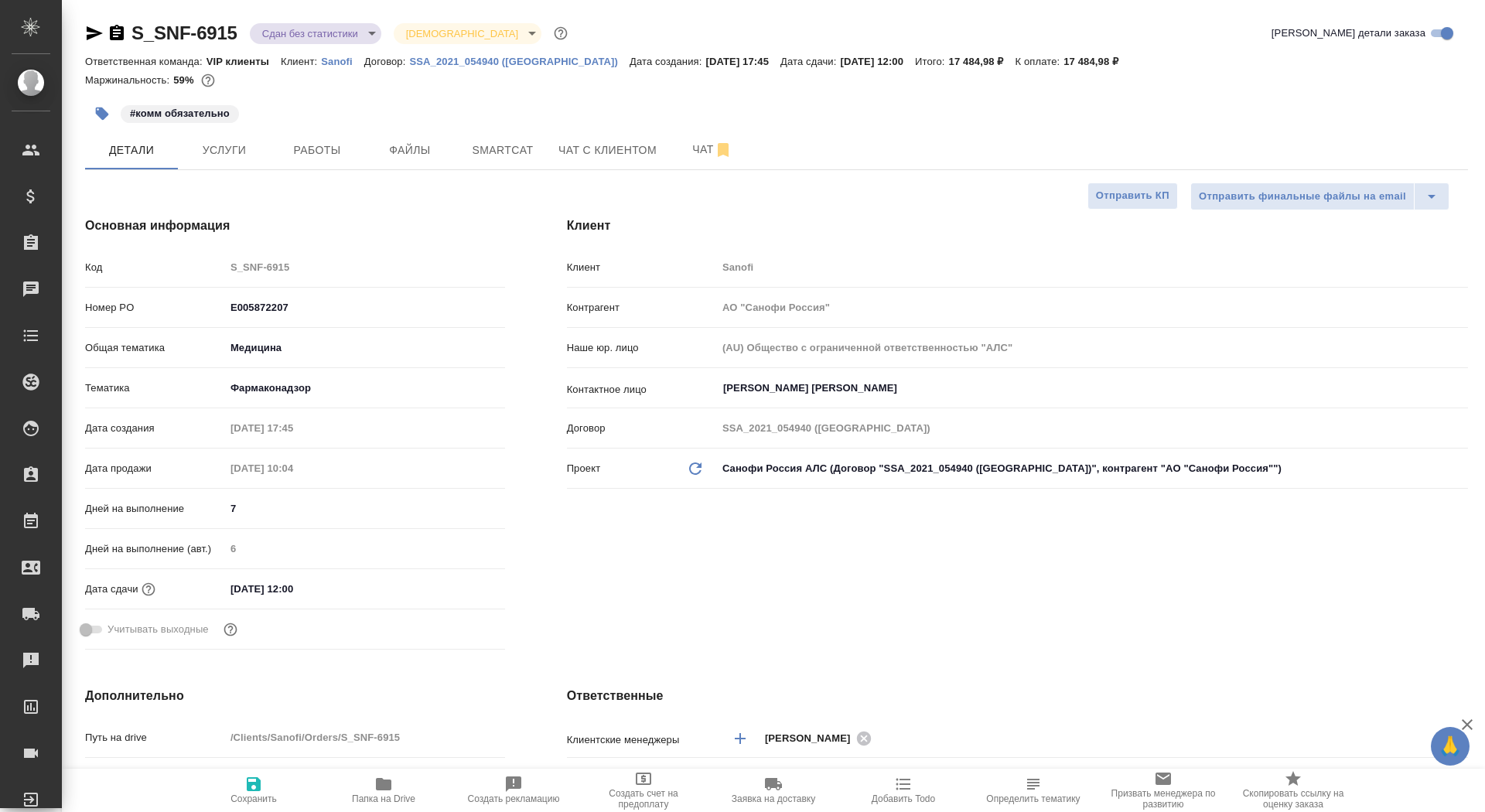
type textarea "x"
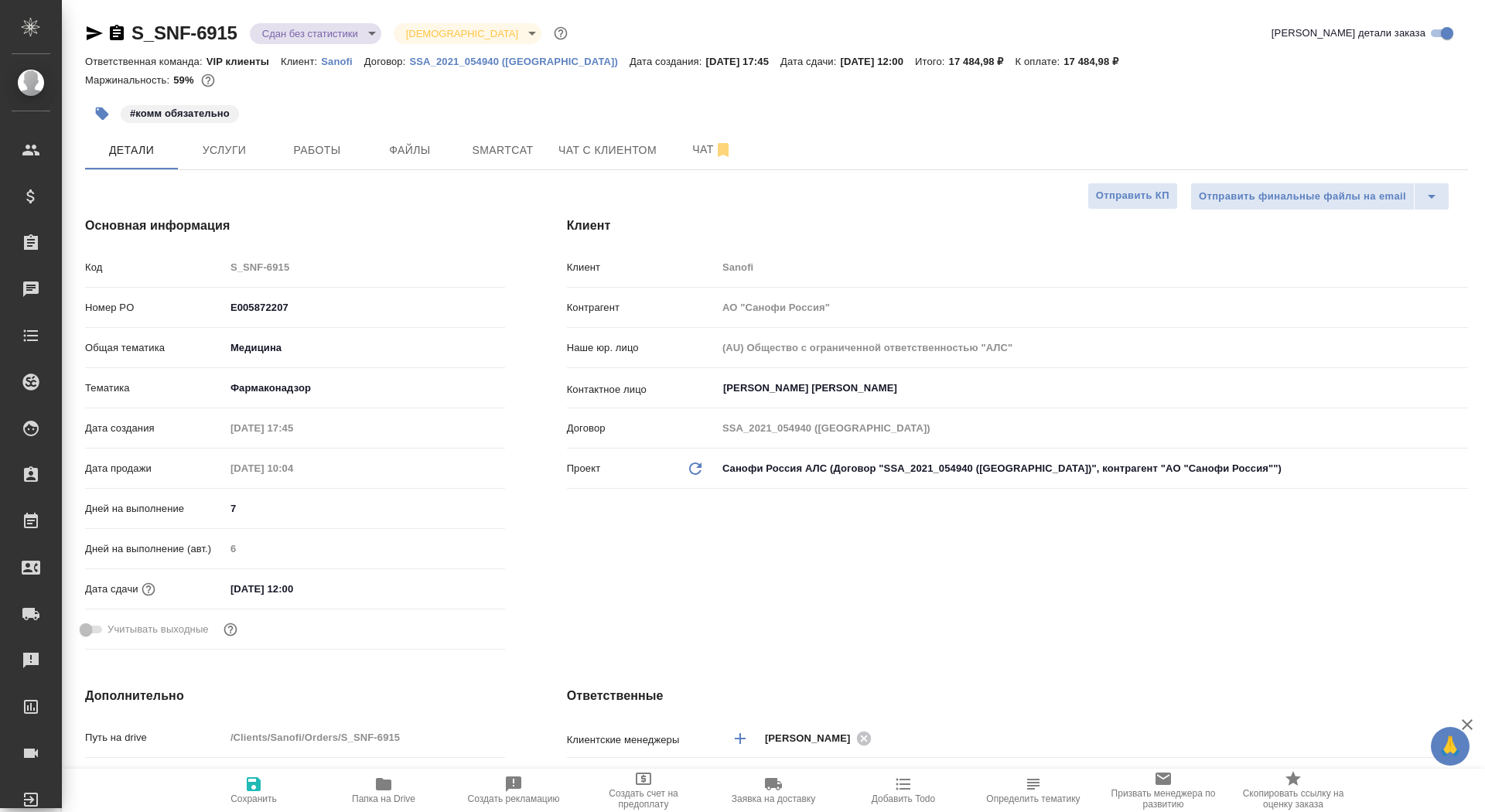
type textarea "x"
